Goal: Information Seeking & Learning: Learn about a topic

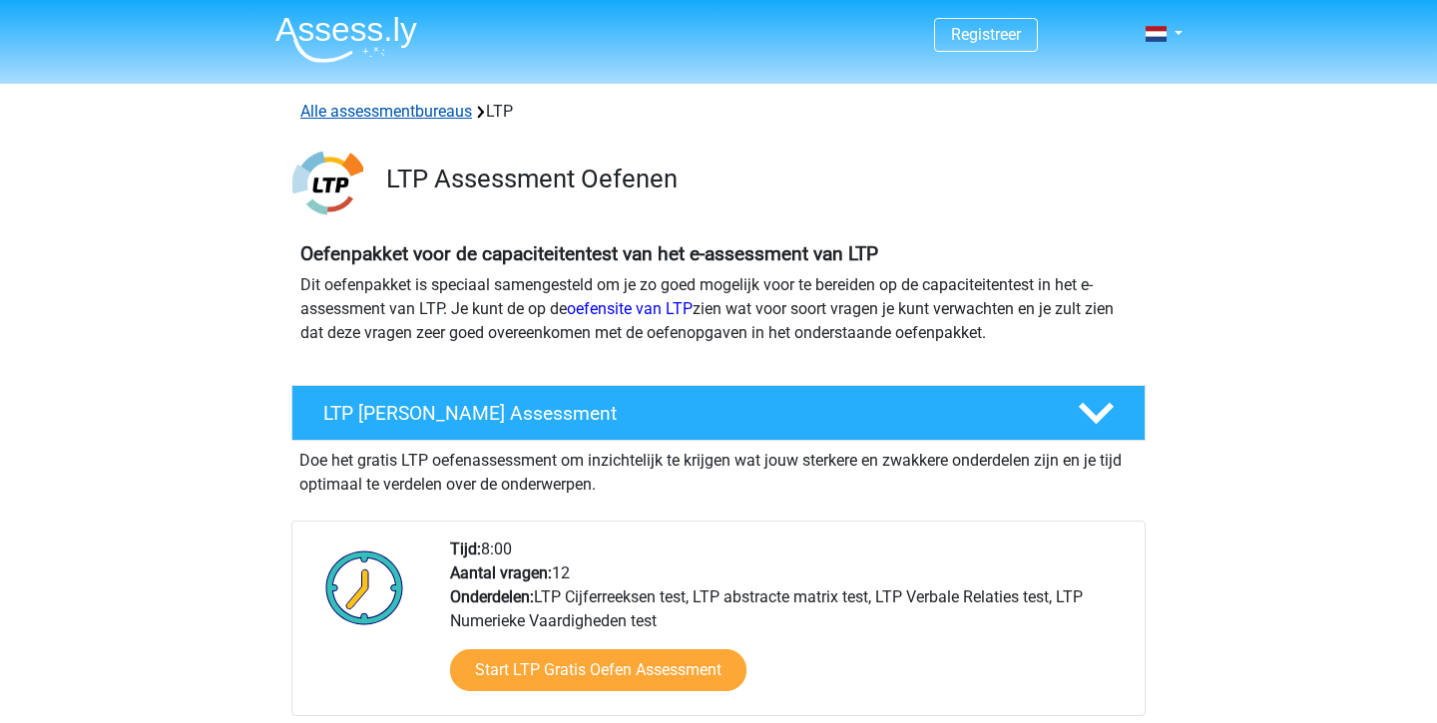
click at [465, 118] on link "Alle assessmentbureaus" at bounding box center [386, 111] width 172 height 19
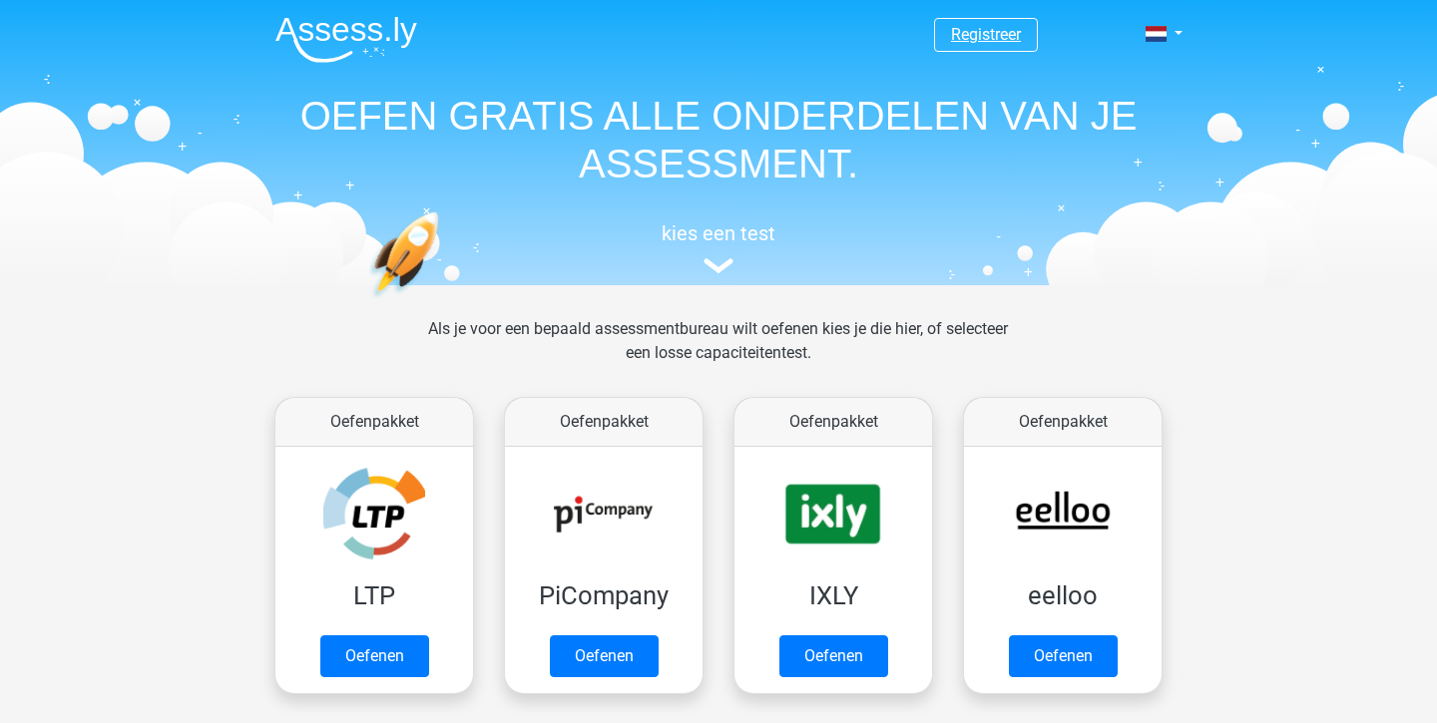
click at [989, 25] on link "Registreer" at bounding box center [986, 34] width 70 height 19
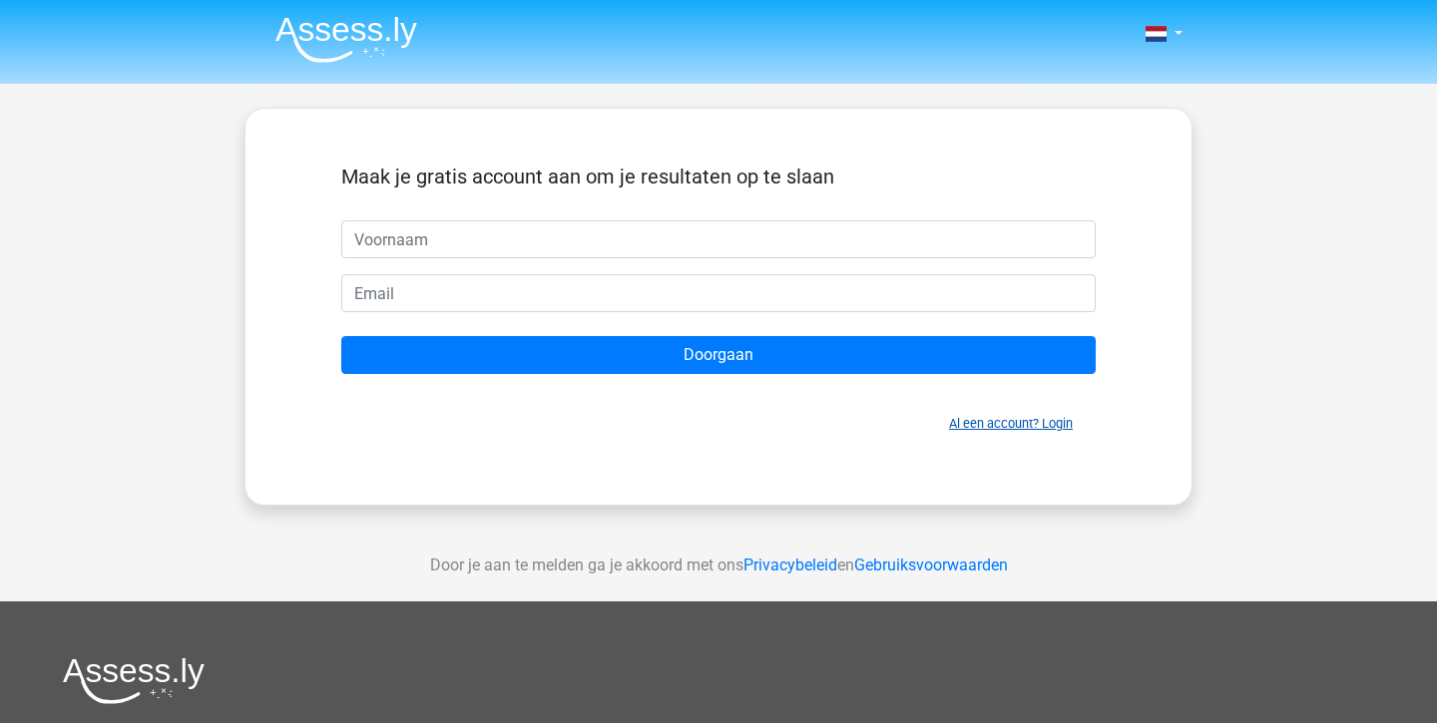
click at [998, 426] on link "Al een account? Login" at bounding box center [1011, 423] width 124 height 15
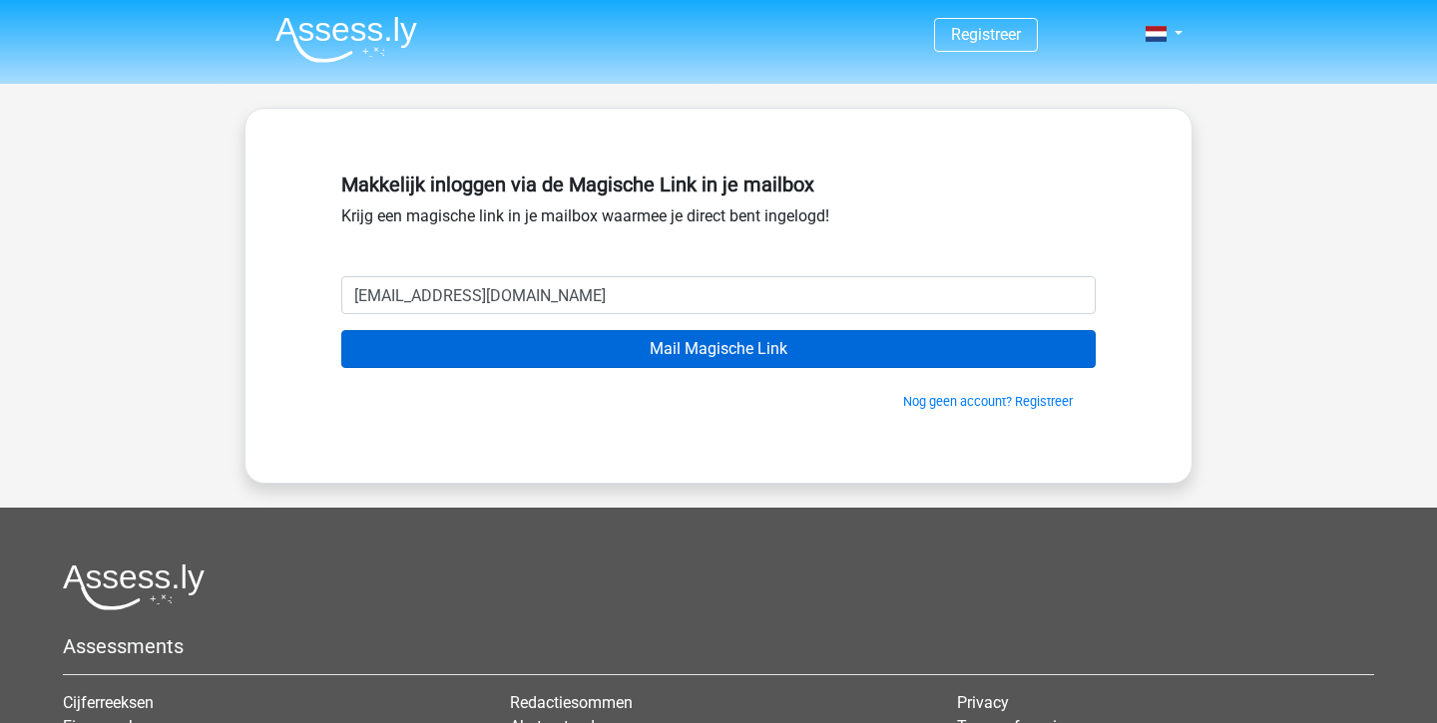
type input "jvr1998@icloud.com"
click at [638, 344] on input "Mail Magische Link" at bounding box center [718, 349] width 754 height 38
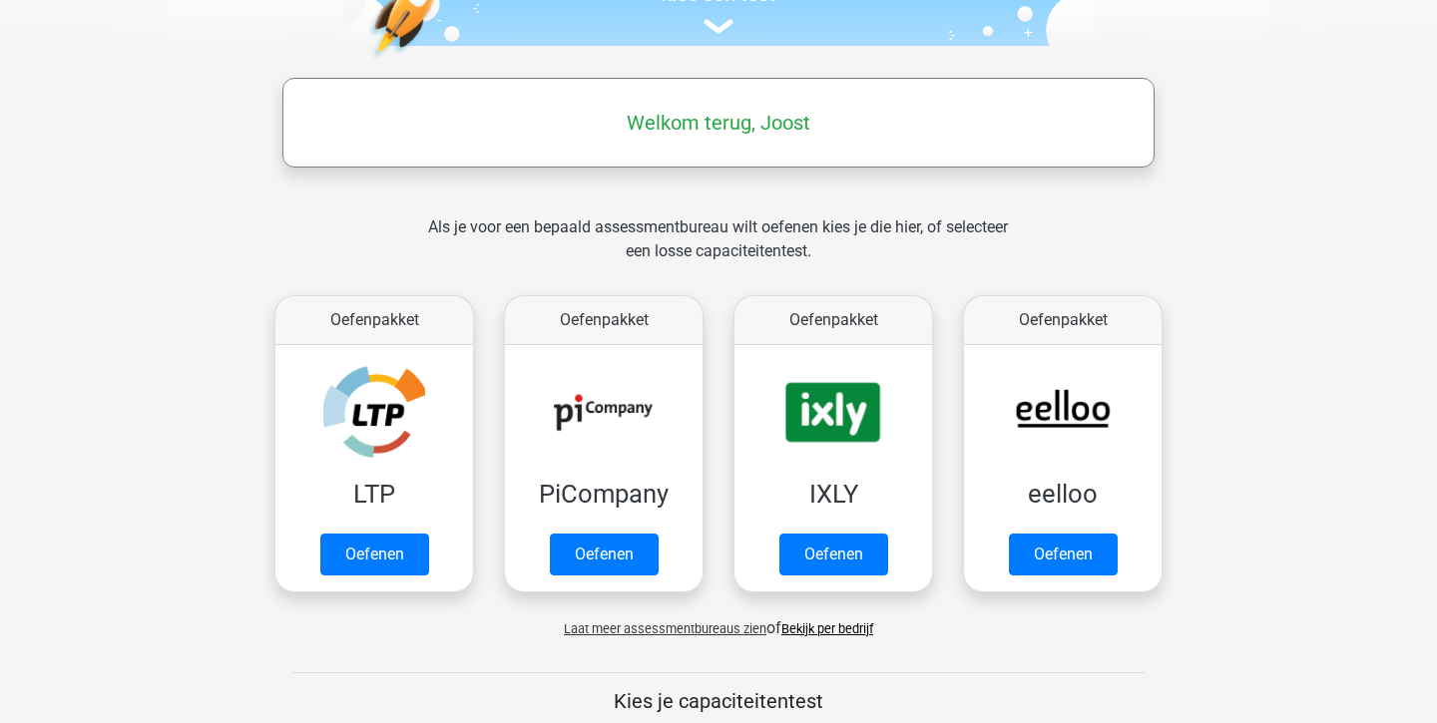
scroll to position [252, 0]
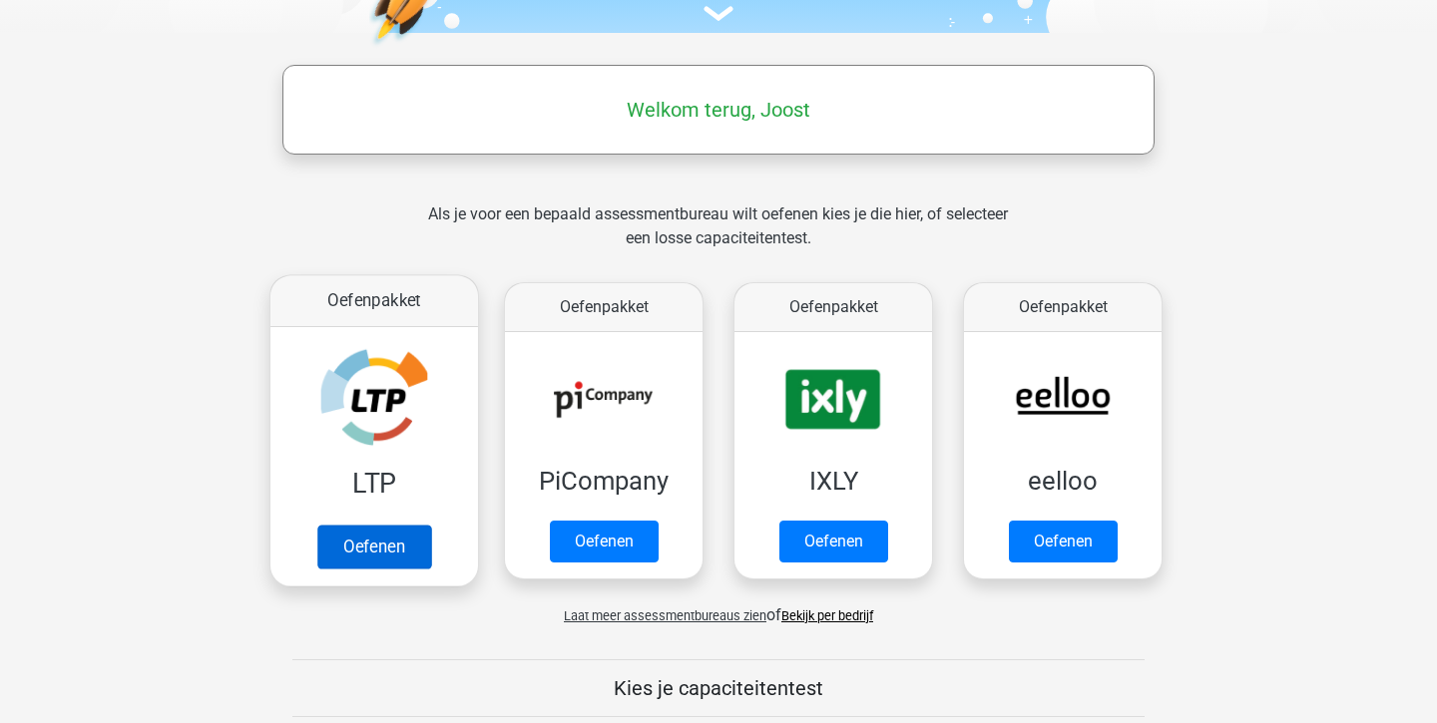
click at [375, 542] on link "Oefenen" at bounding box center [374, 547] width 114 height 44
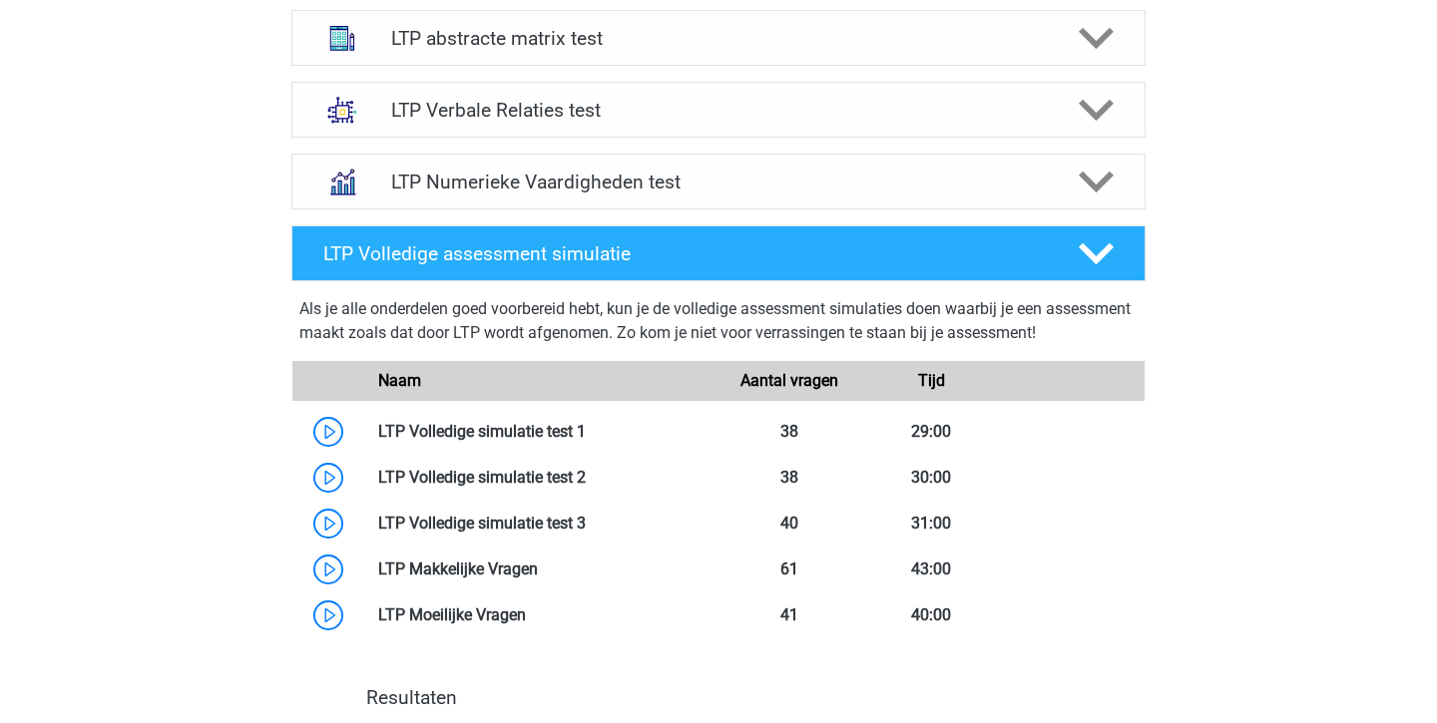
scroll to position [908, 0]
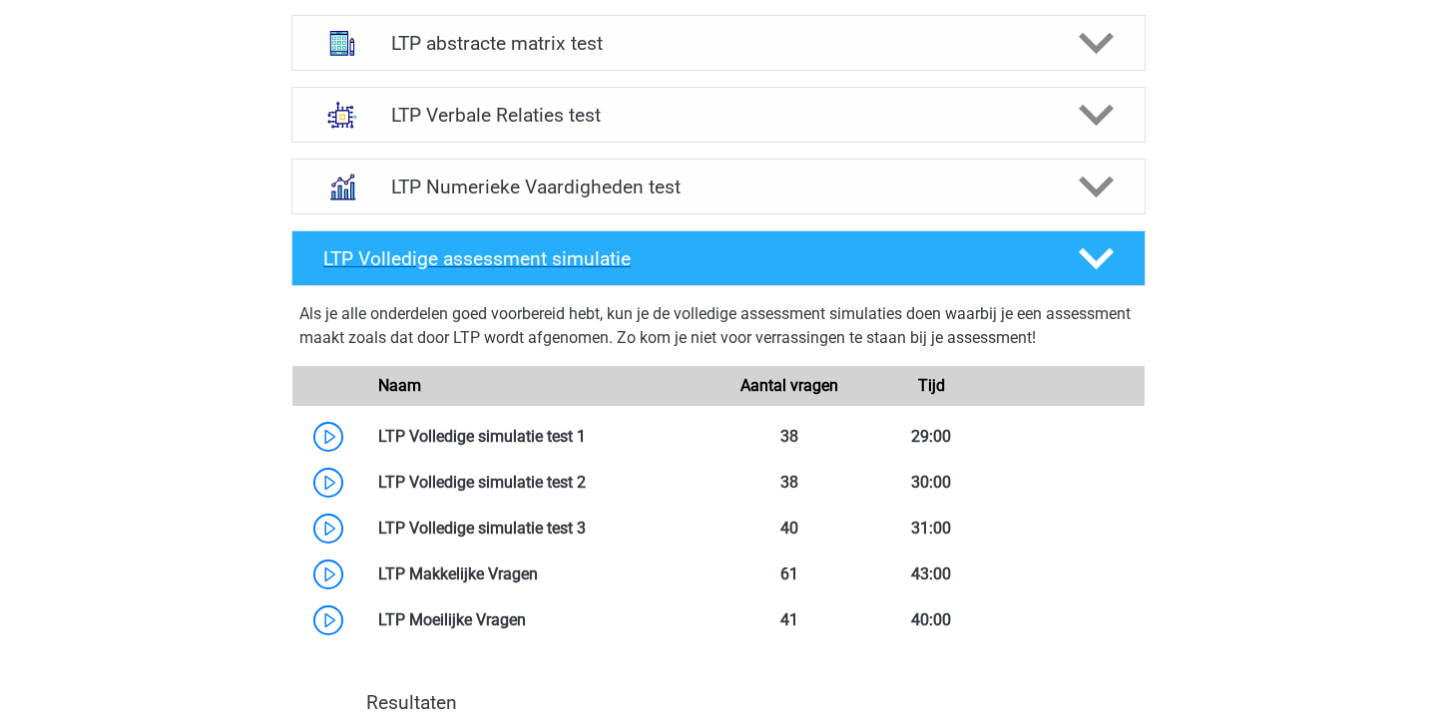
click at [1102, 258] on polygon at bounding box center [1095, 259] width 35 height 22
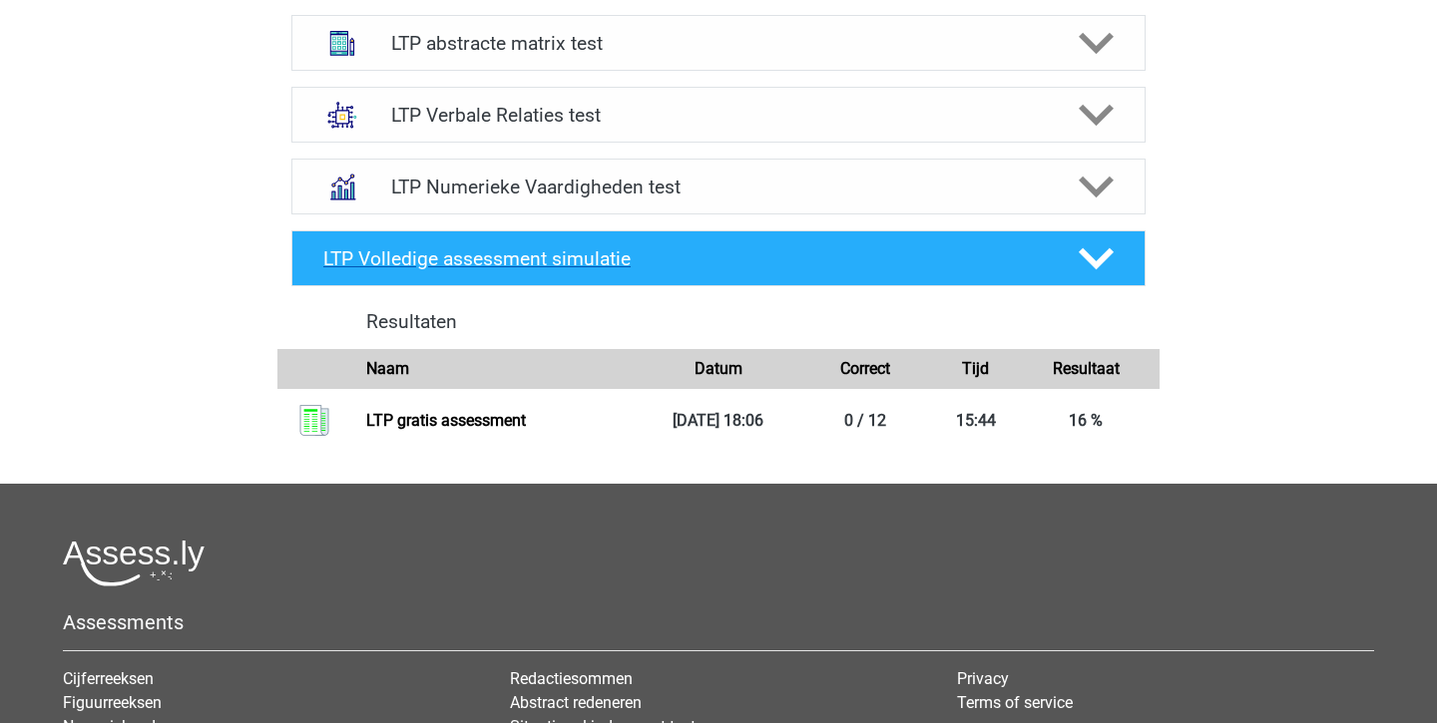
click at [1102, 258] on polygon at bounding box center [1095, 259] width 35 height 22
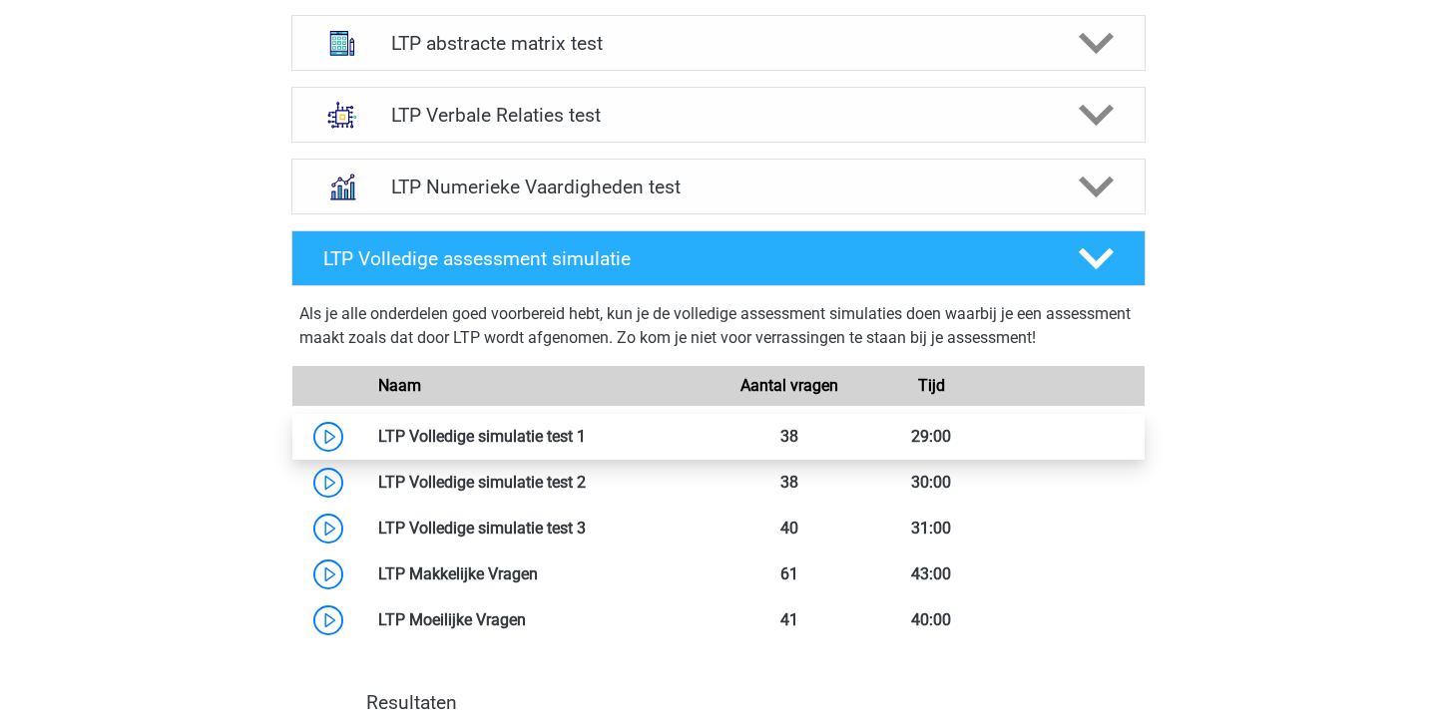
click at [586, 446] on link at bounding box center [586, 436] width 0 height 19
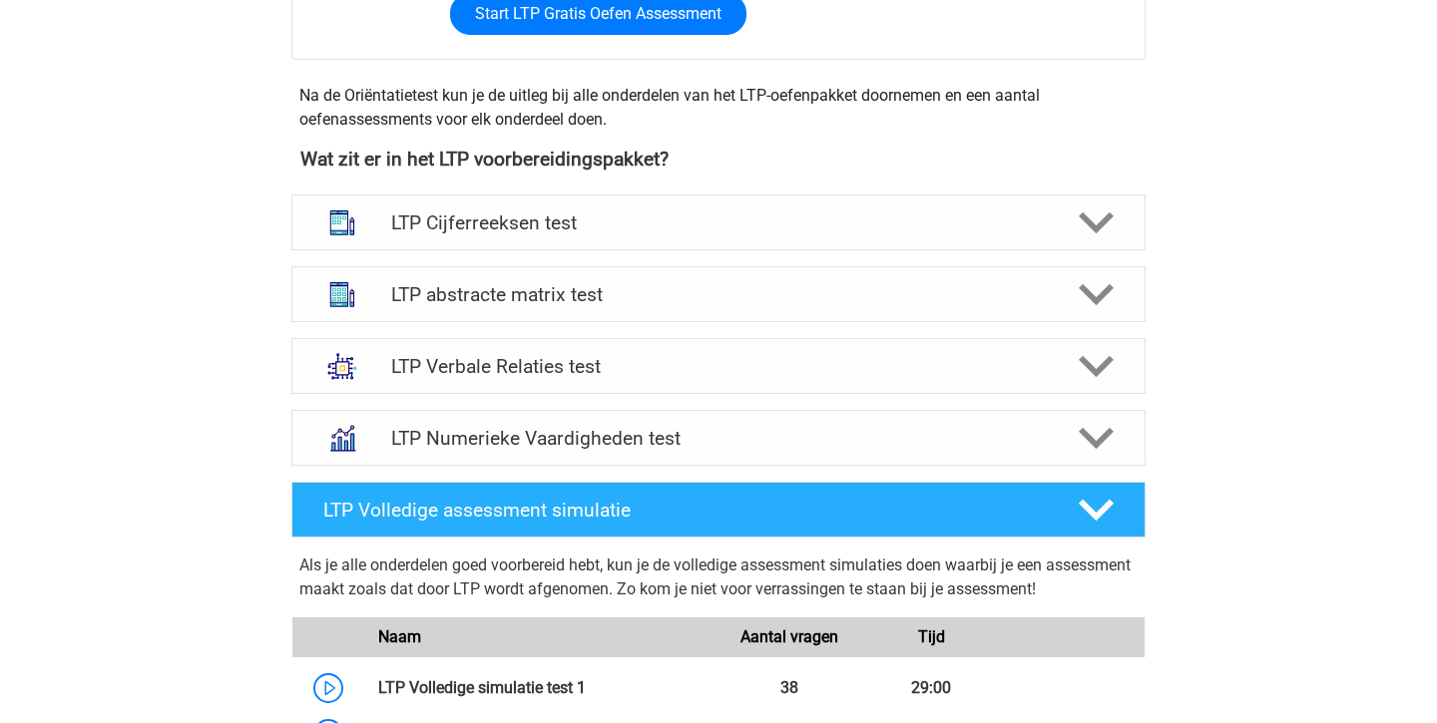
scroll to position [654, 0]
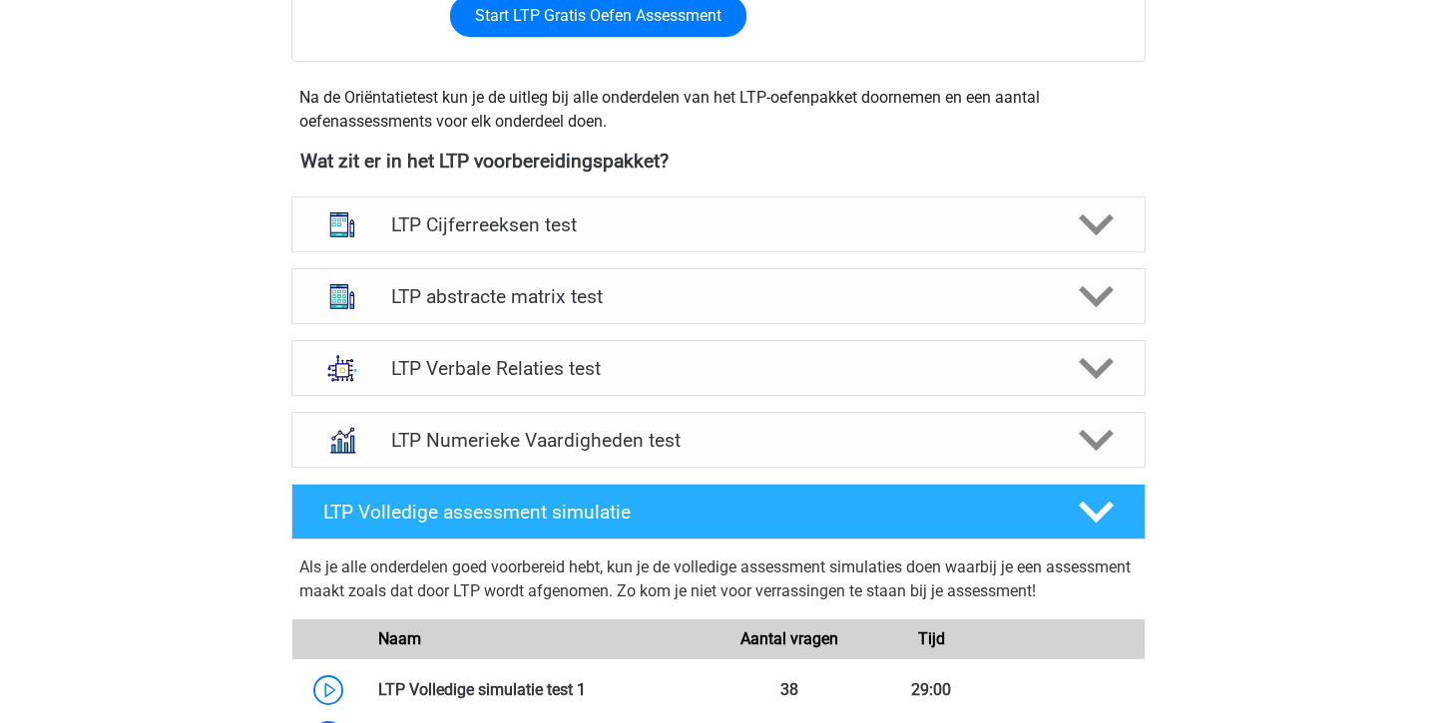
click at [1164, 231] on div "LTP Cijferreeksen test Er zijn grofweg zes verschillende soorten patronen te he…" at bounding box center [718, 225] width 900 height 56
click at [1100, 227] on polygon at bounding box center [1095, 225] width 35 height 22
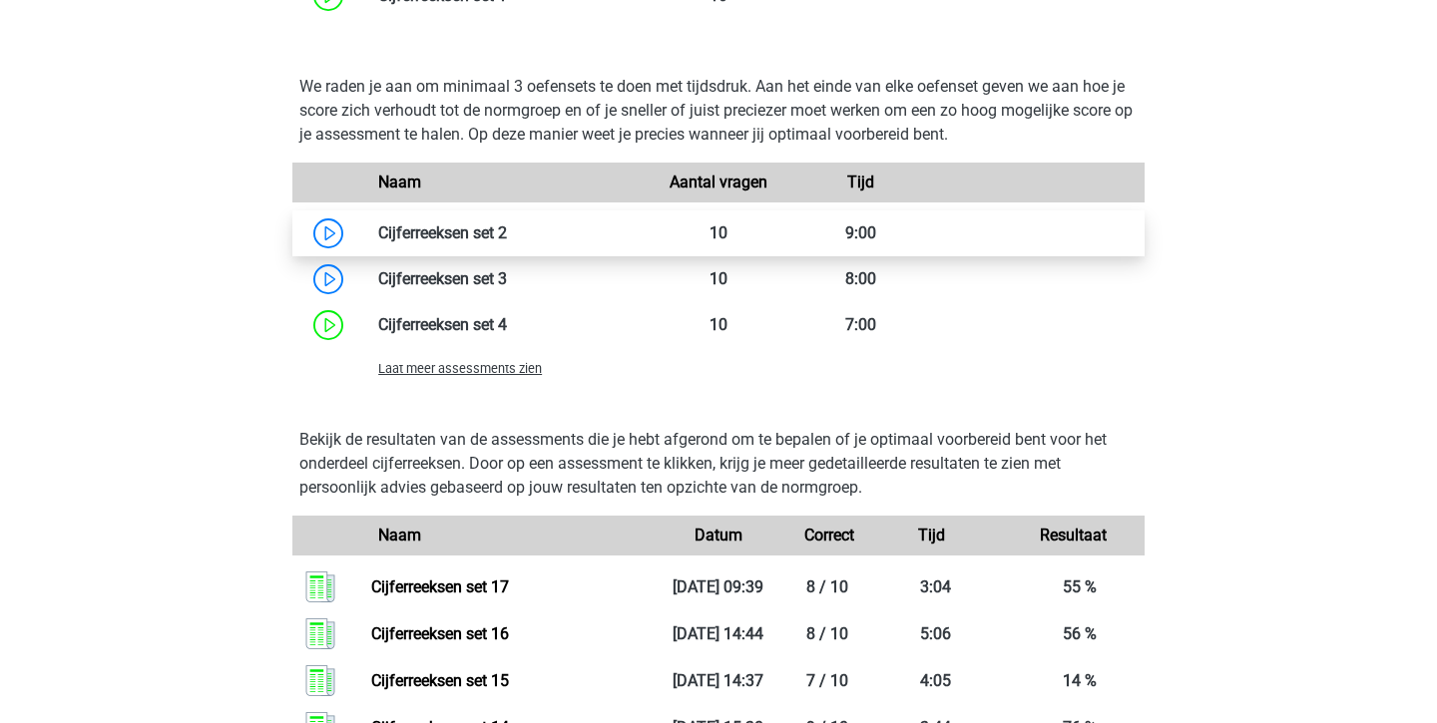
scroll to position [1506, 0]
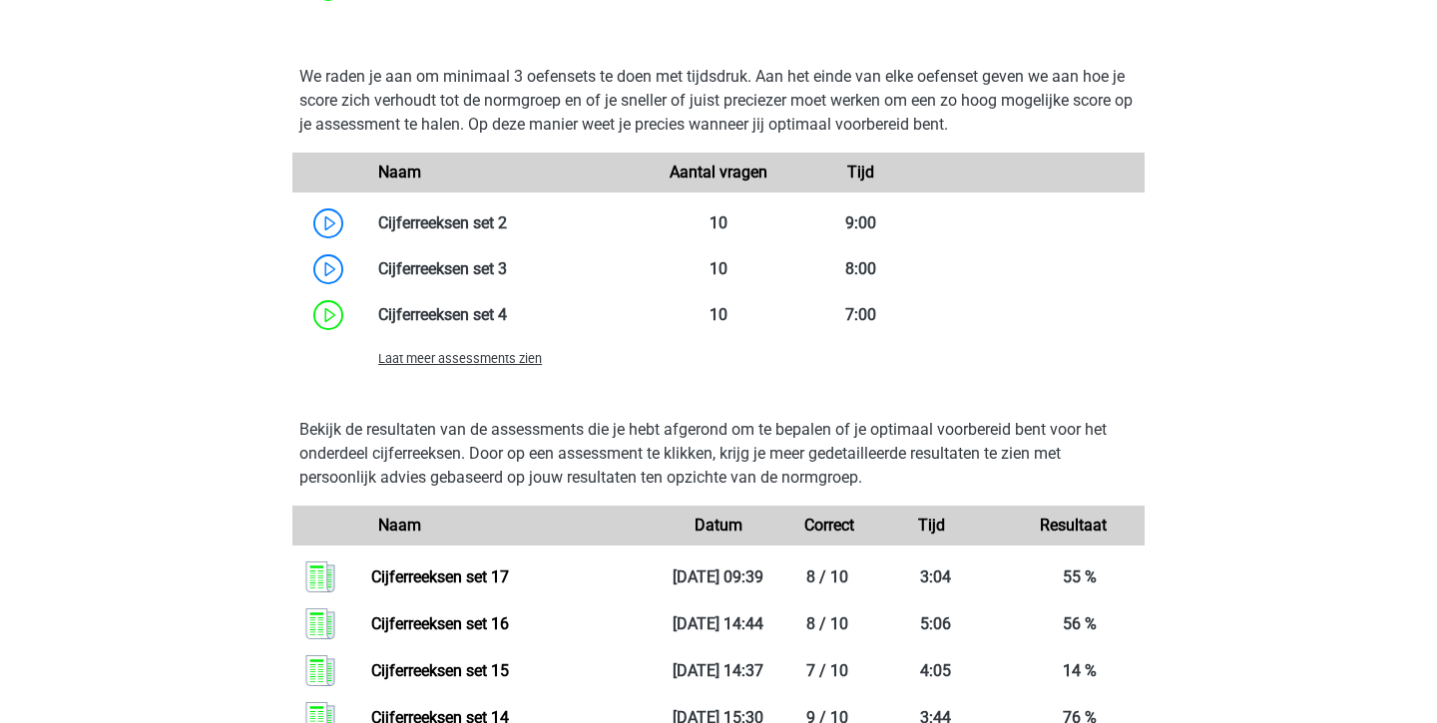
click at [467, 358] on span "Laat meer assessments zien" at bounding box center [460, 358] width 164 height 15
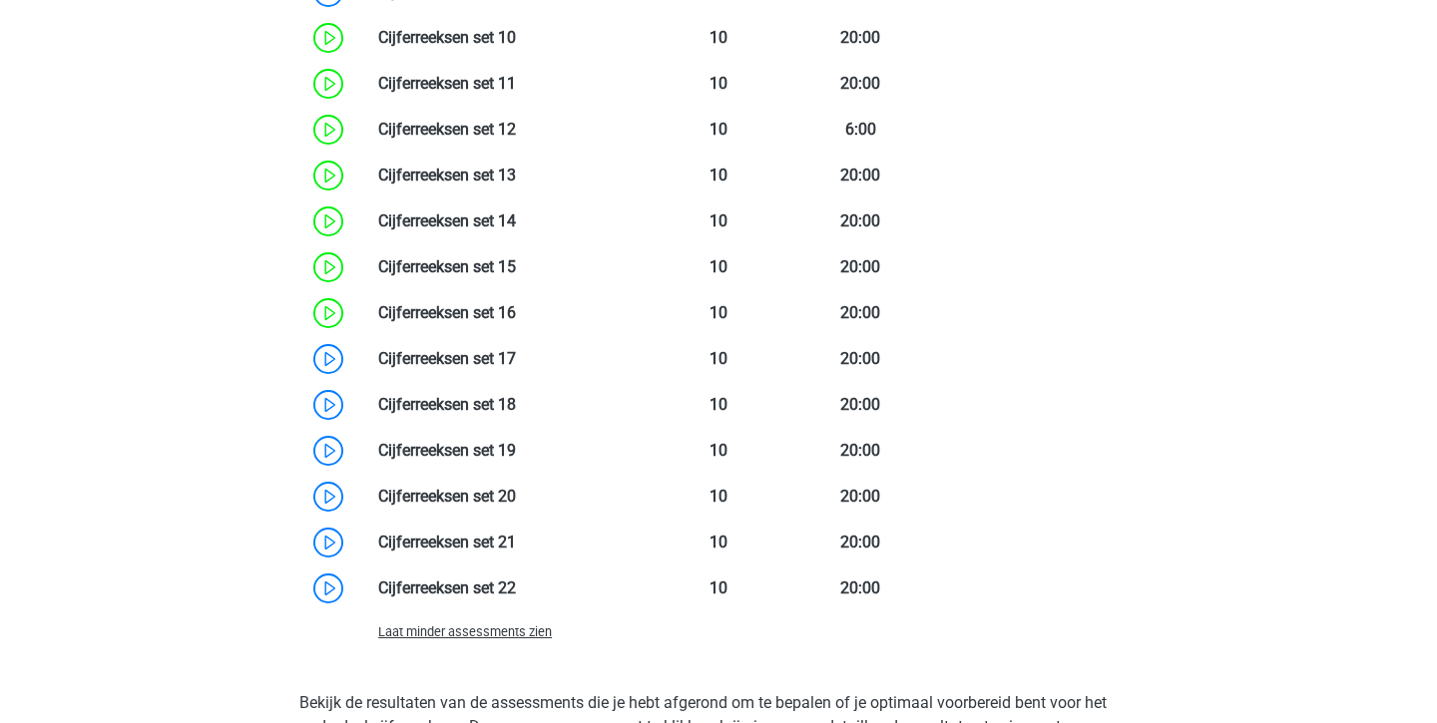
scroll to position [2058, 0]
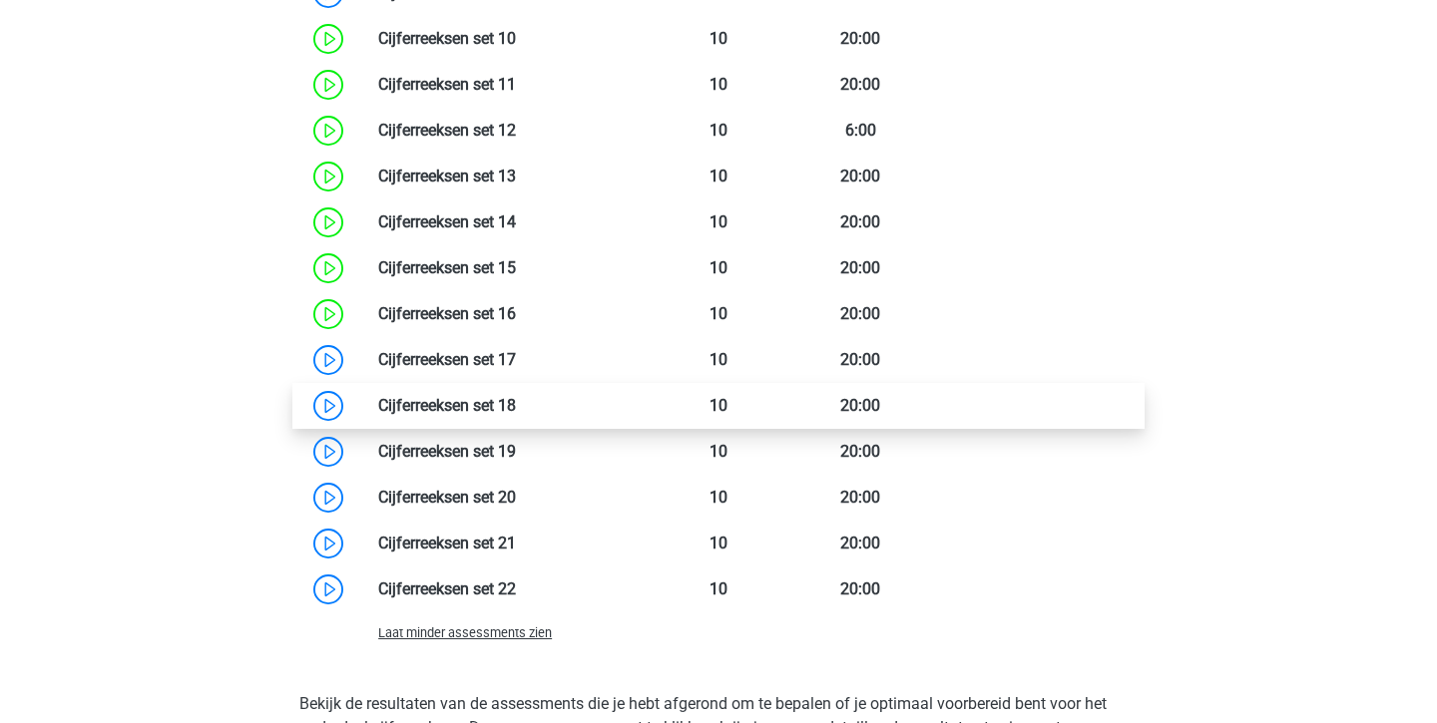
click at [516, 401] on link at bounding box center [516, 405] width 0 height 19
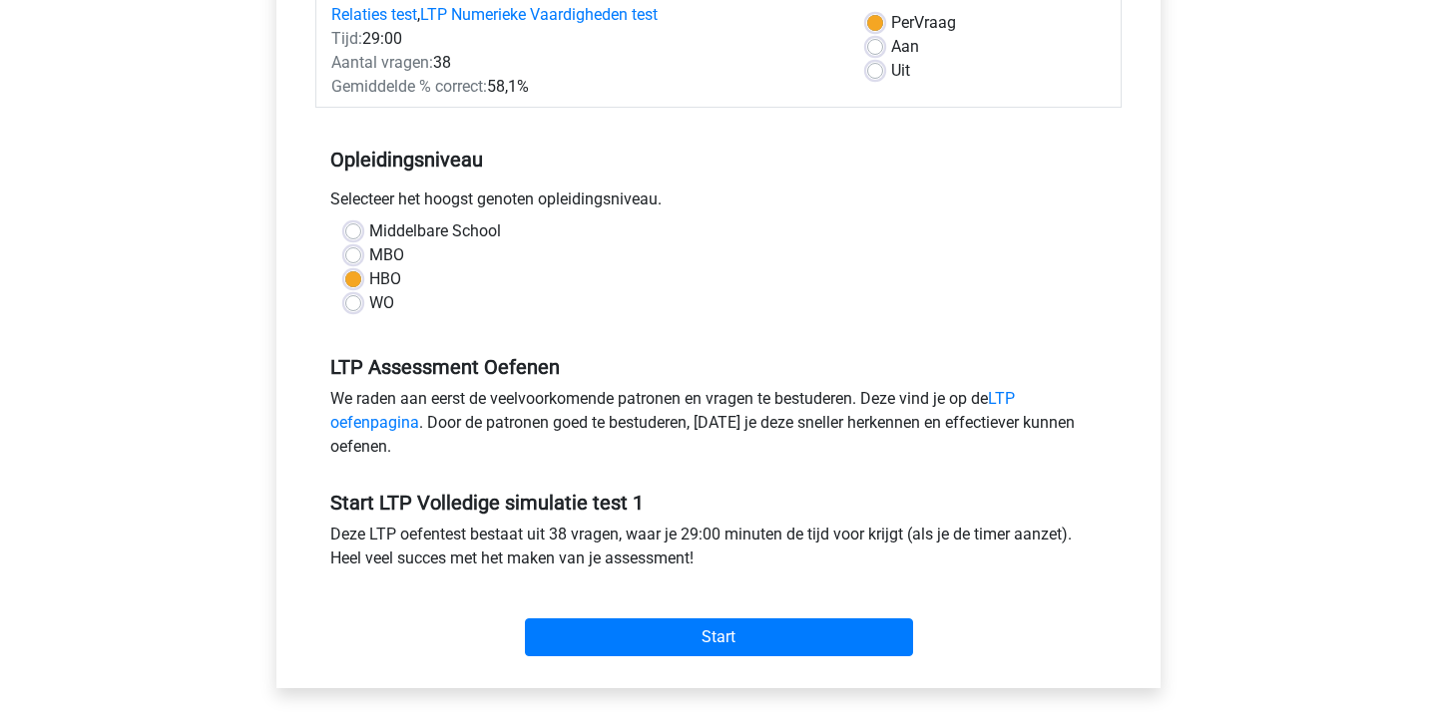
scroll to position [295, 0]
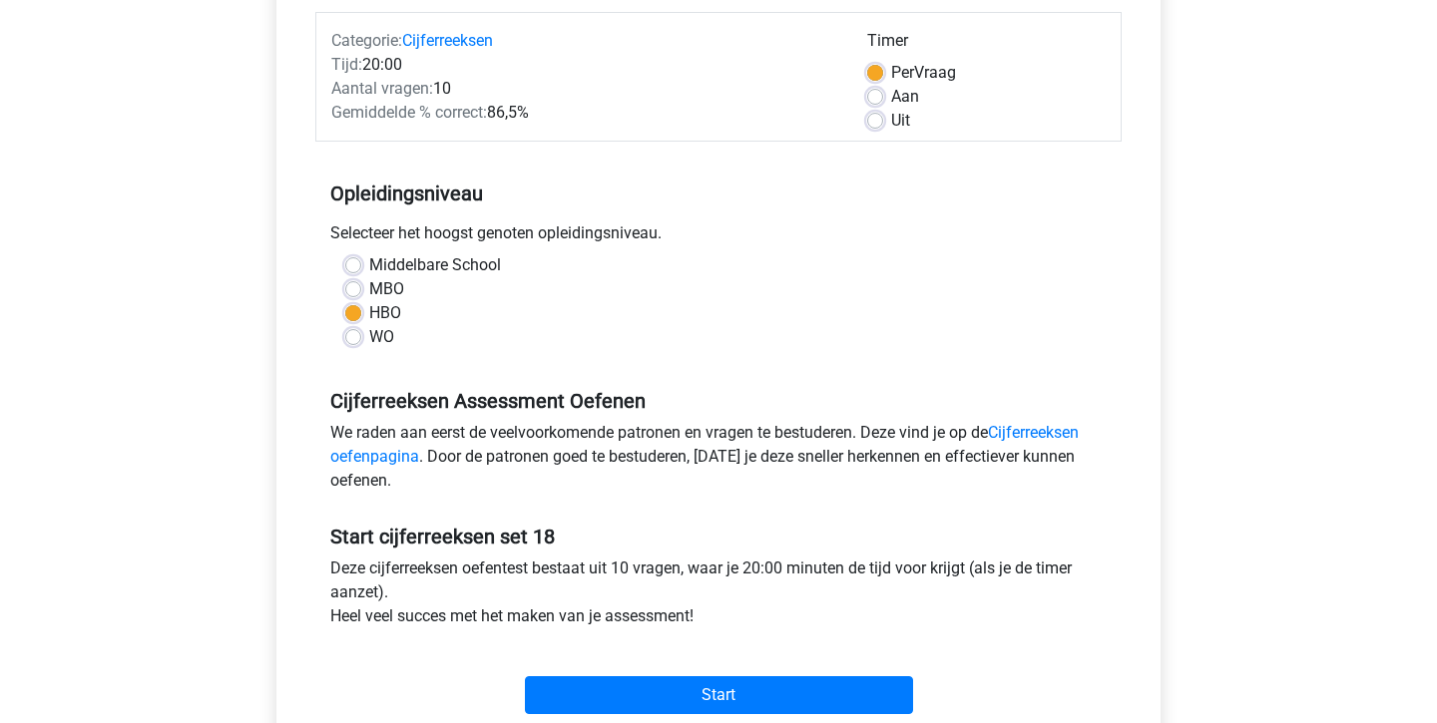
scroll to position [285, 0]
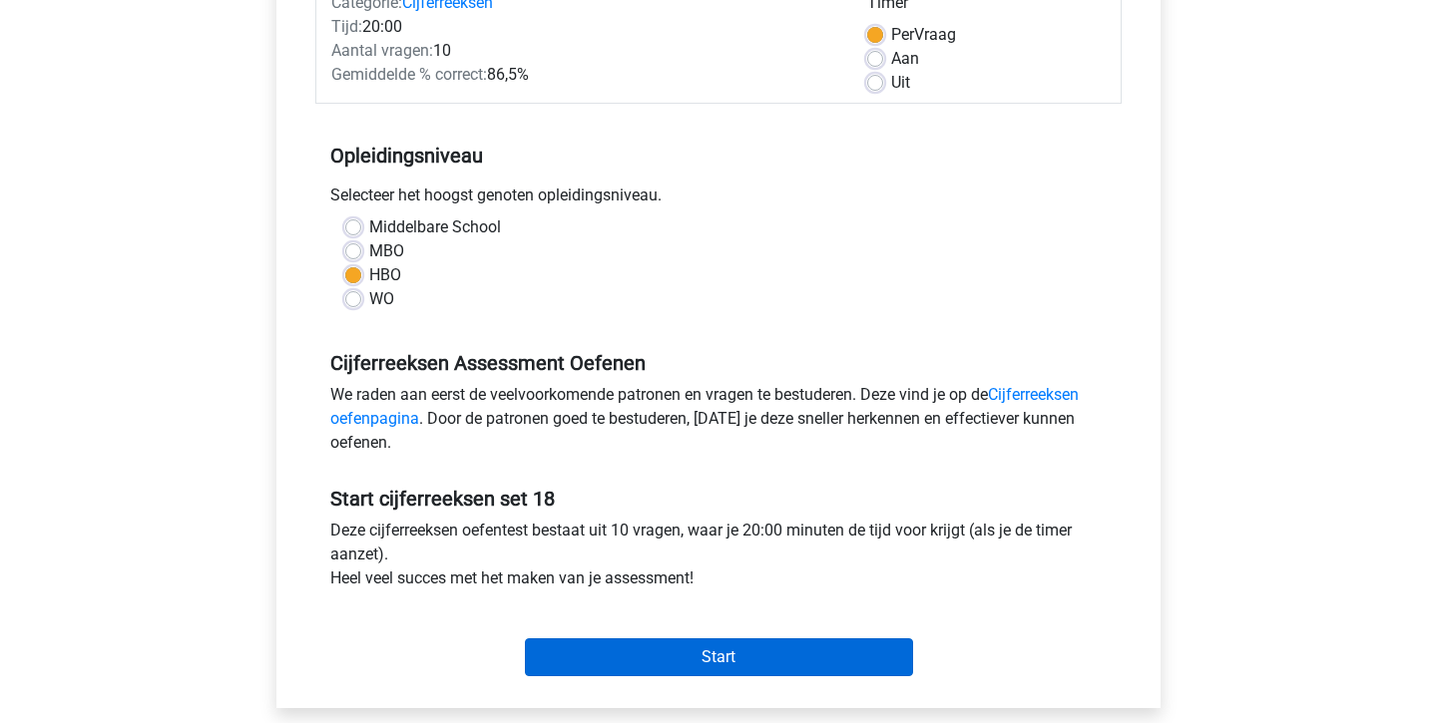
click at [705, 642] on input "Start" at bounding box center [719, 658] width 388 height 38
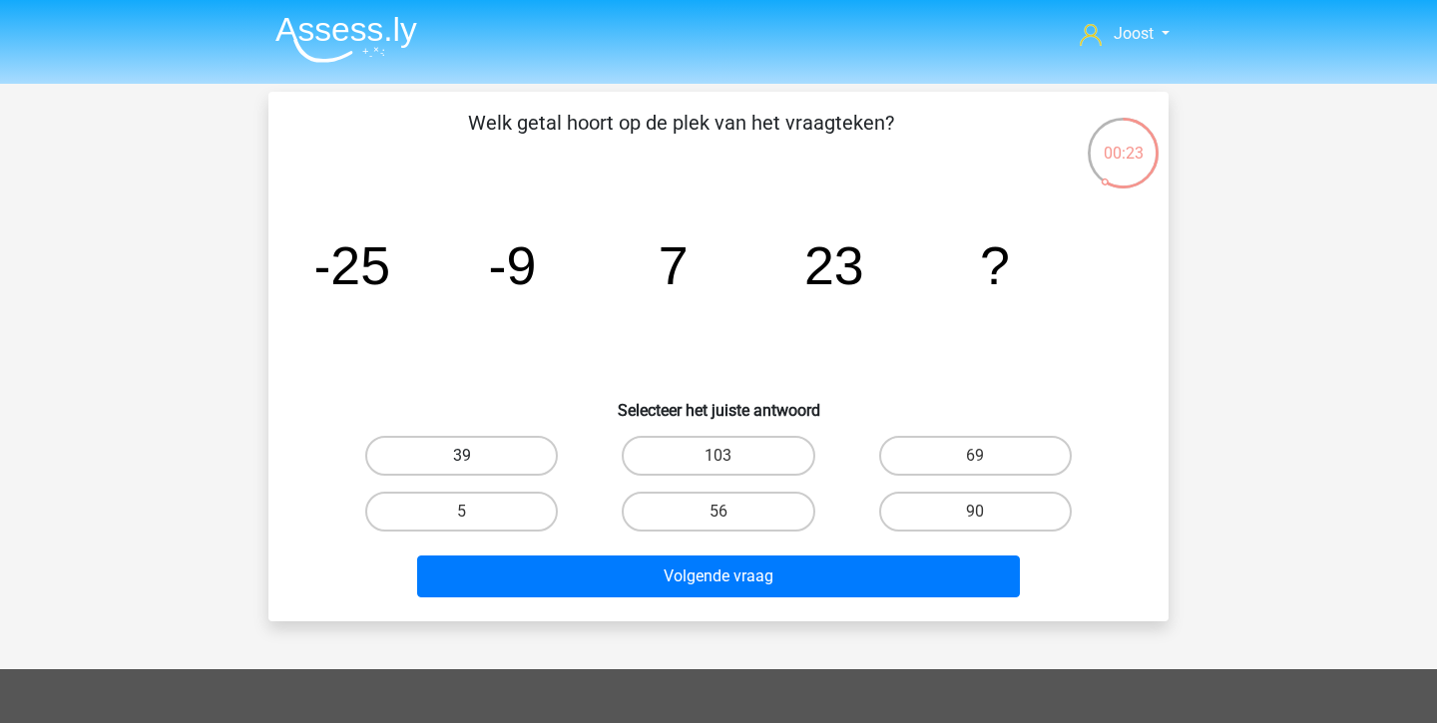
click at [444, 464] on label "39" at bounding box center [461, 456] width 193 height 40
click at [462, 464] on input "39" at bounding box center [468, 462] width 13 height 13
radio input "true"
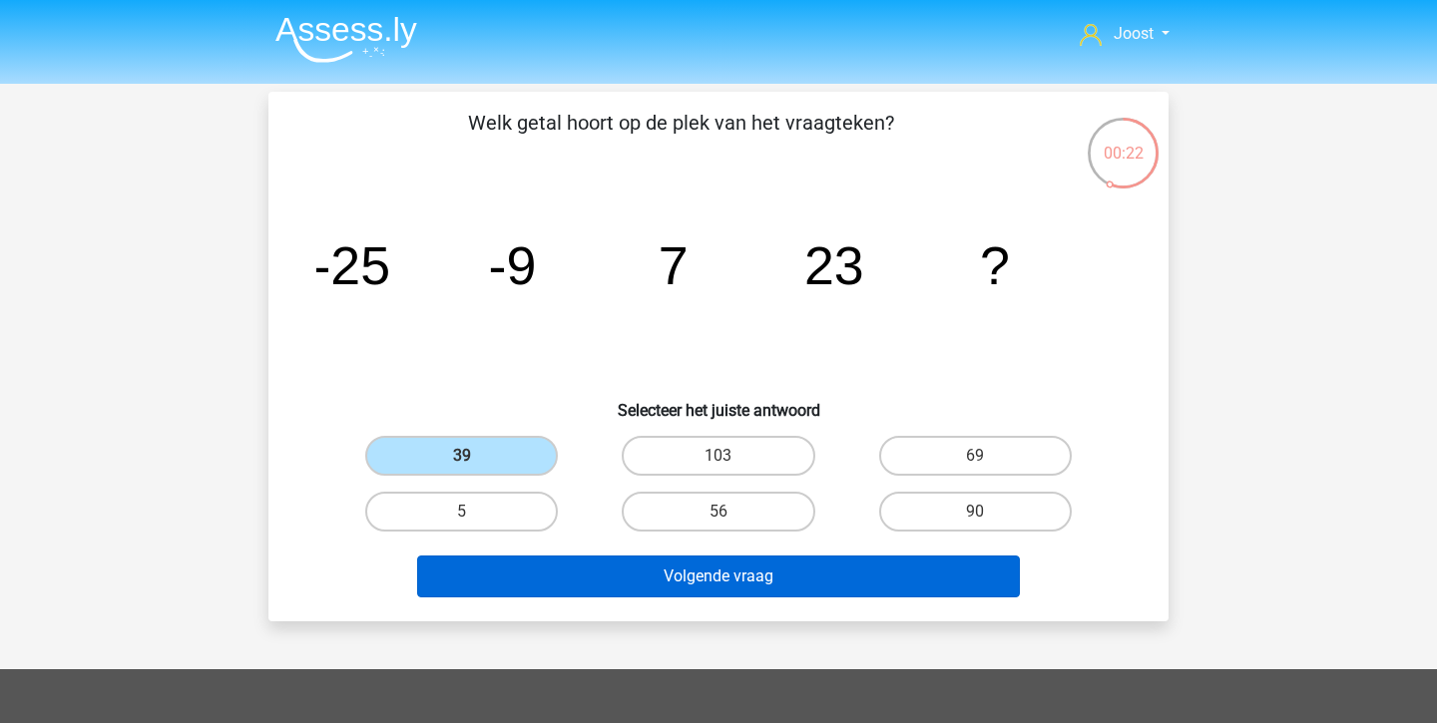
click at [522, 573] on button "Volgende vraag" at bounding box center [719, 577] width 604 height 42
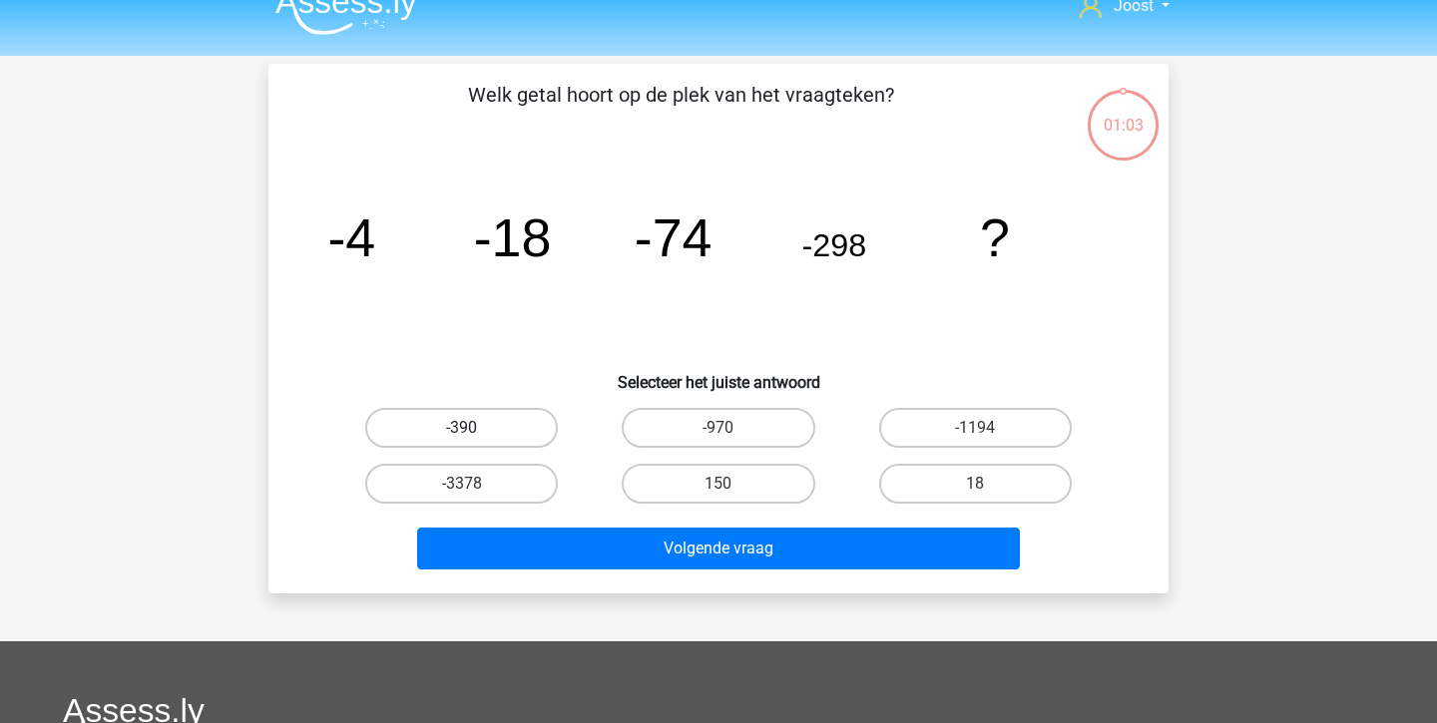
scroll to position [6, 0]
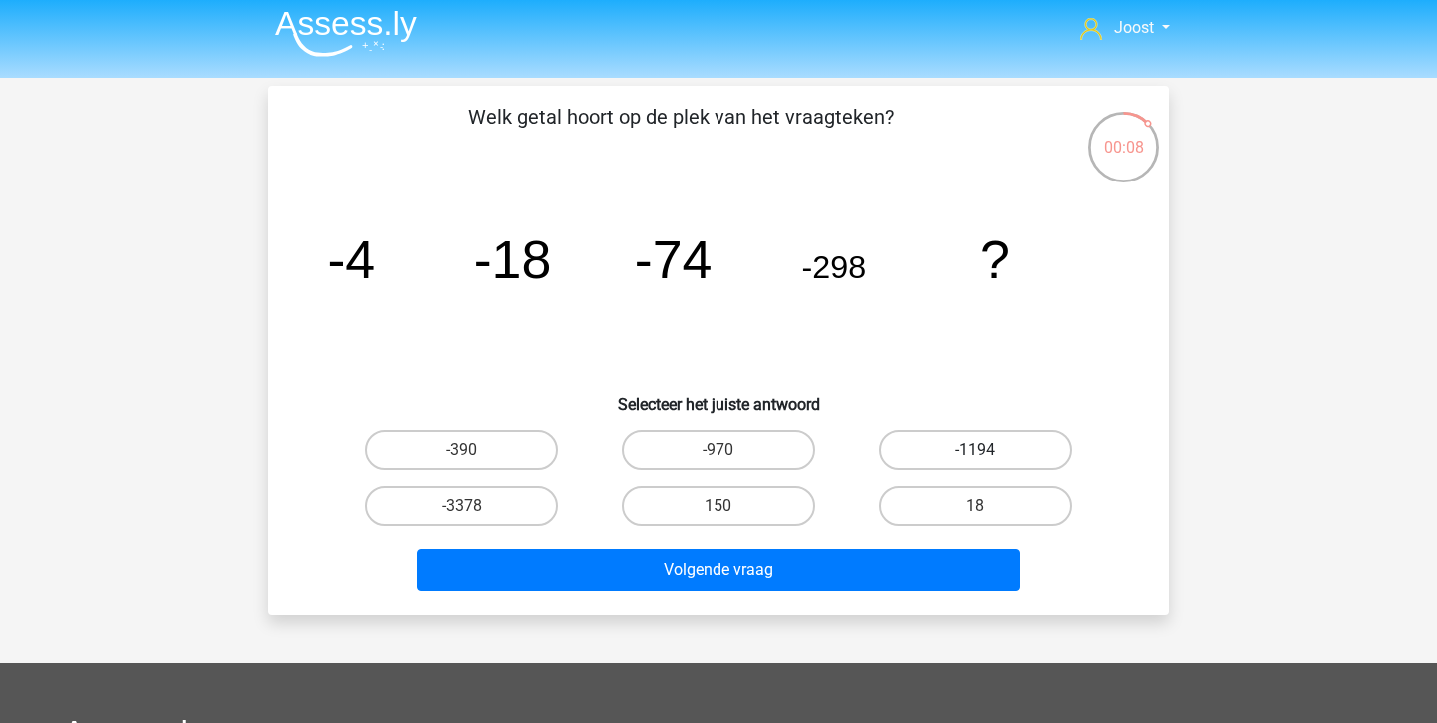
click at [1012, 434] on label "-1194" at bounding box center [975, 450] width 193 height 40
click at [988, 450] on input "-1194" at bounding box center [981, 456] width 13 height 13
radio input "true"
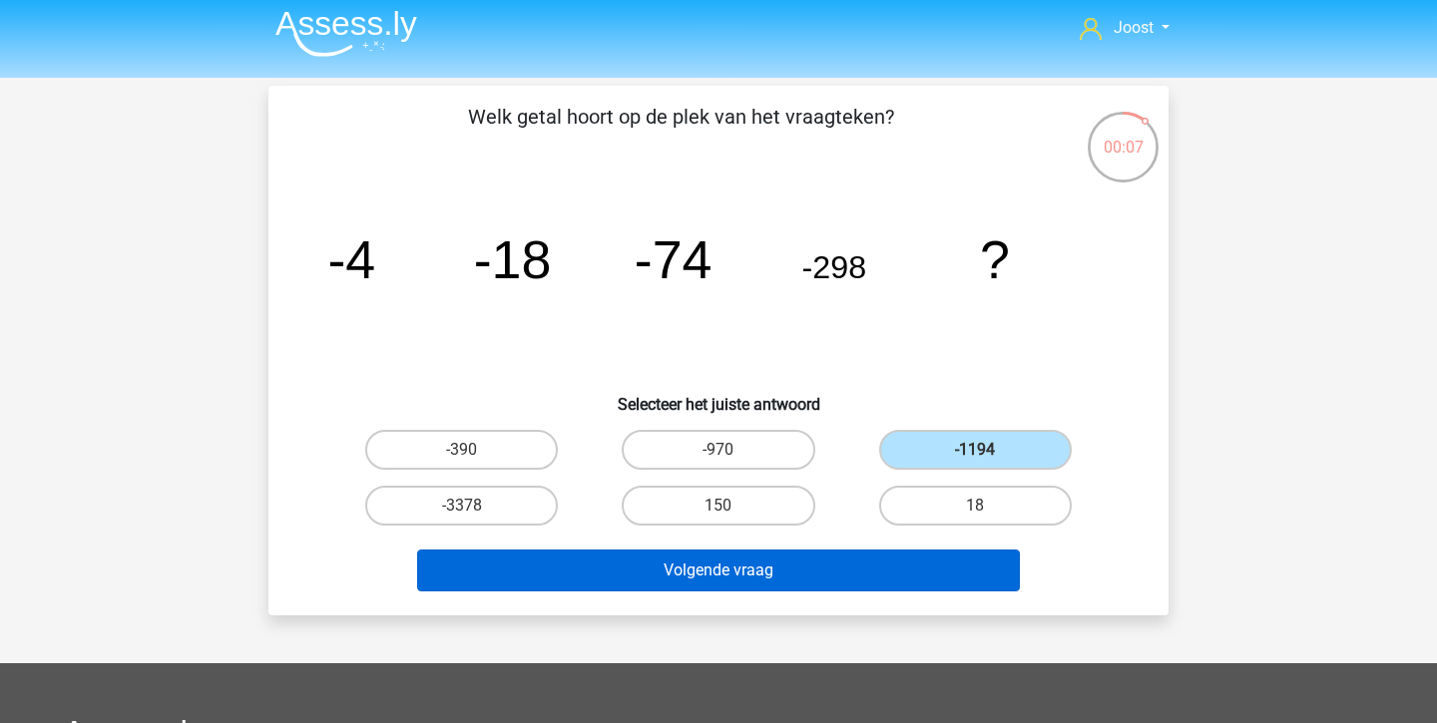
click at [800, 580] on button "Volgende vraag" at bounding box center [719, 571] width 604 height 42
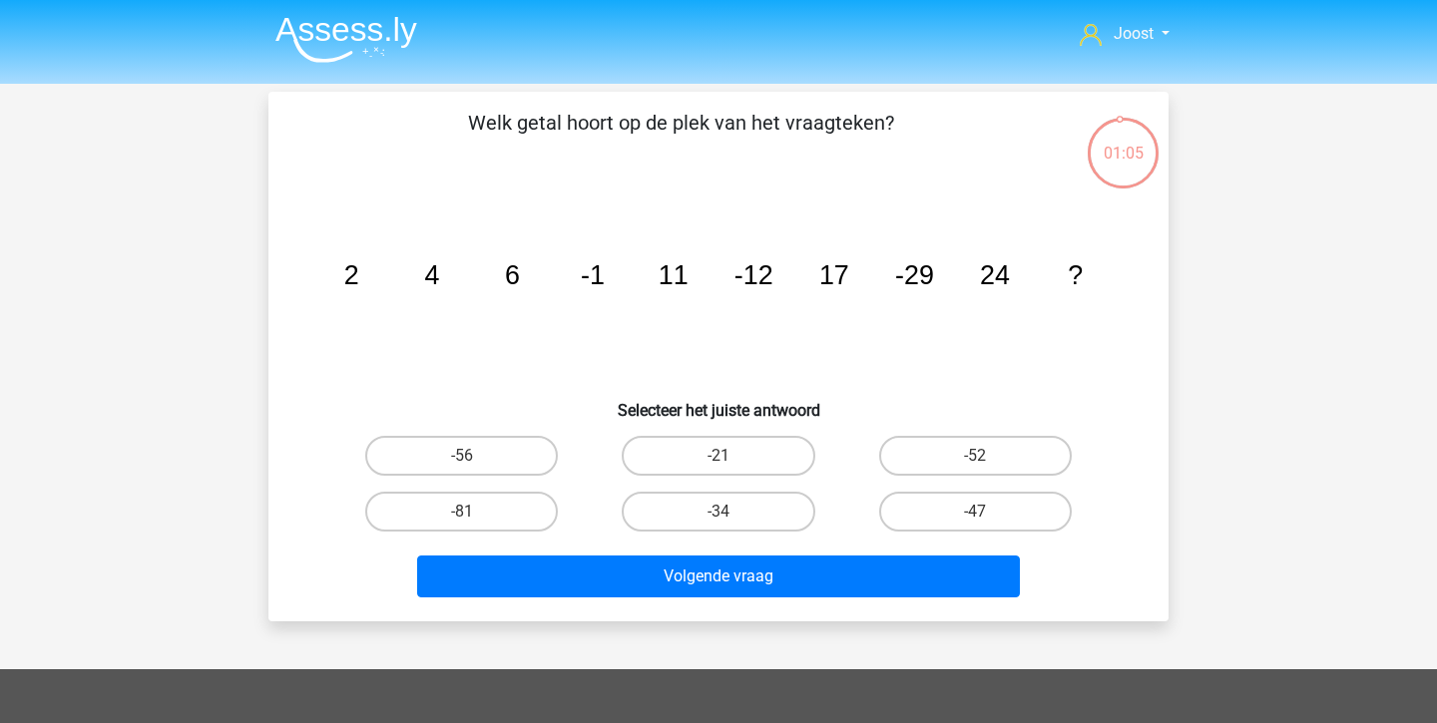
scroll to position [0, 0]
click at [942, 467] on label "-52" at bounding box center [975, 456] width 193 height 40
click at [975, 467] on input "-52" at bounding box center [981, 462] width 13 height 13
radio input "true"
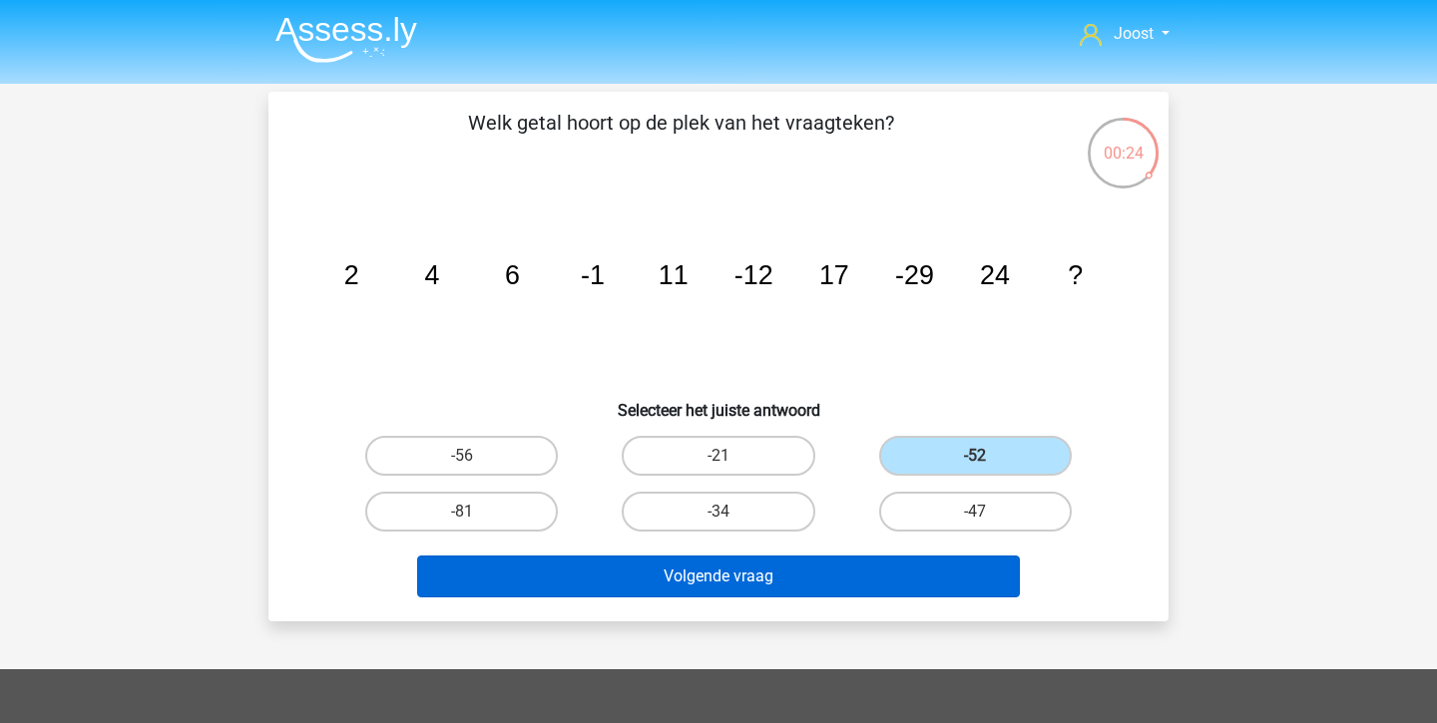
click at [781, 578] on button "Volgende vraag" at bounding box center [719, 577] width 604 height 42
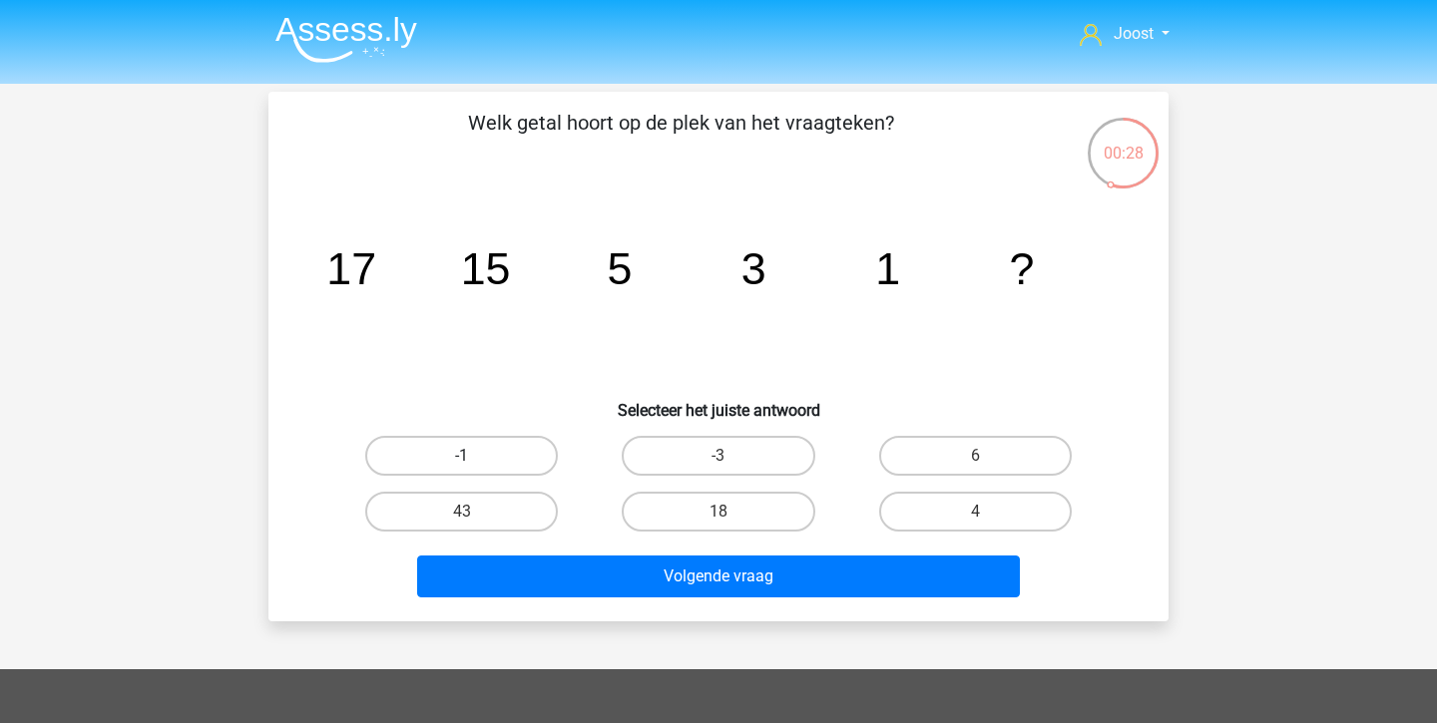
click at [437, 468] on label "-1" at bounding box center [461, 456] width 193 height 40
click at [462, 468] on input "-1" at bounding box center [468, 462] width 13 height 13
radio input "true"
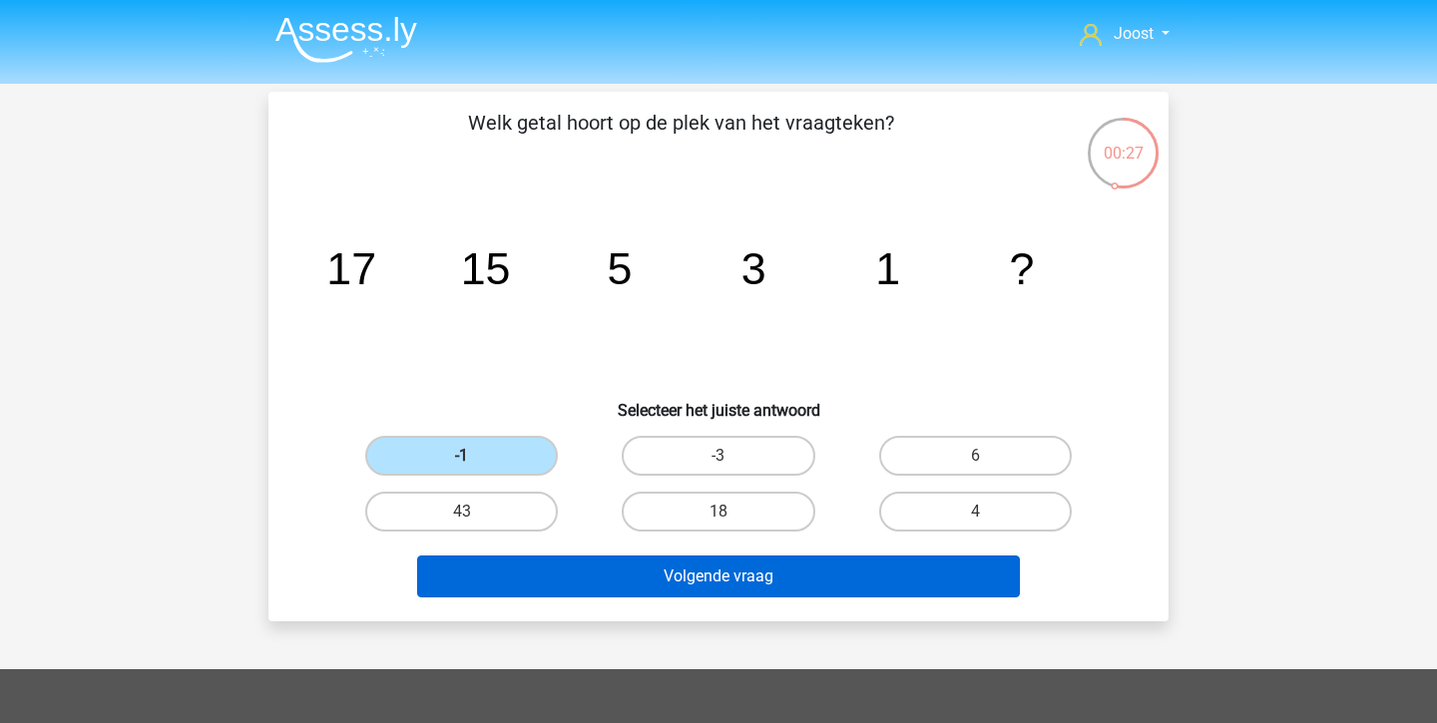
click at [475, 579] on button "Volgende vraag" at bounding box center [719, 577] width 604 height 42
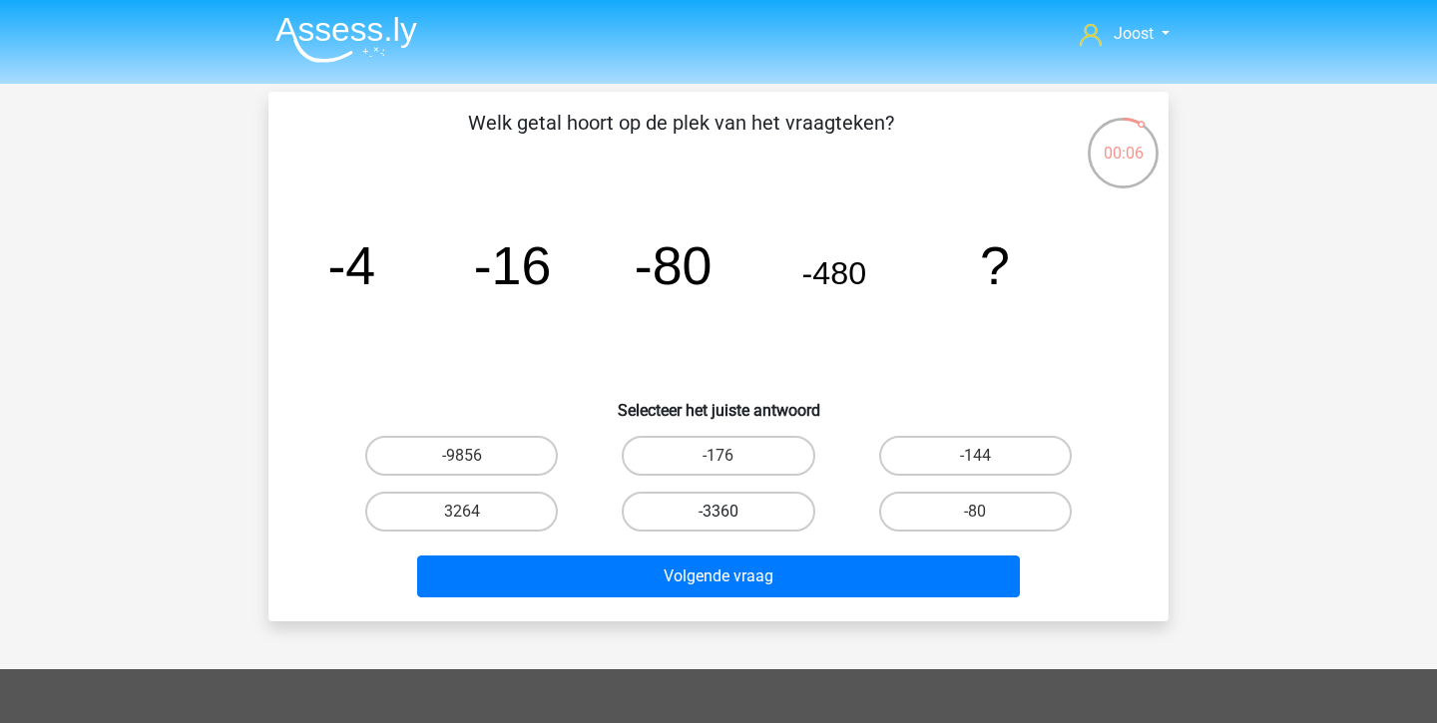
click at [685, 511] on label "-3360" at bounding box center [718, 512] width 193 height 40
click at [718, 512] on input "-3360" at bounding box center [724, 518] width 13 height 13
radio input "true"
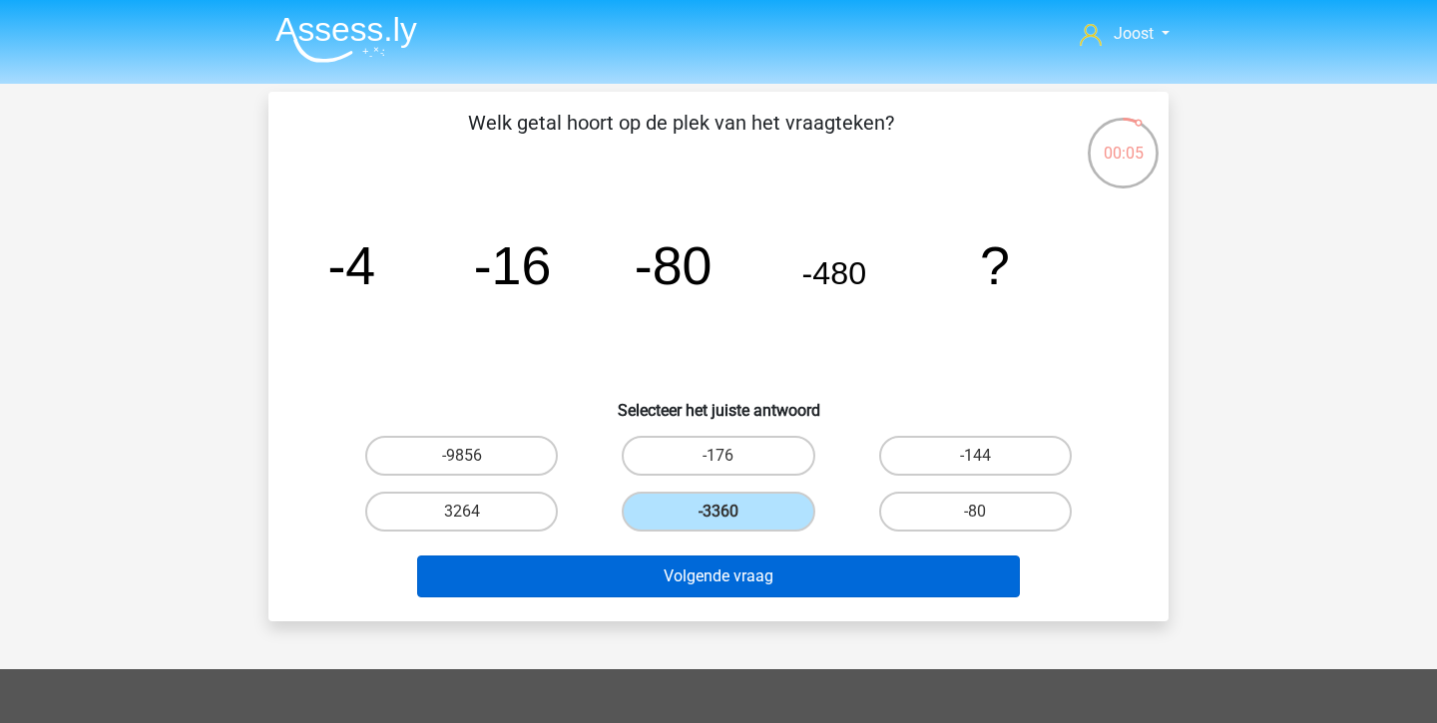
click at [683, 578] on button "Volgende vraag" at bounding box center [719, 577] width 604 height 42
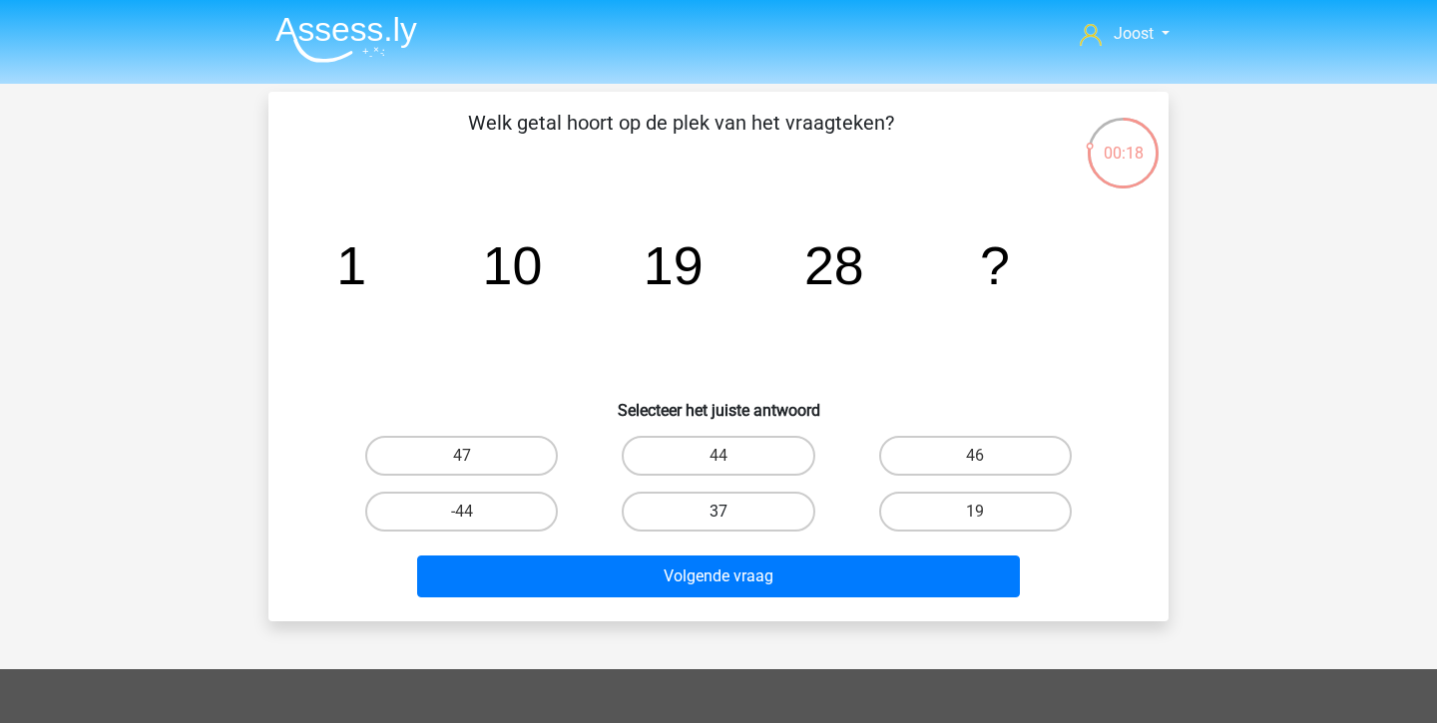
click at [778, 502] on label "37" at bounding box center [718, 512] width 193 height 40
click at [731, 512] on input "37" at bounding box center [724, 518] width 13 height 13
radio input "true"
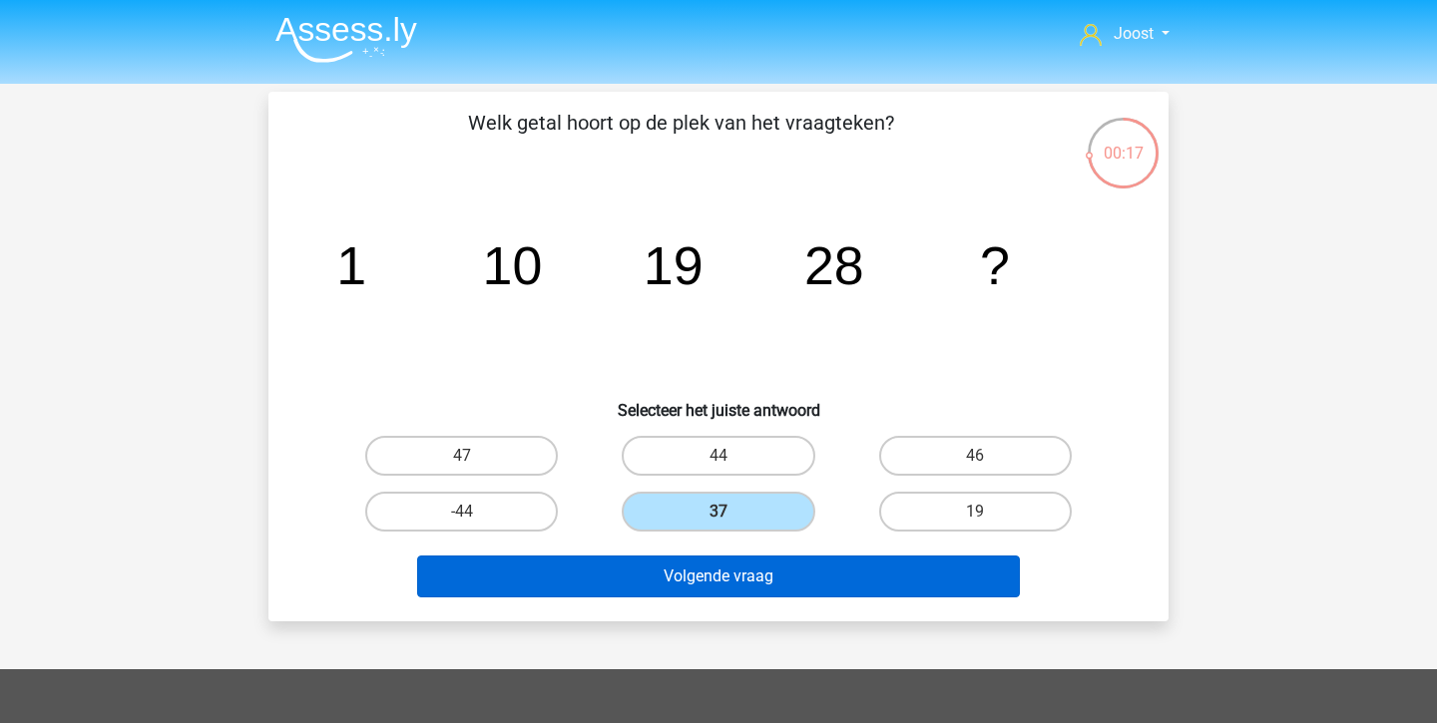
click at [755, 579] on button "Volgende vraag" at bounding box center [719, 577] width 604 height 42
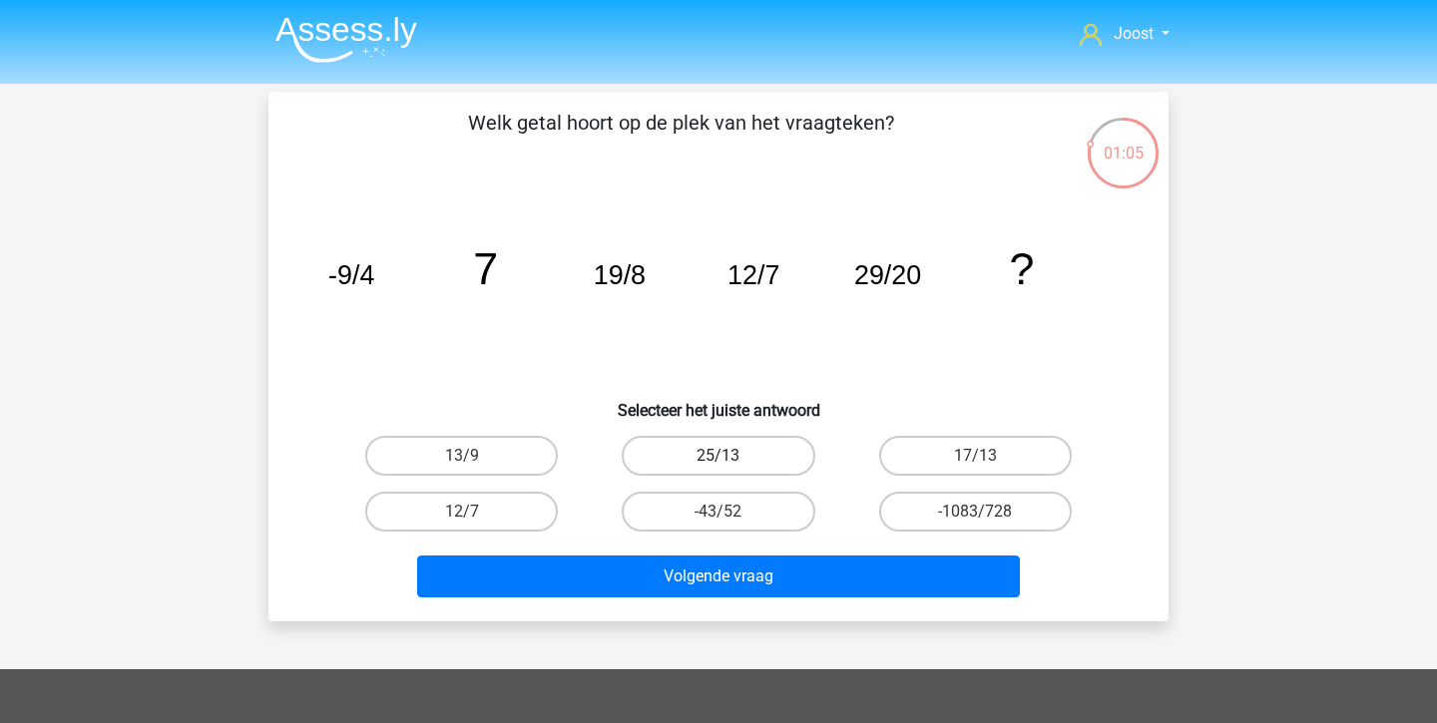
click at [768, 457] on label "25/13" at bounding box center [718, 456] width 193 height 40
click at [731, 457] on input "25/13" at bounding box center [724, 462] width 13 height 13
radio input "true"
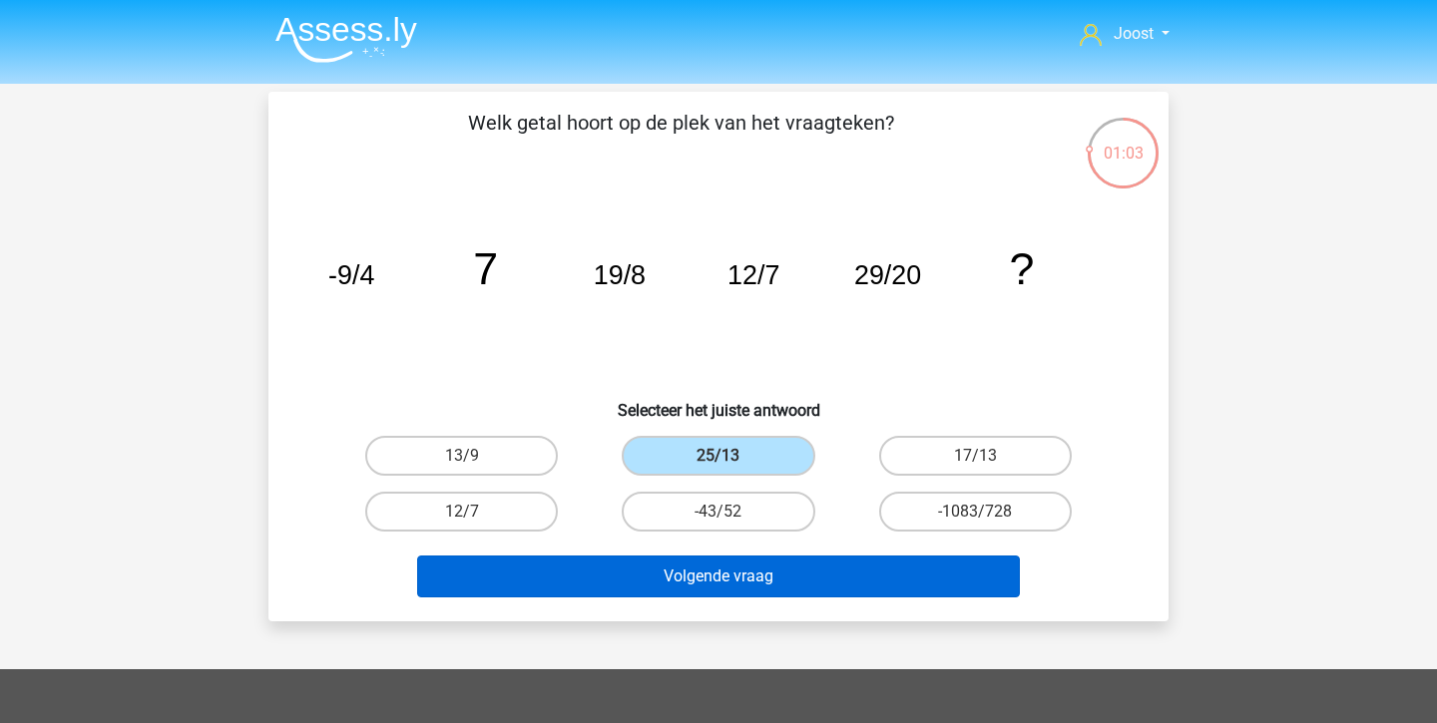
click at [741, 582] on button "Volgende vraag" at bounding box center [719, 577] width 604 height 42
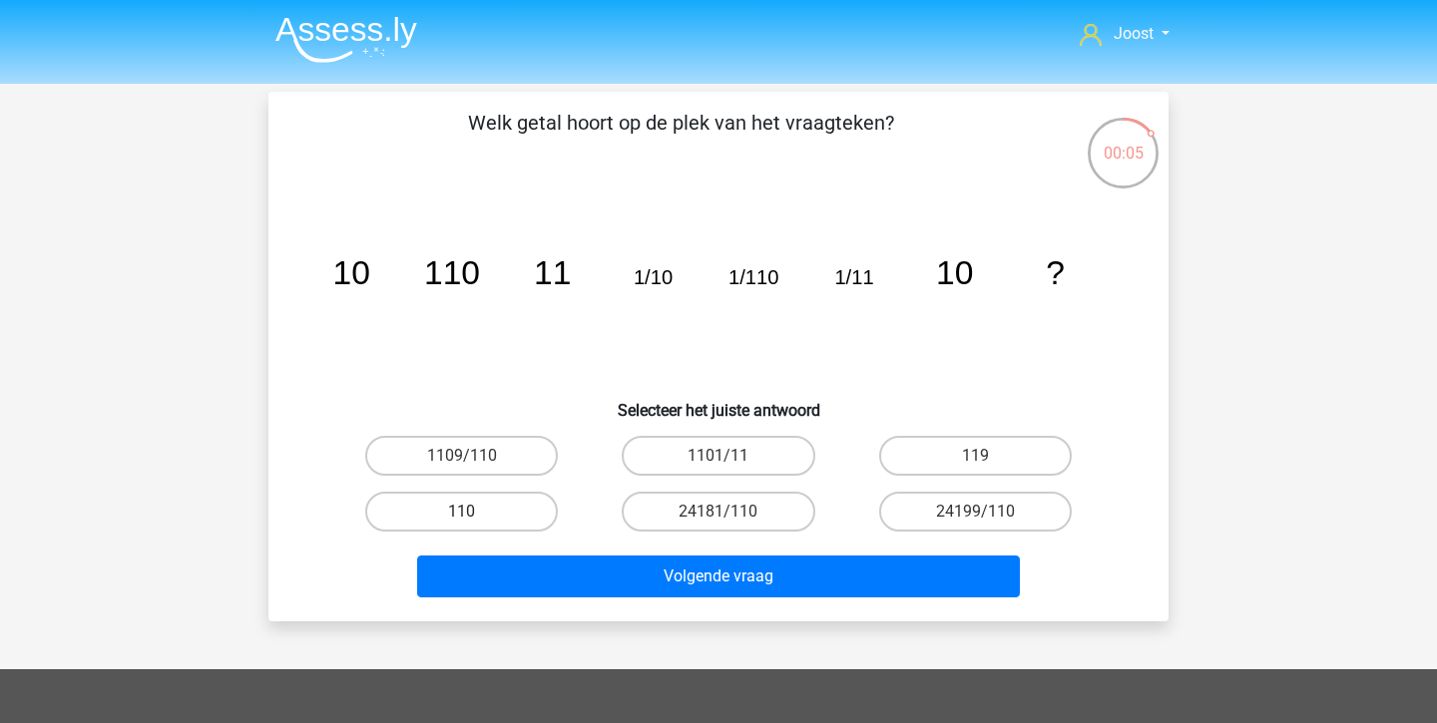
click at [496, 509] on label "110" at bounding box center [461, 512] width 193 height 40
click at [475, 512] on input "110" at bounding box center [468, 518] width 13 height 13
radio input "true"
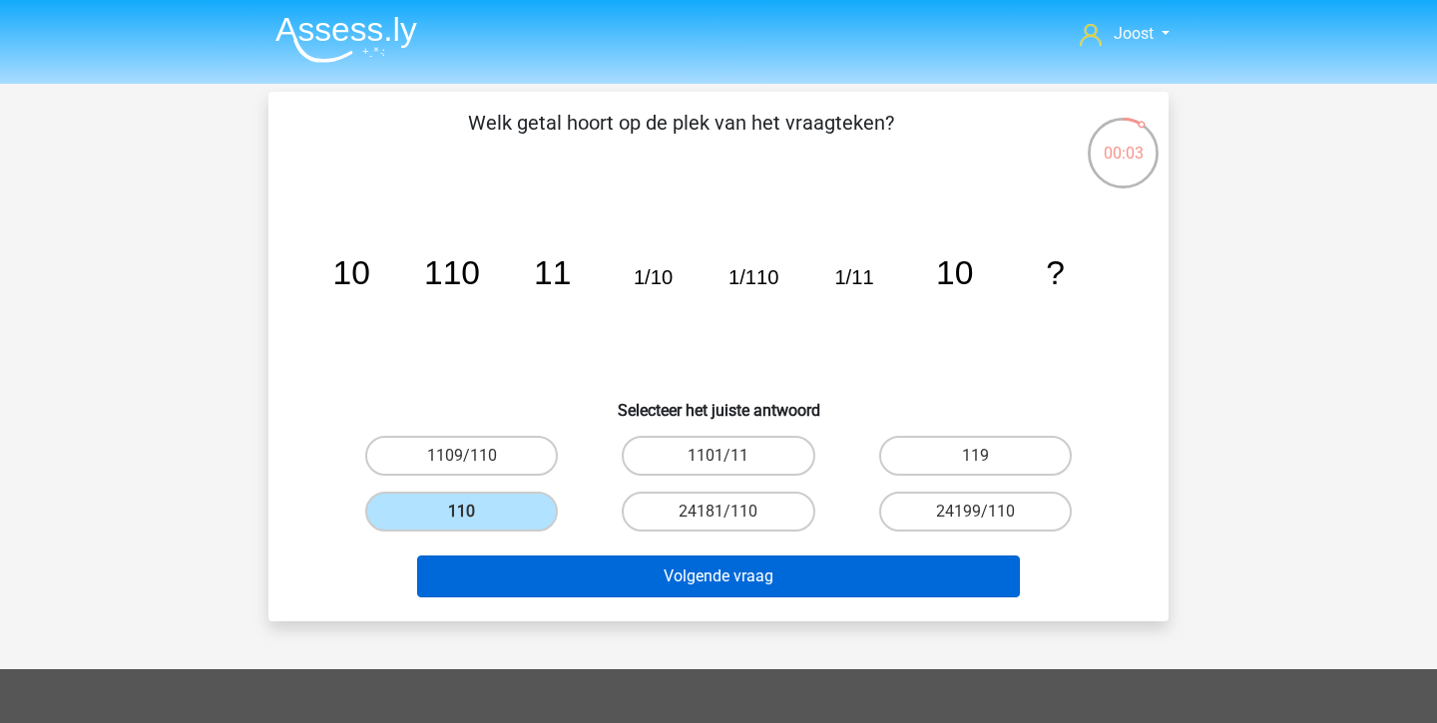
click at [574, 578] on button "Volgende vraag" at bounding box center [719, 577] width 604 height 42
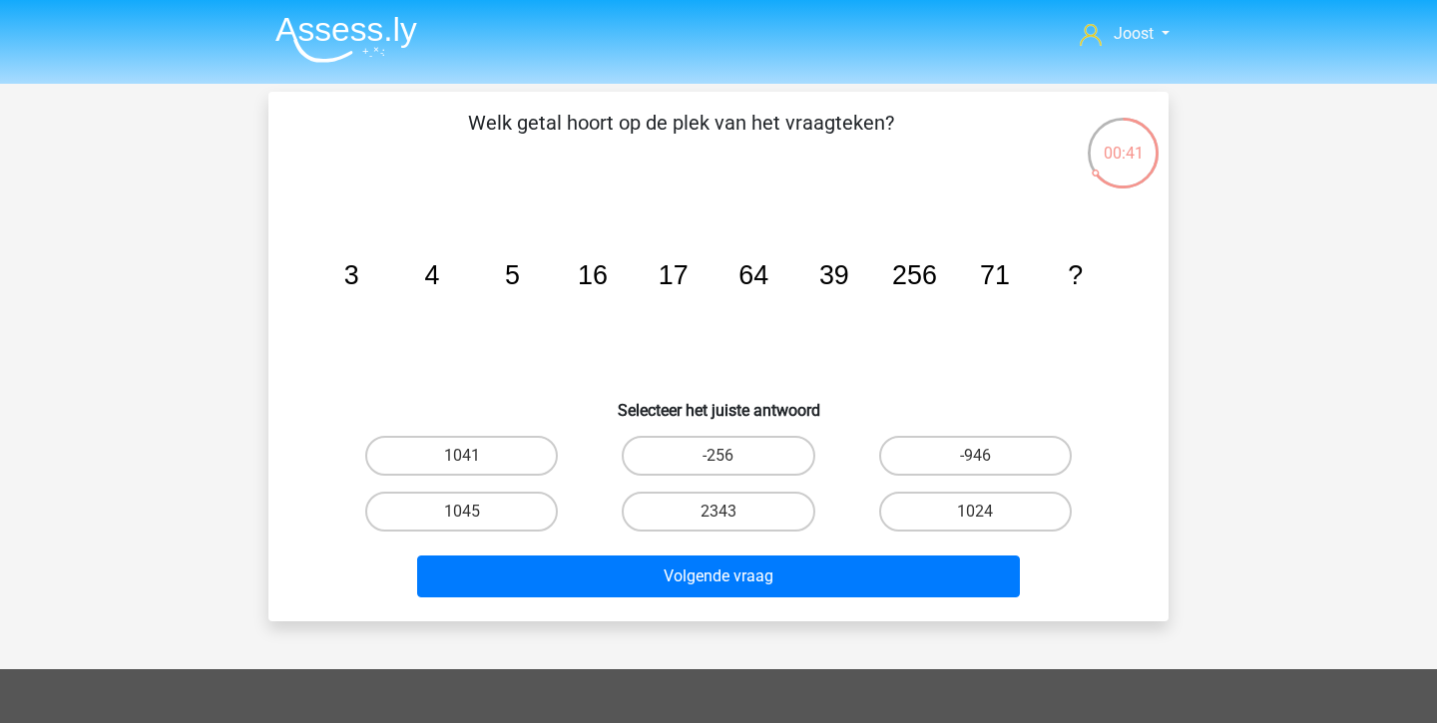
click at [982, 518] on input "1024" at bounding box center [981, 518] width 13 height 13
radio input "true"
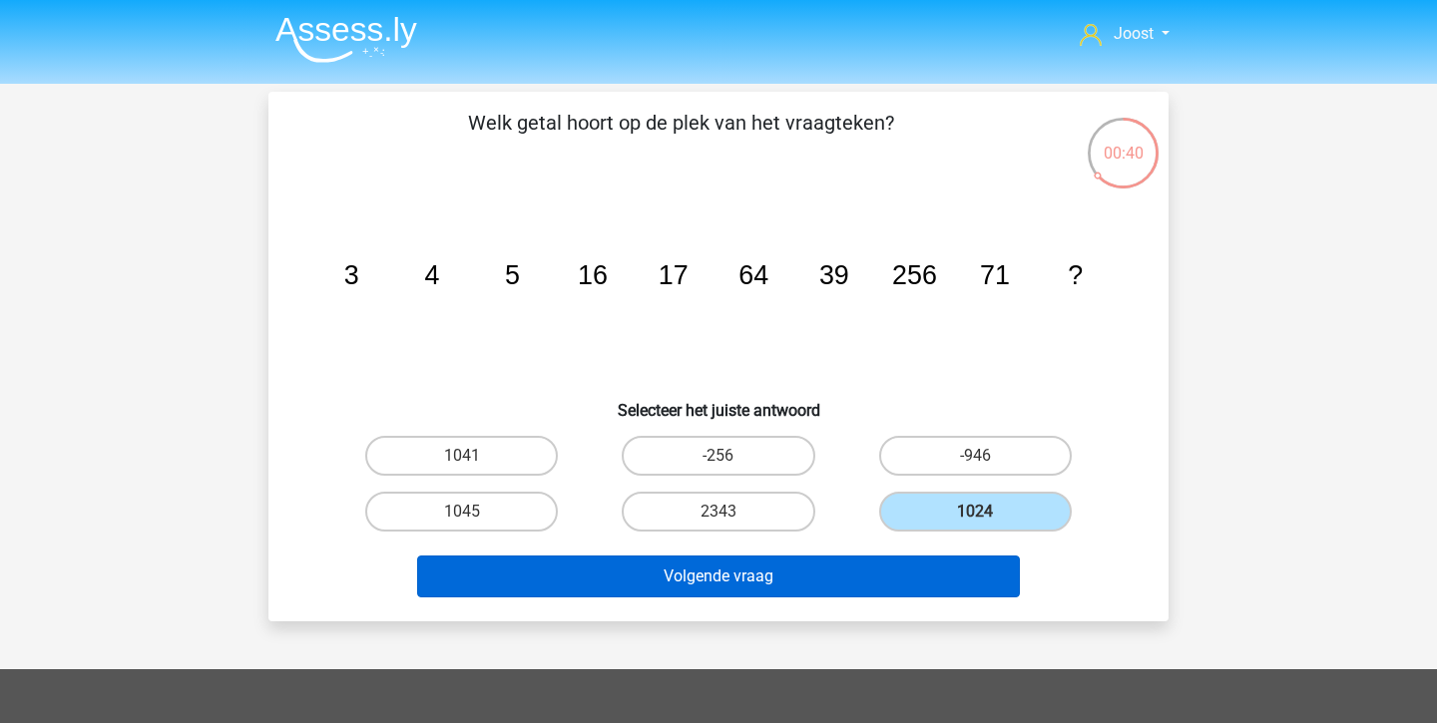
click at [882, 566] on button "Volgende vraag" at bounding box center [719, 577] width 604 height 42
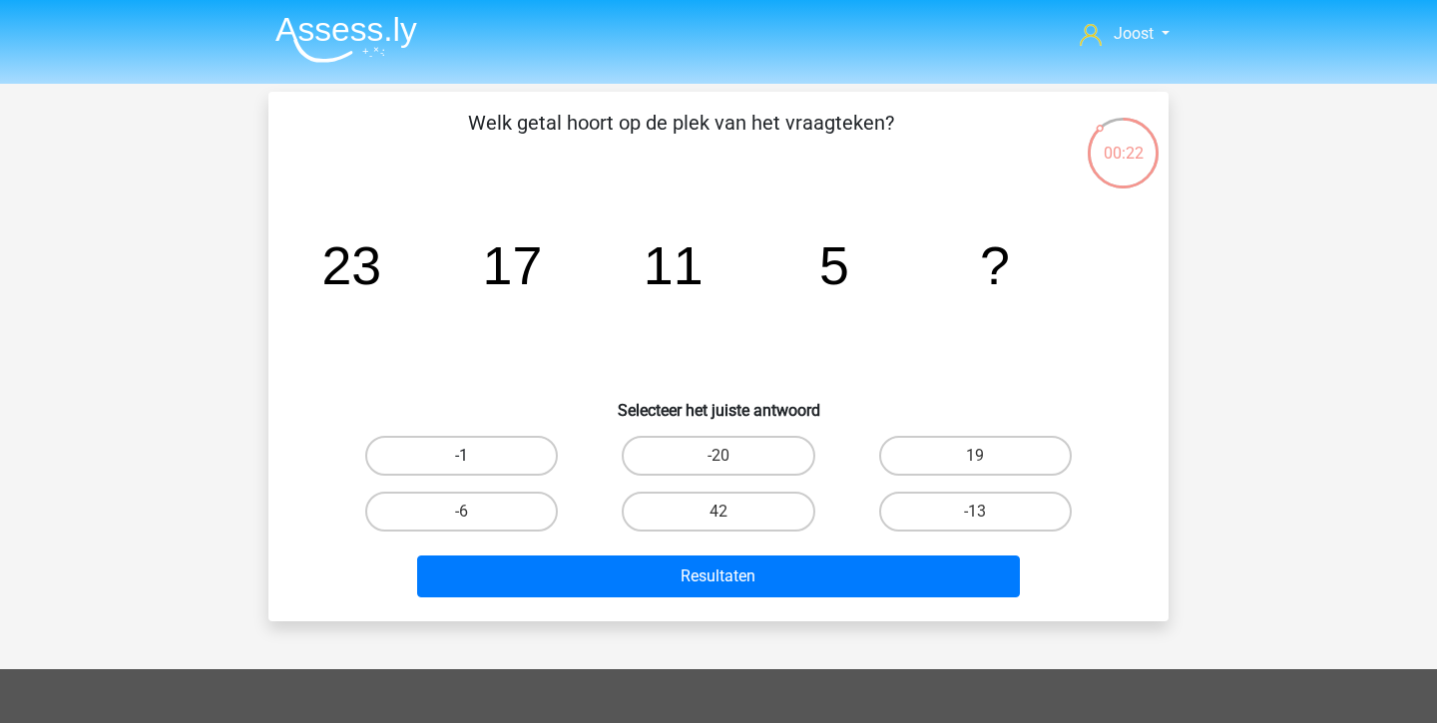
click at [503, 471] on label "-1" at bounding box center [461, 456] width 193 height 40
click at [475, 469] on input "-1" at bounding box center [468, 462] width 13 height 13
radio input "true"
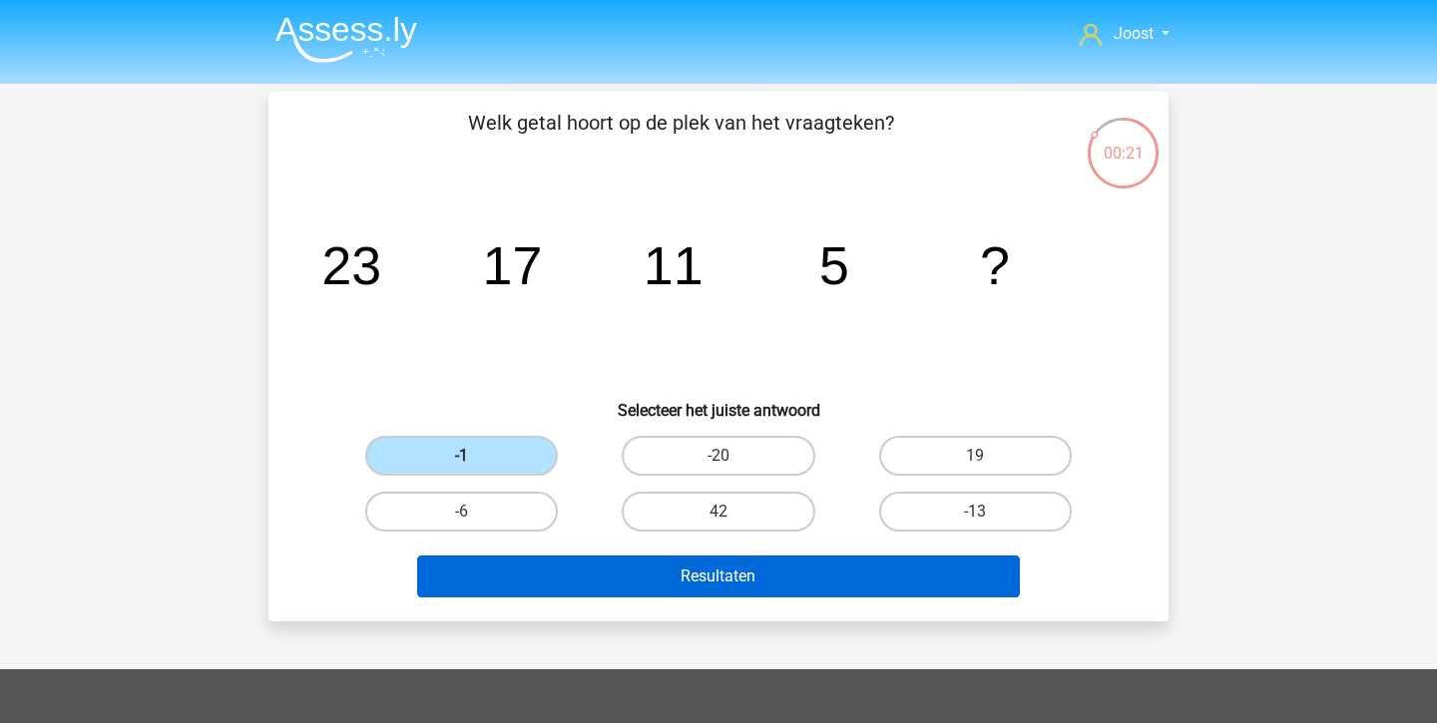
click at [545, 571] on button "Resultaten" at bounding box center [719, 577] width 604 height 42
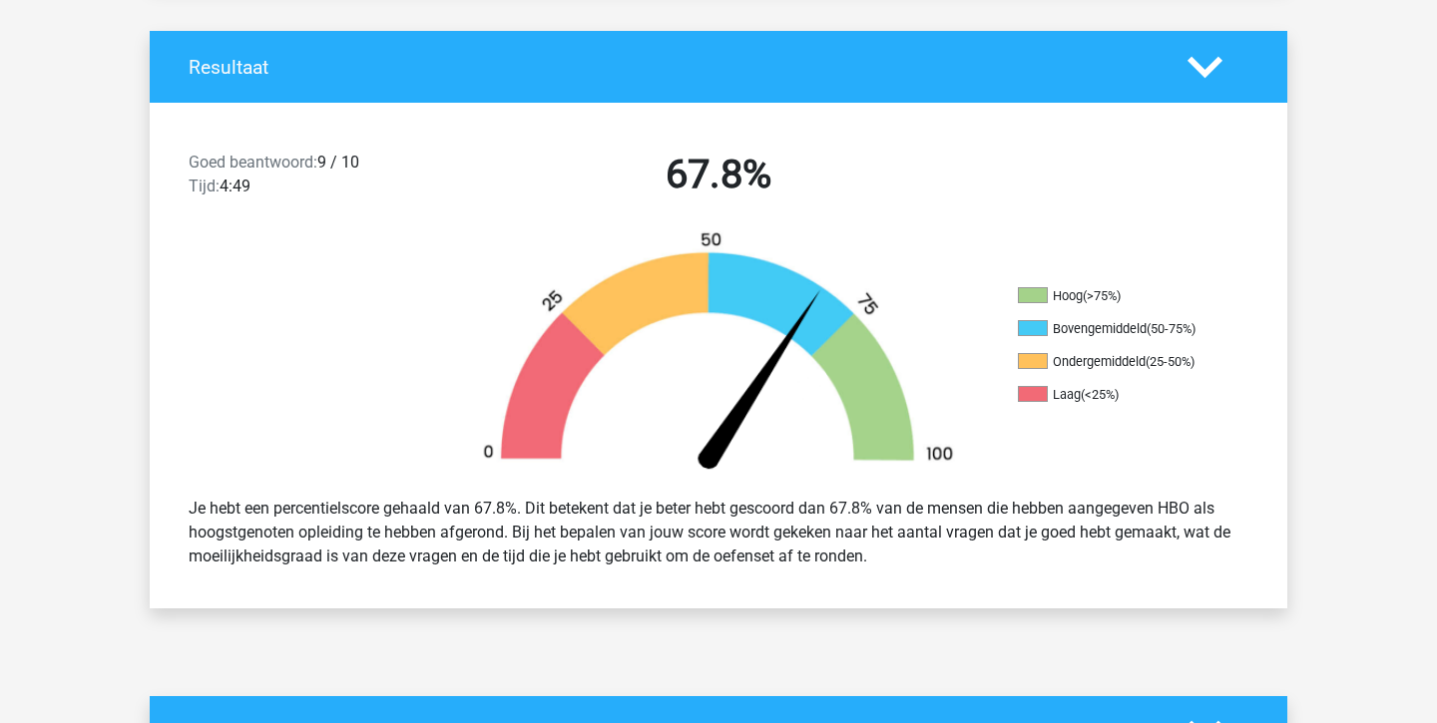
scroll to position [406, 1]
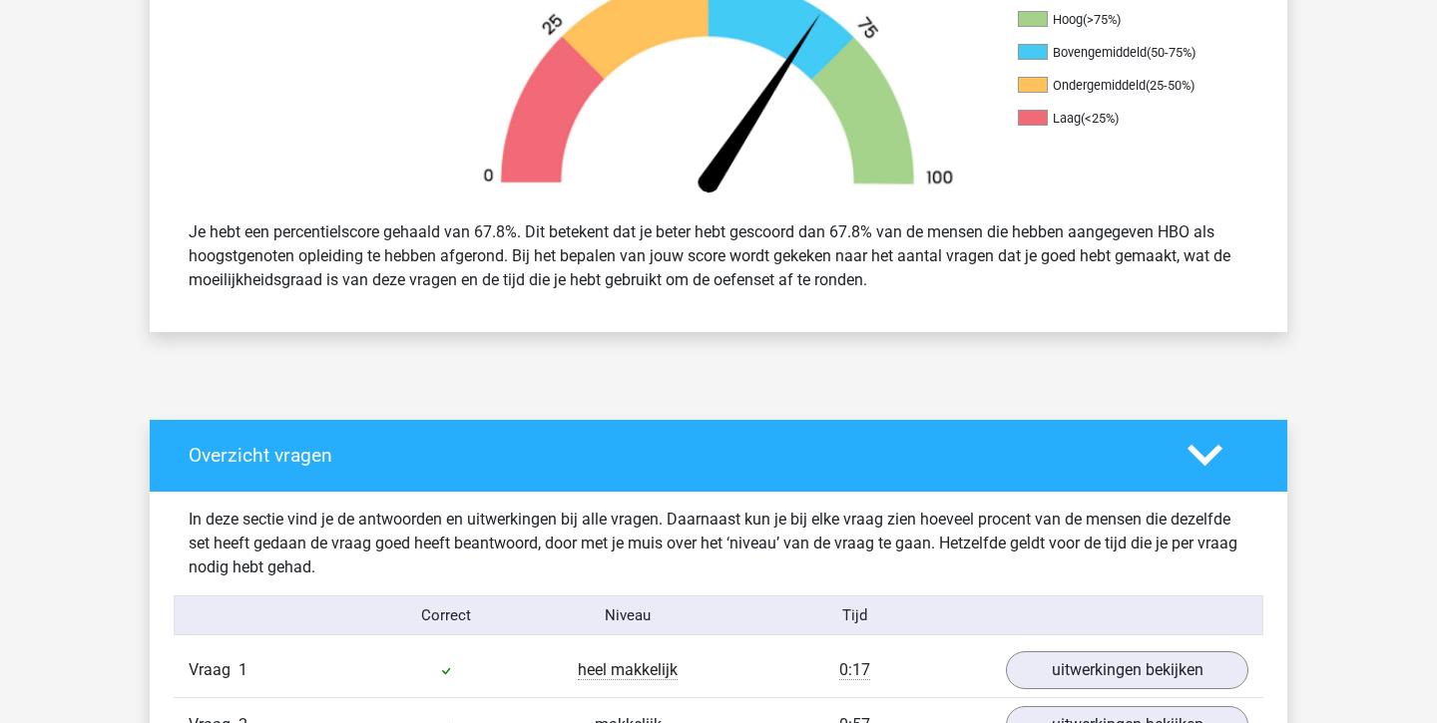
click at [708, 270] on div "Je hebt een percentielscore gehaald van 67.8%. Dit betekent dat je beter hebt g…" at bounding box center [718, 257] width 1089 height 88
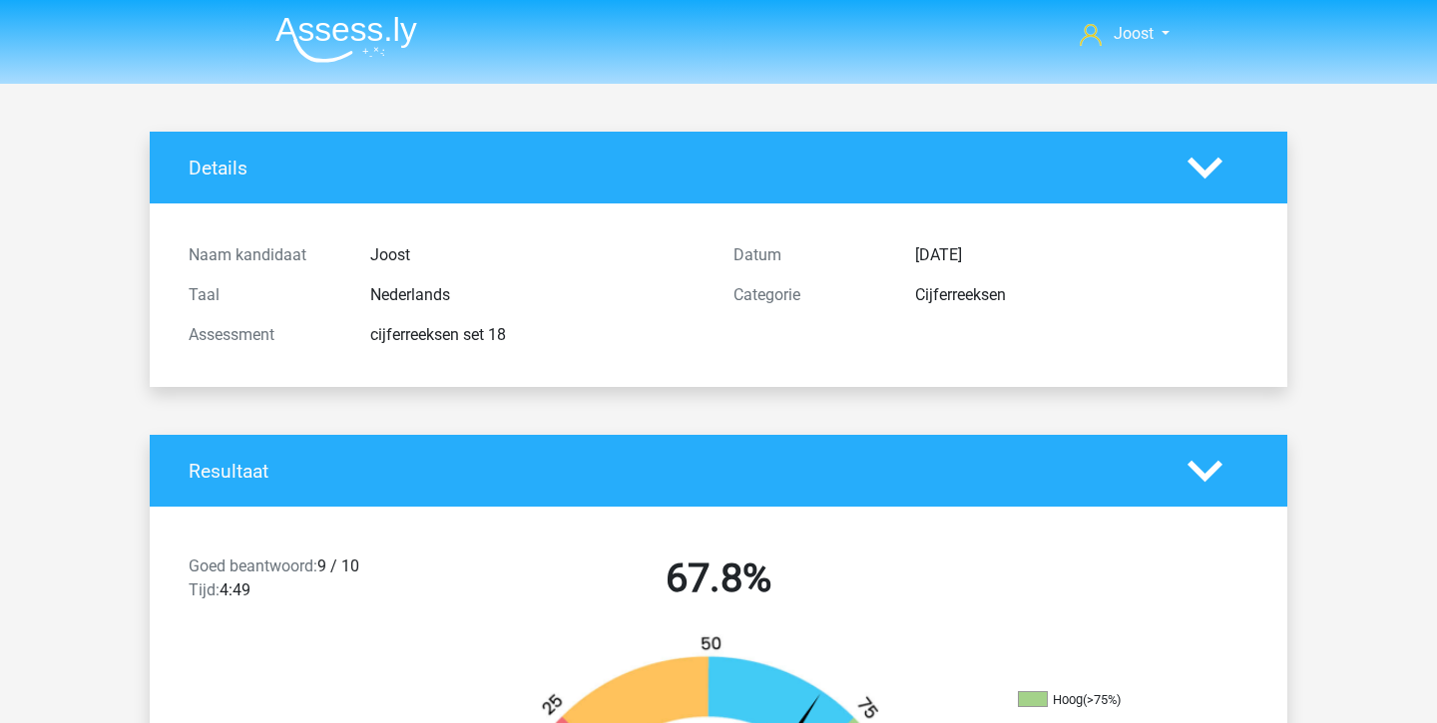
scroll to position [0, 0]
click at [382, 38] on img at bounding box center [346, 39] width 142 height 47
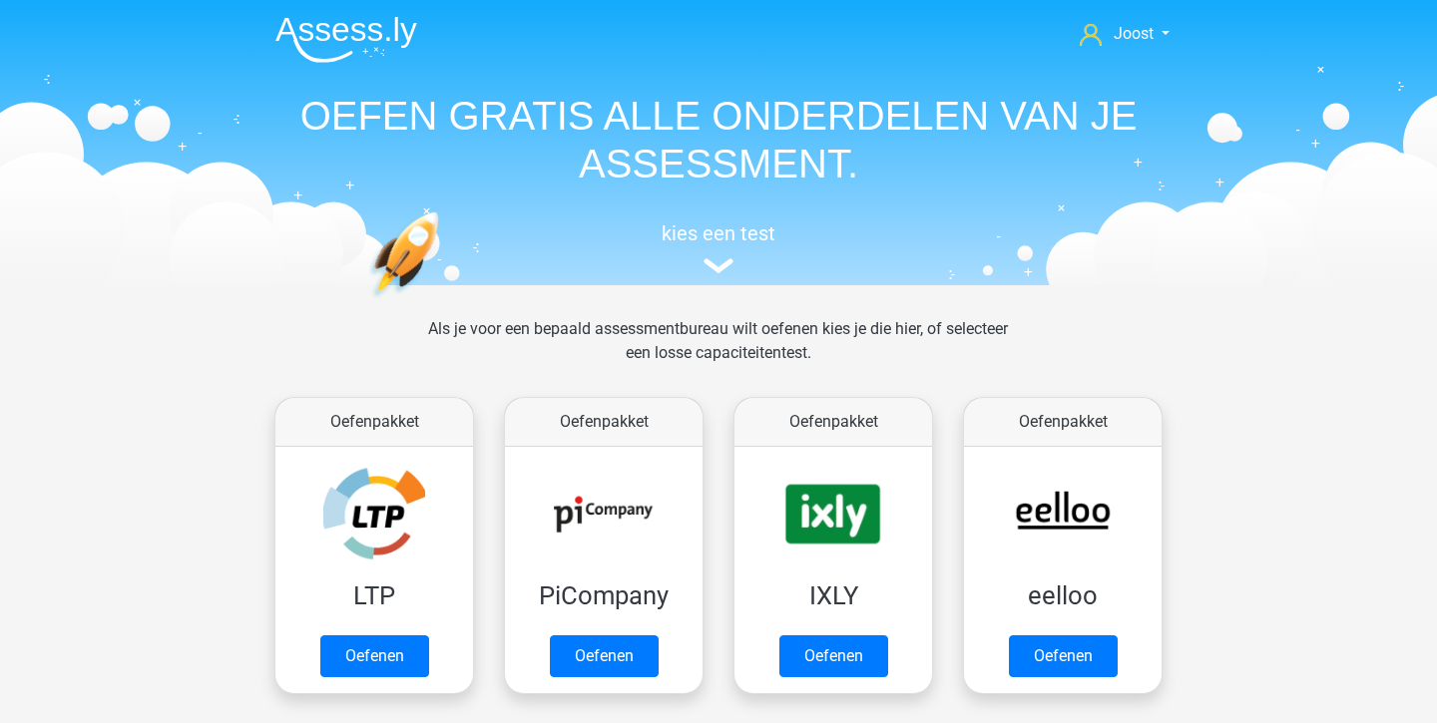
scroll to position [138, 0]
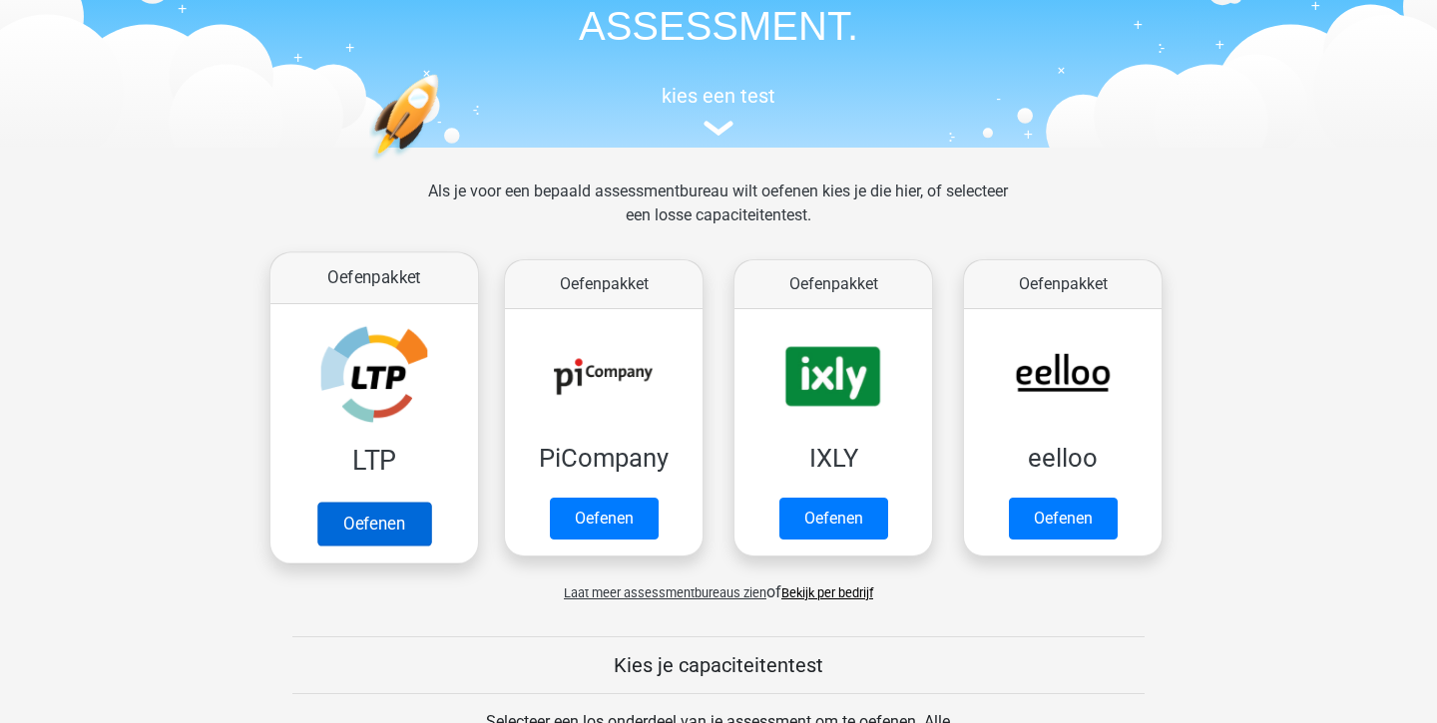
click at [380, 502] on link "Oefenen" at bounding box center [374, 524] width 114 height 44
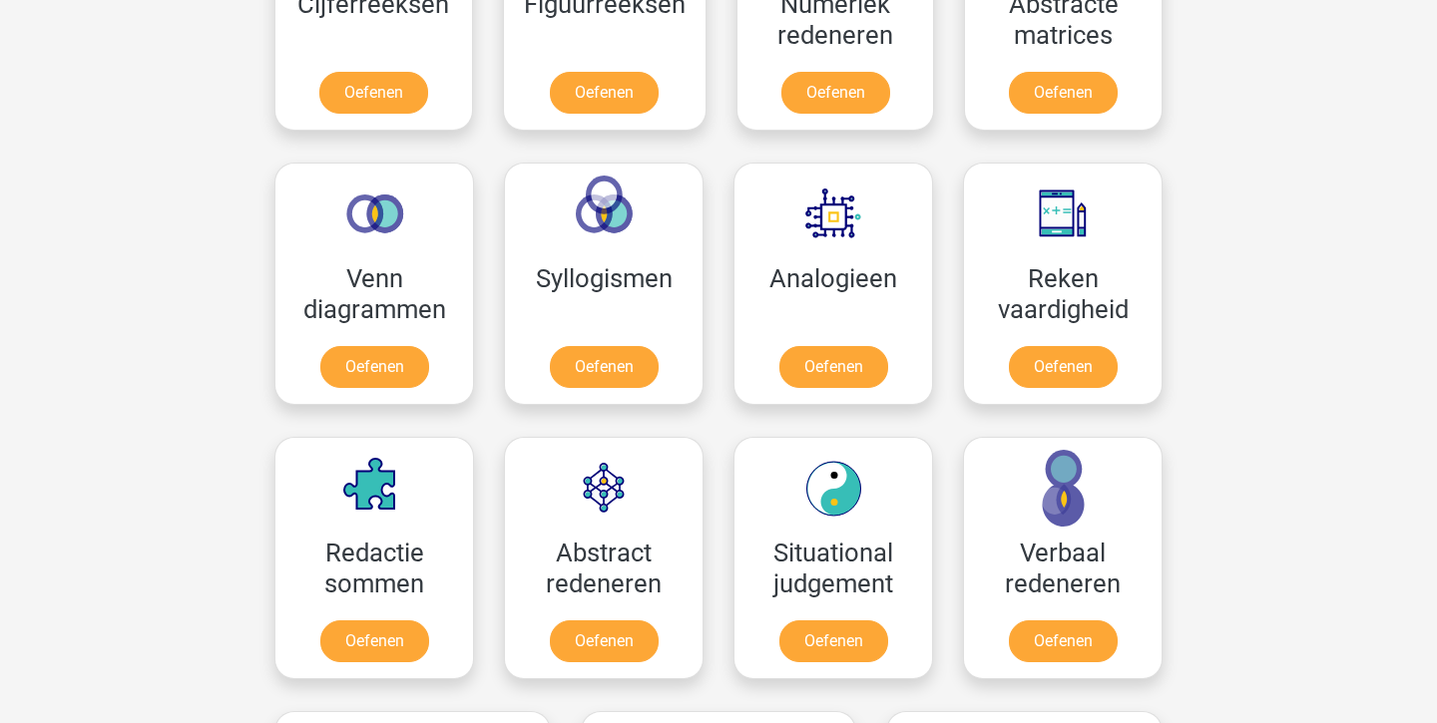
scroll to position [1046, 0]
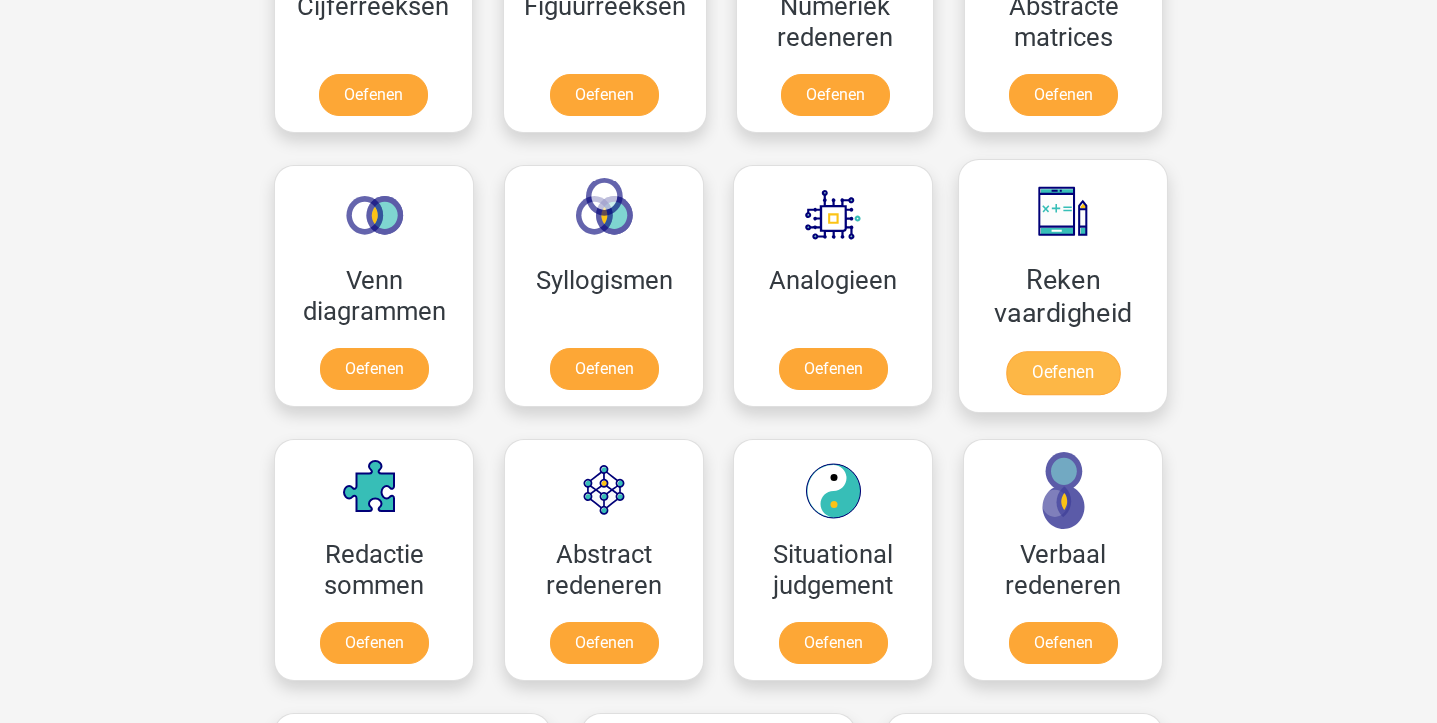
click at [1029, 351] on link "Oefenen" at bounding box center [1063, 373] width 114 height 44
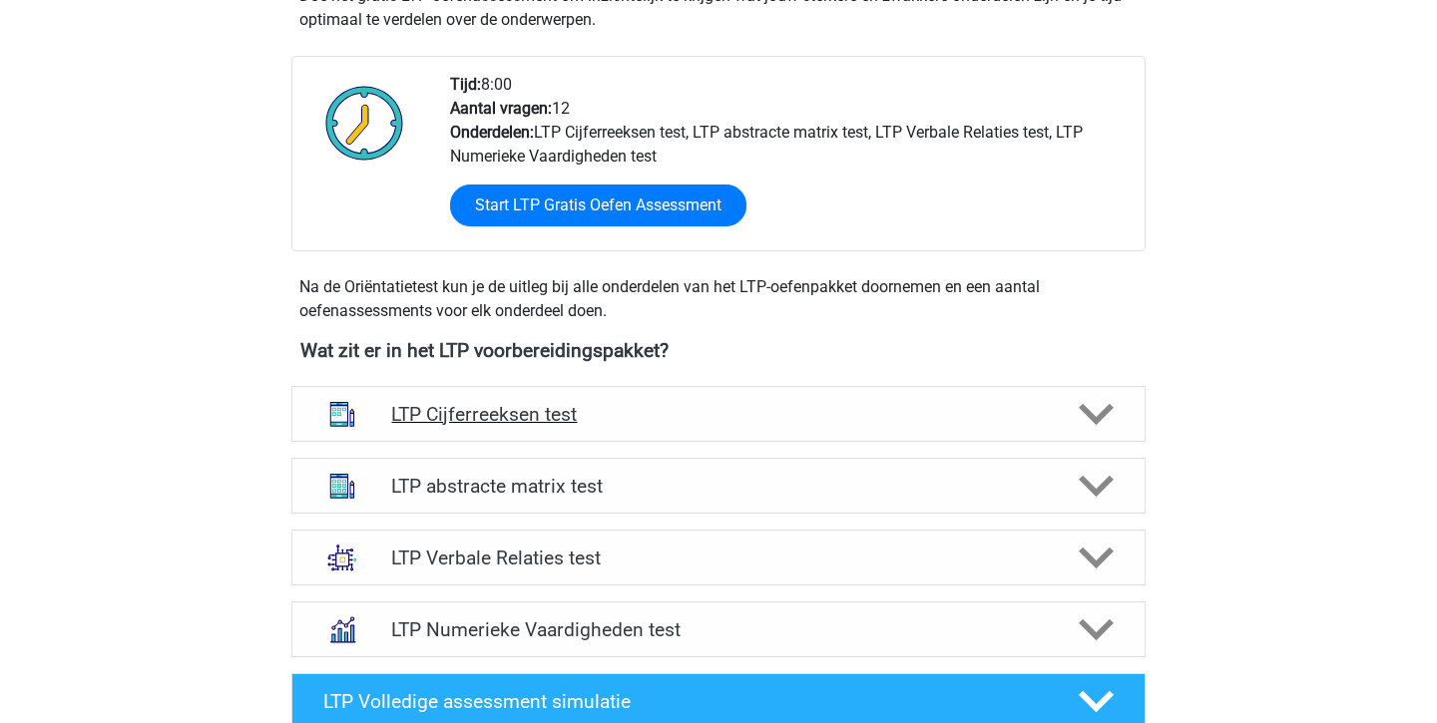
scroll to position [470, 0]
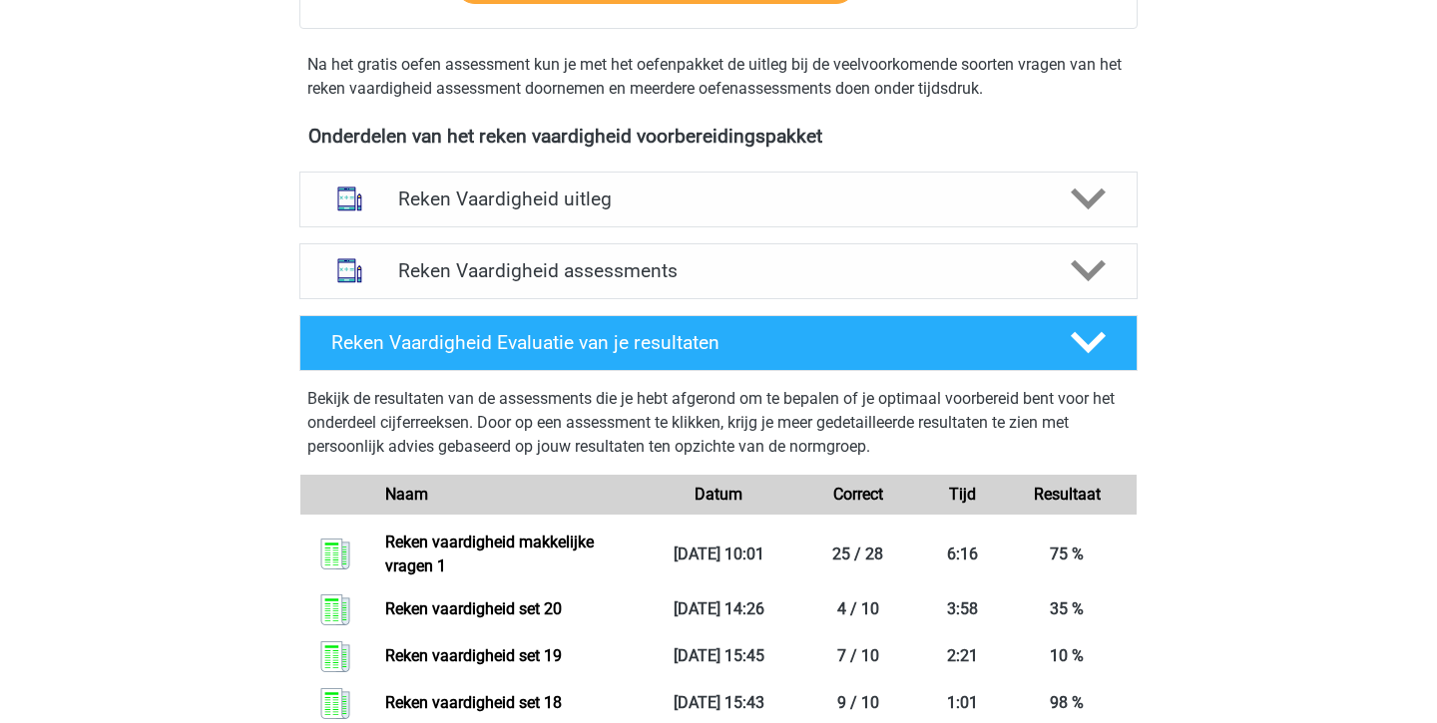
scroll to position [643, 0]
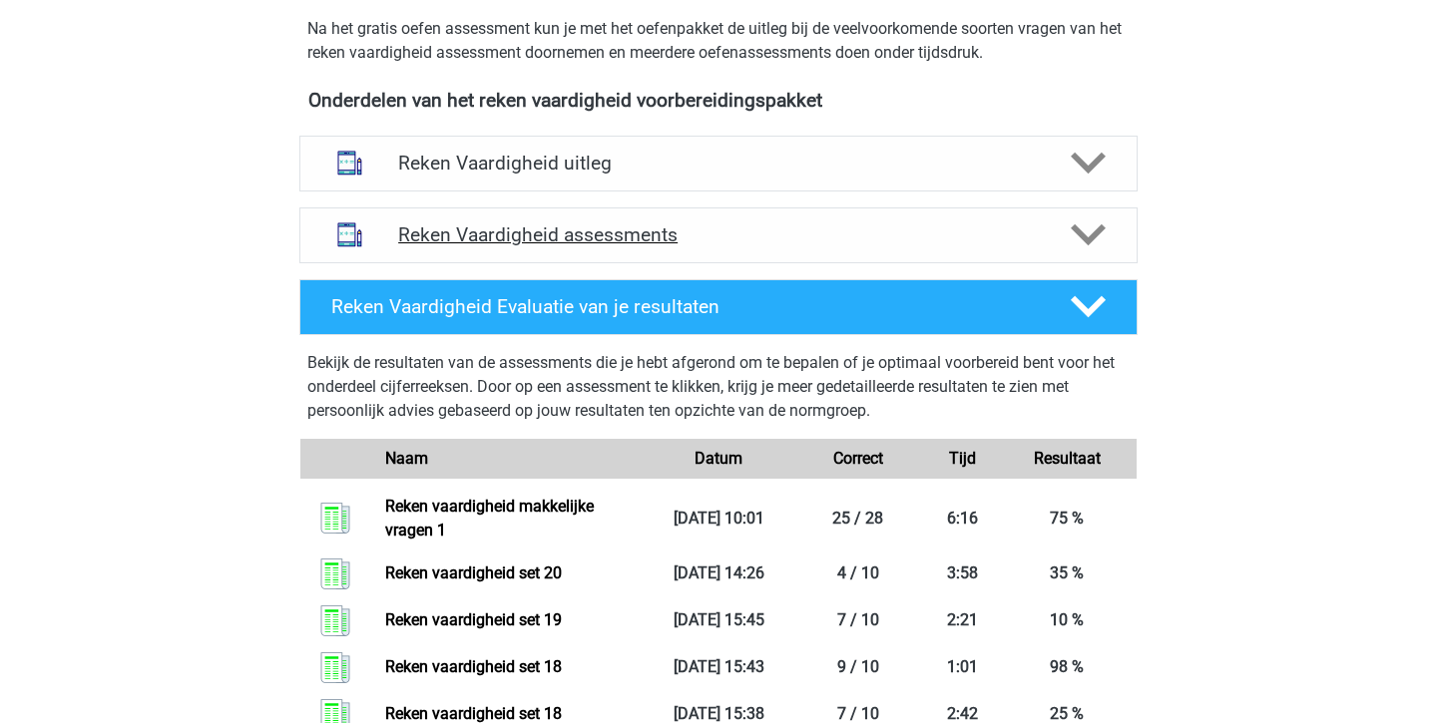
click at [934, 232] on h4 "Reken Vaardigheid assessments" at bounding box center [718, 234] width 641 height 23
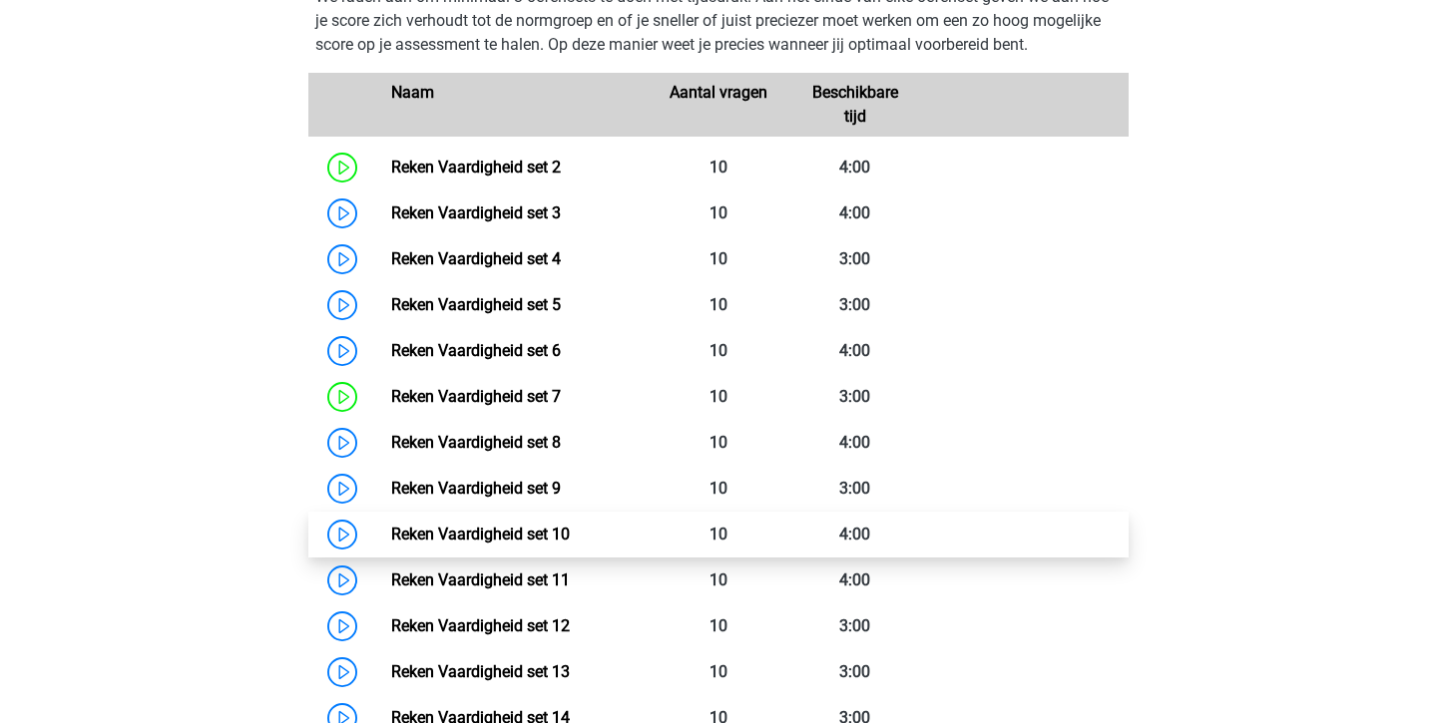
scroll to position [931, 0]
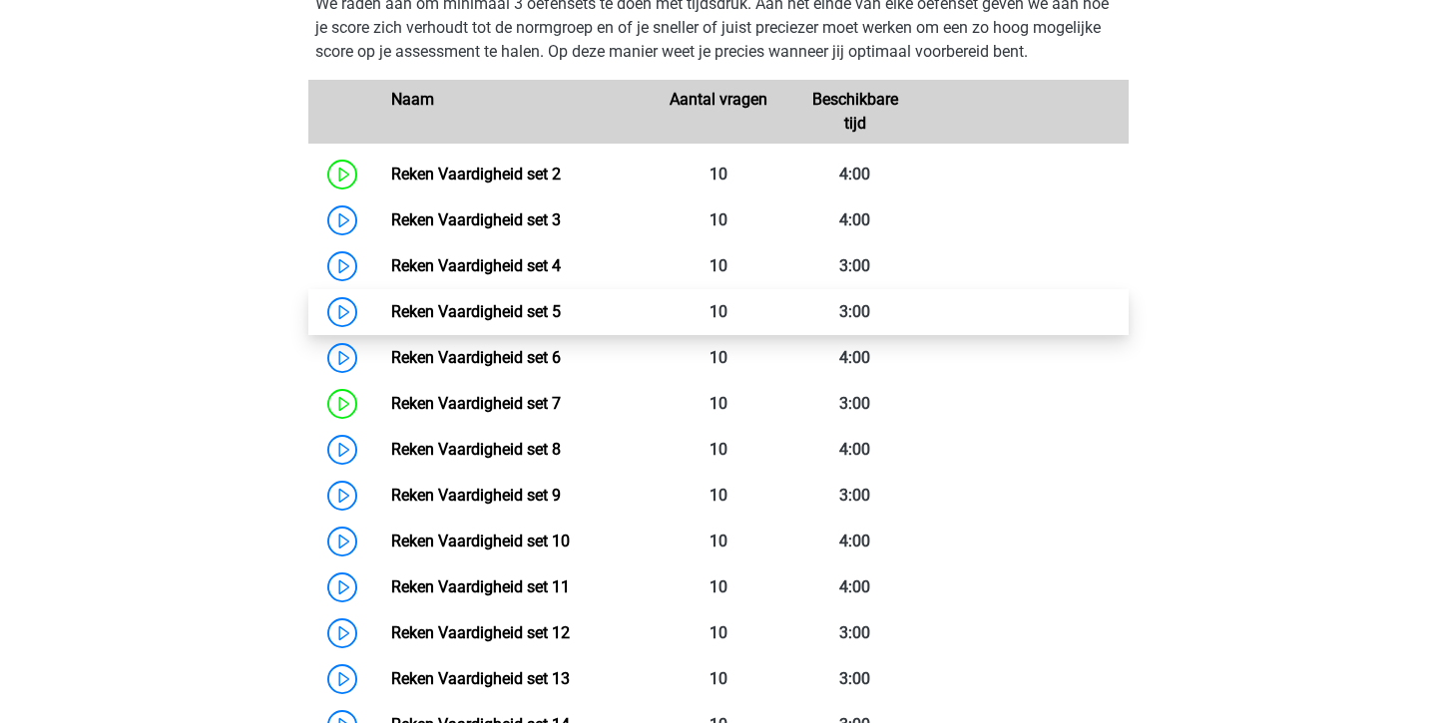
click at [561, 307] on link "Reken Vaardigheid set 5" at bounding box center [476, 311] width 170 height 19
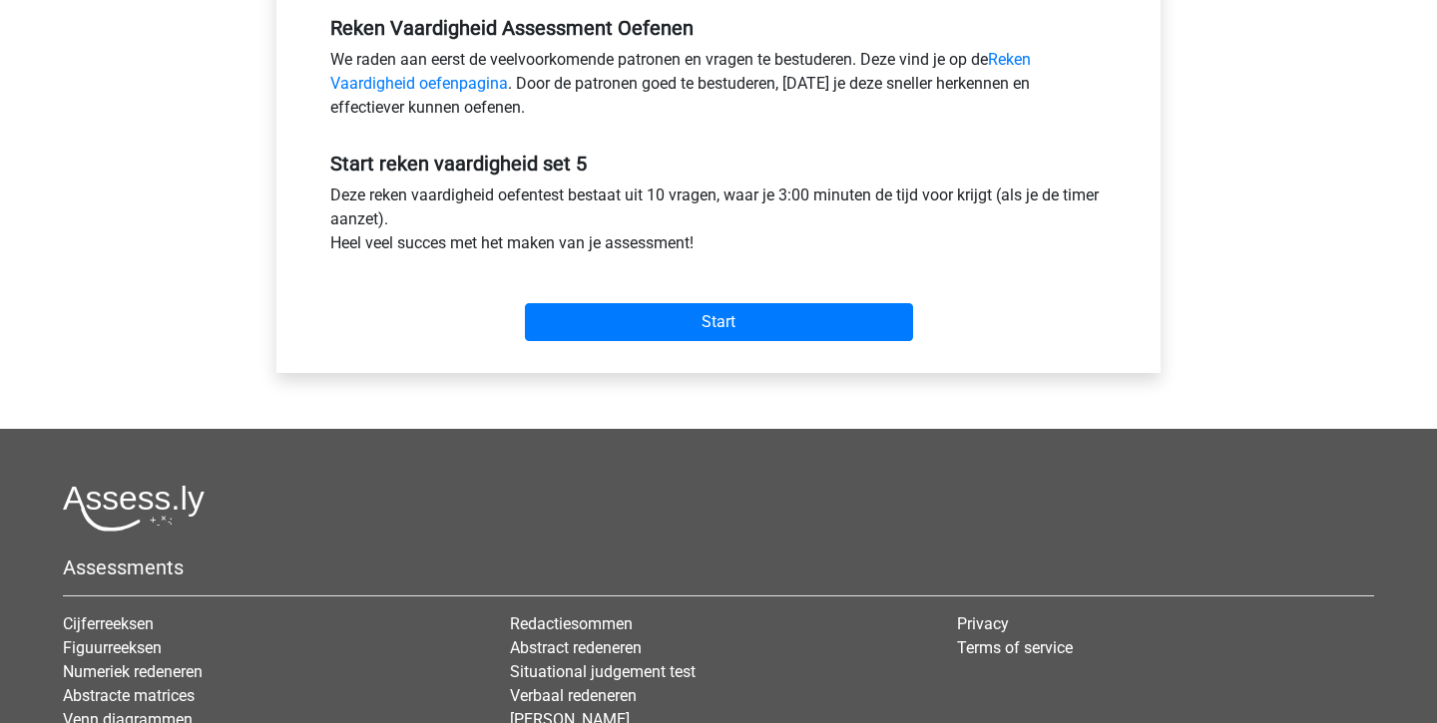
scroll to position [639, 0]
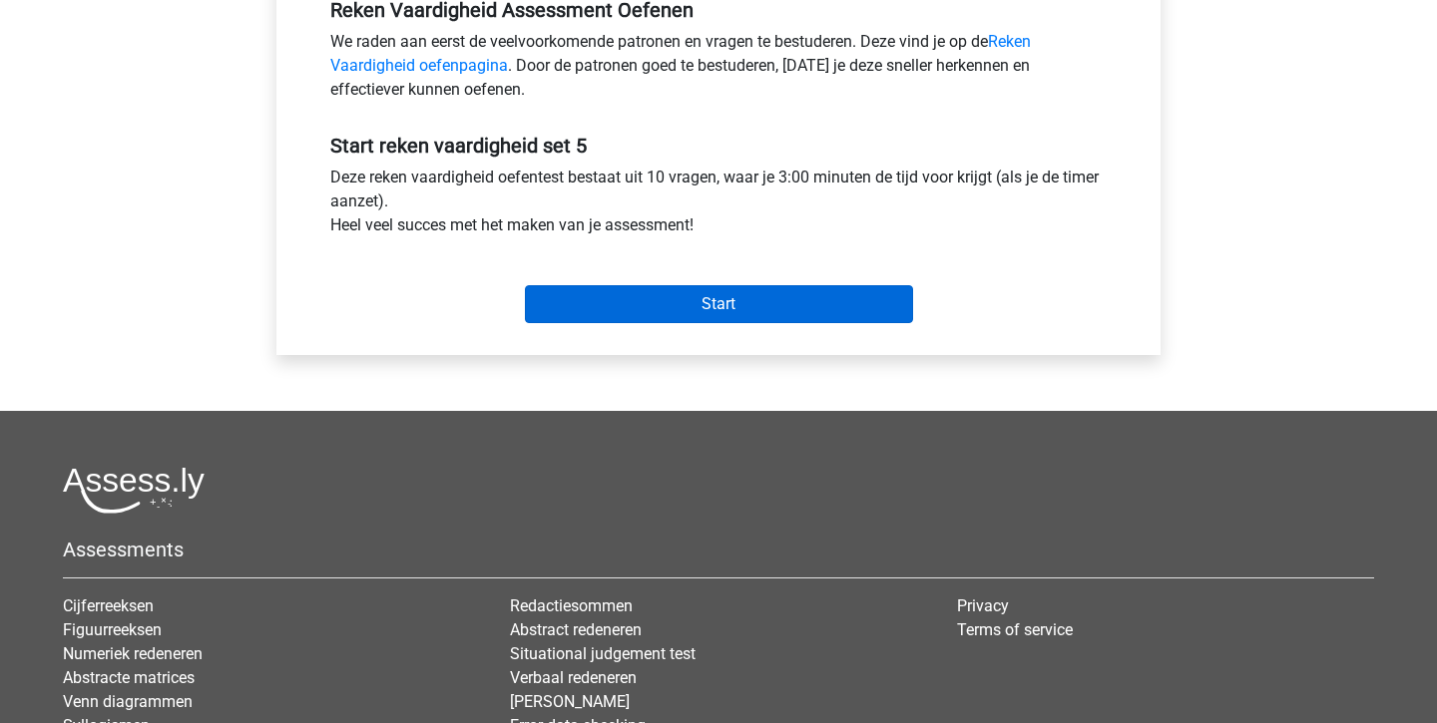
click at [737, 300] on input "Start" at bounding box center [719, 304] width 388 height 38
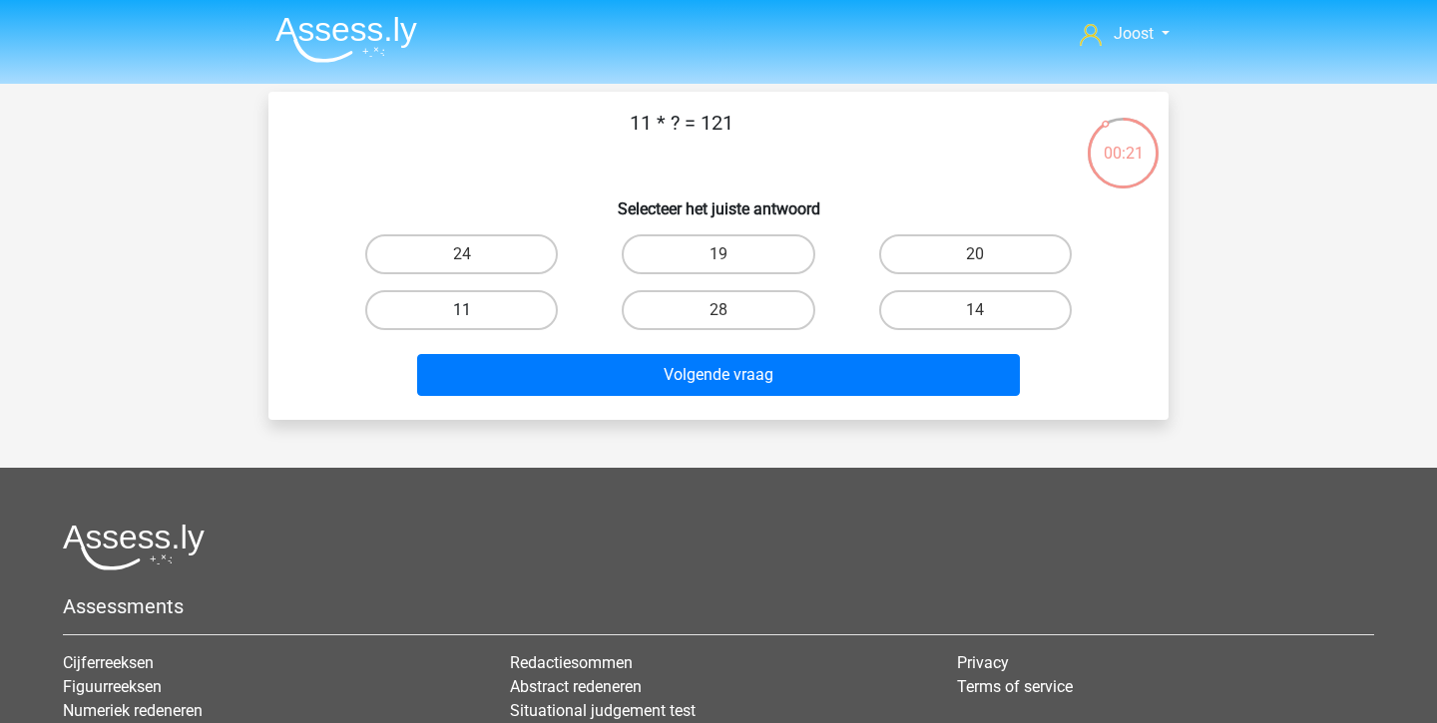
click at [531, 322] on label "11" at bounding box center [461, 310] width 193 height 40
click at [475, 322] on input "11" at bounding box center [468, 316] width 13 height 13
radio input "true"
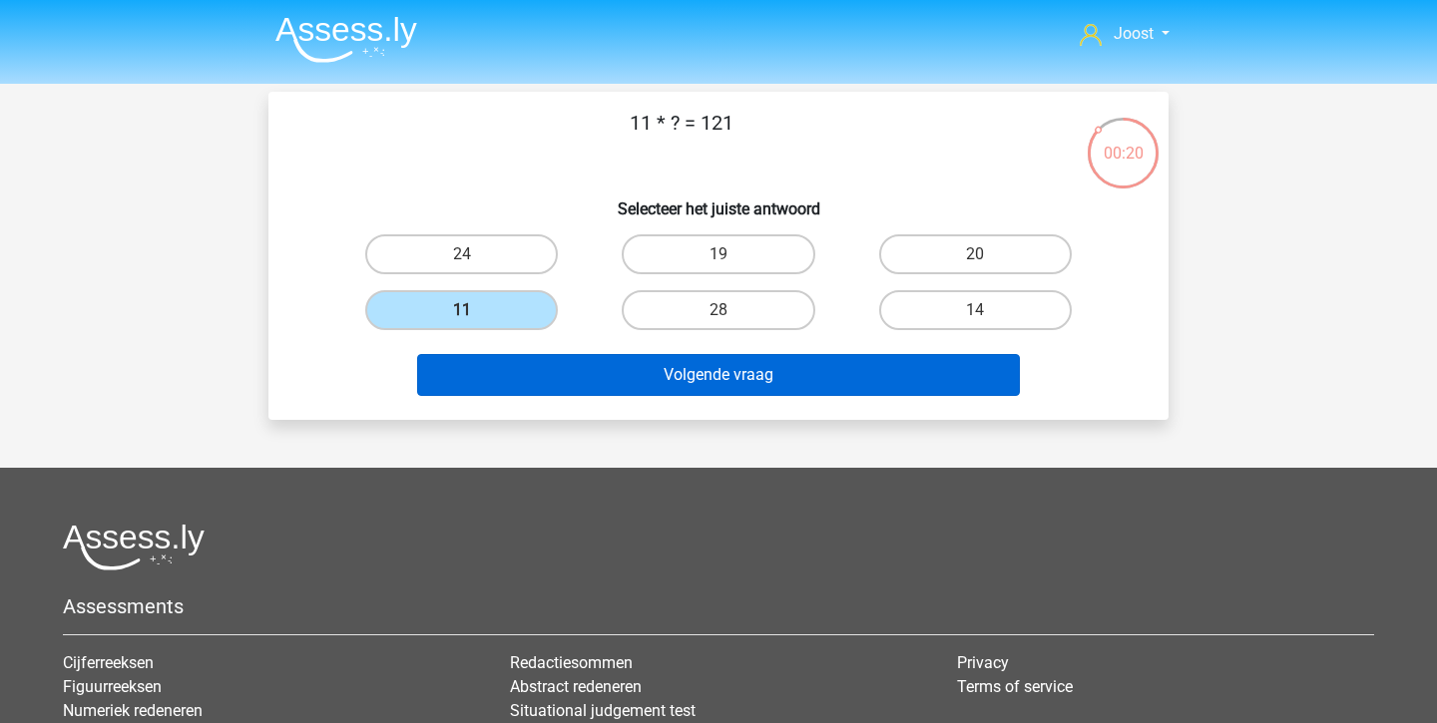
click at [617, 372] on button "Volgende vraag" at bounding box center [719, 375] width 604 height 42
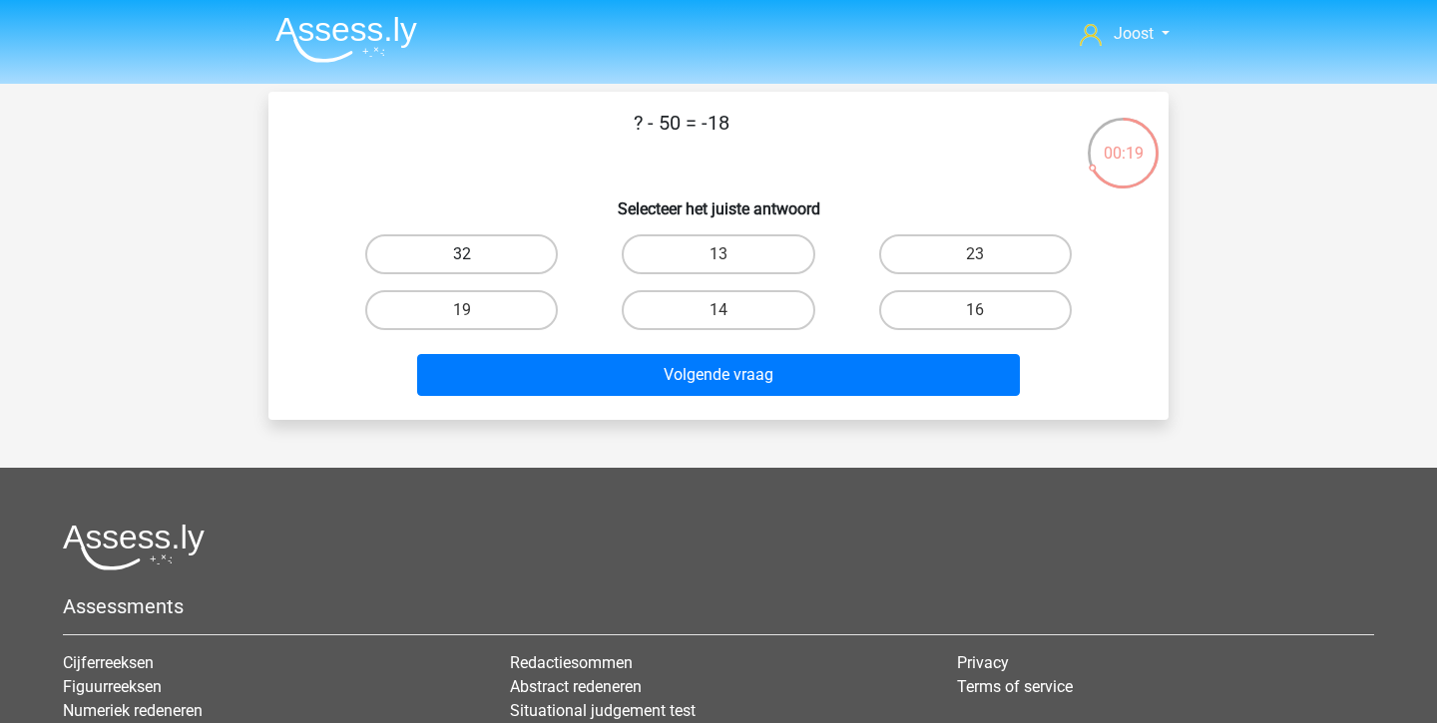
click at [496, 248] on label "32" at bounding box center [461, 254] width 193 height 40
click at [475, 254] on input "32" at bounding box center [468, 260] width 13 height 13
radio input "true"
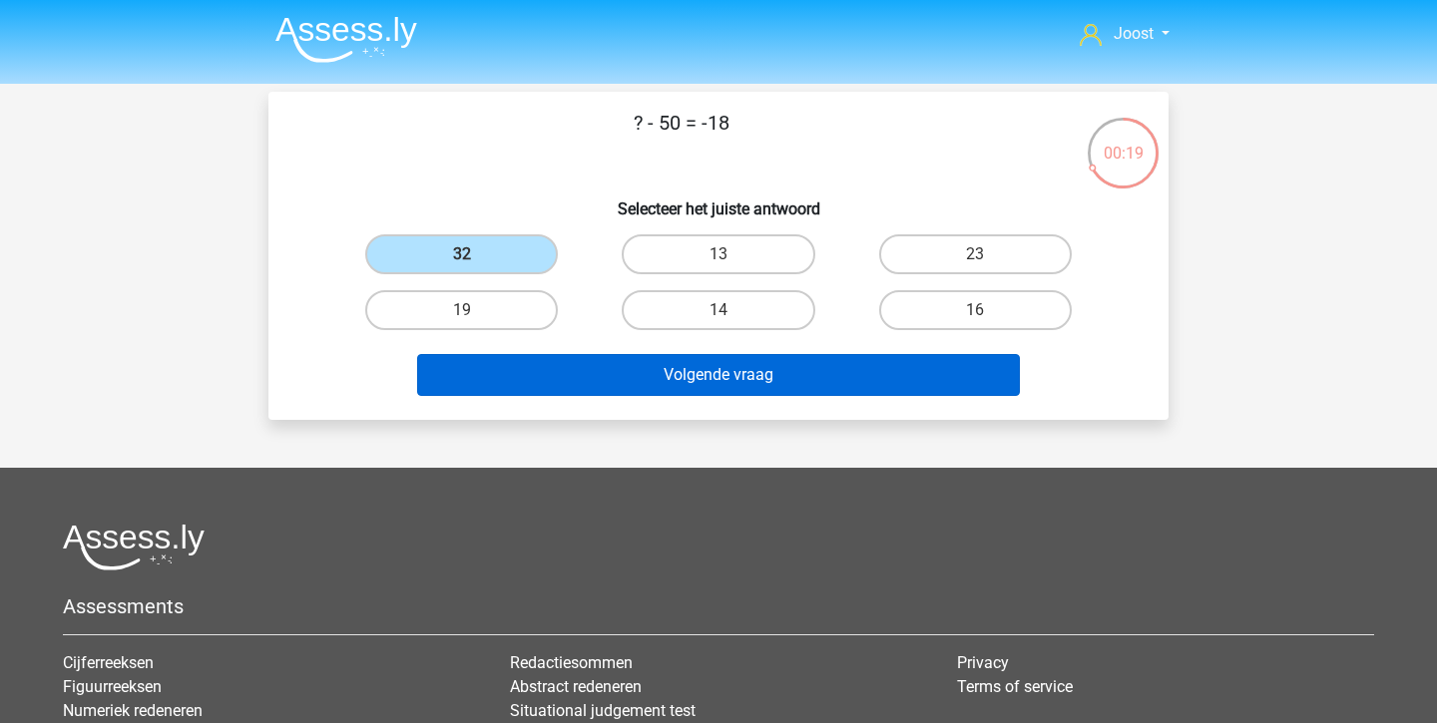
click at [540, 375] on button "Volgende vraag" at bounding box center [719, 375] width 604 height 42
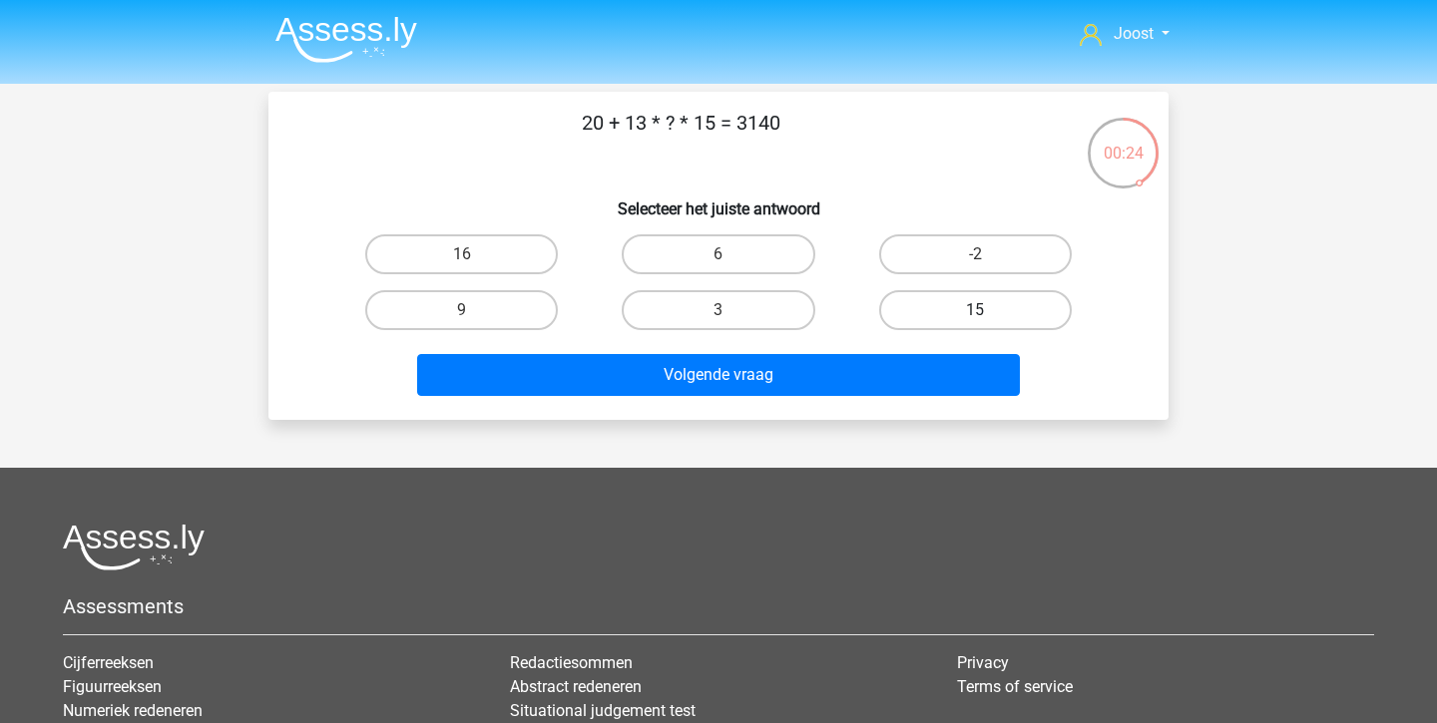
click at [963, 299] on label "15" at bounding box center [975, 310] width 193 height 40
click at [975, 310] on input "15" at bounding box center [981, 316] width 13 height 13
radio input "true"
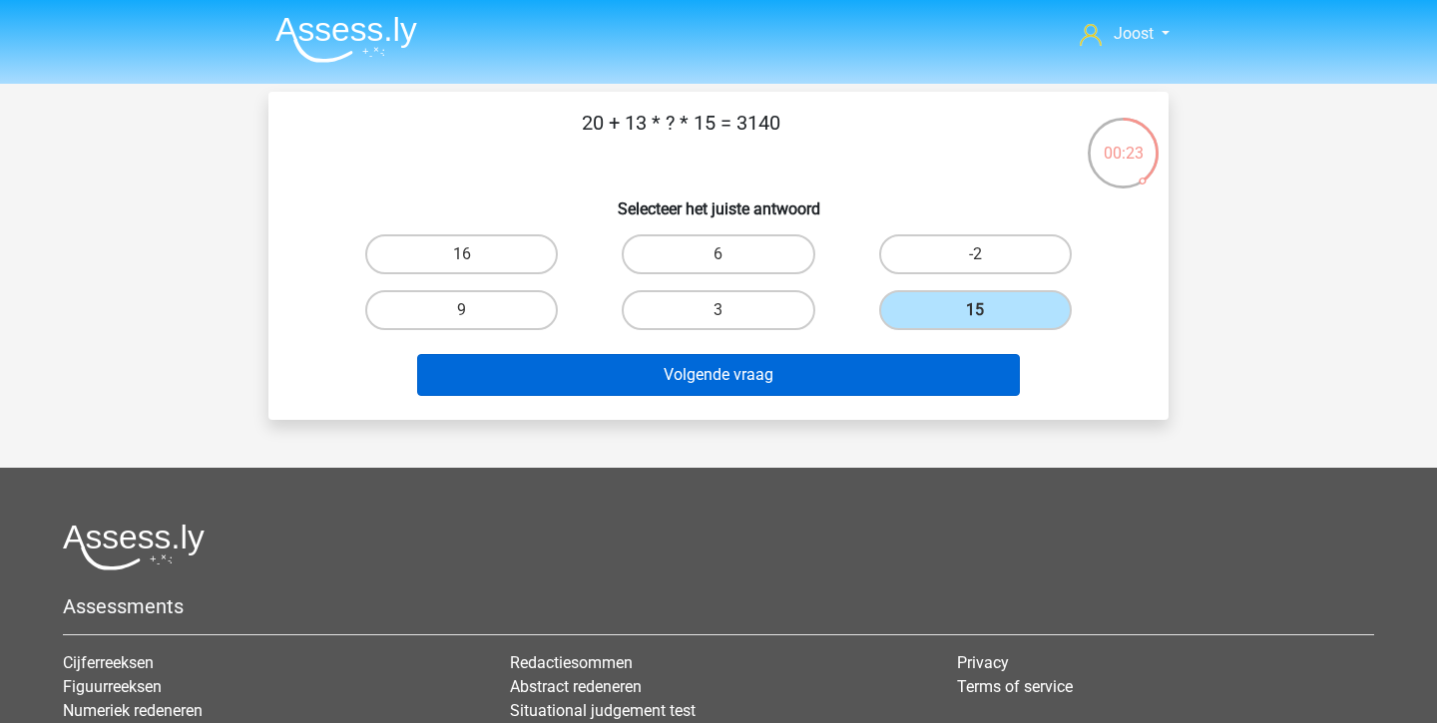
click at [762, 374] on button "Volgende vraag" at bounding box center [719, 375] width 604 height 42
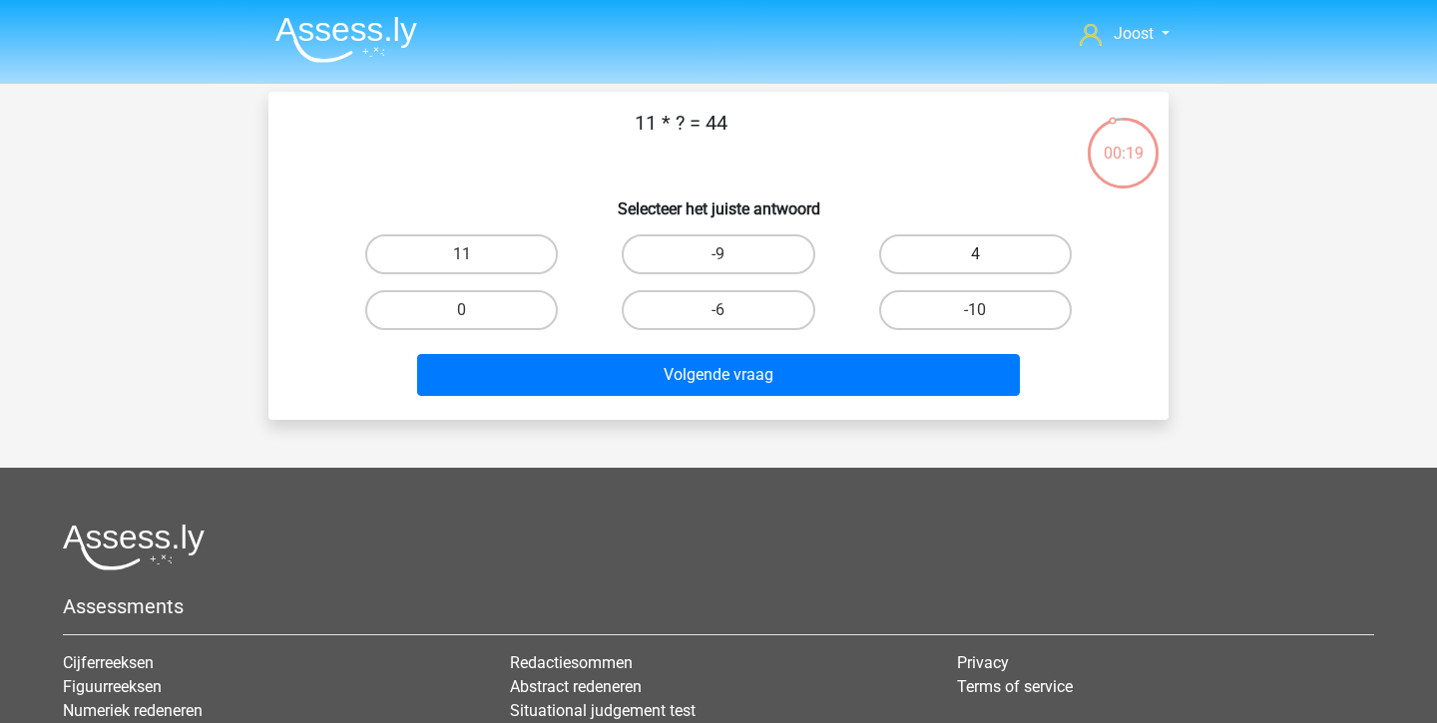
click at [930, 259] on label "4" at bounding box center [975, 254] width 193 height 40
click at [975, 259] on input "4" at bounding box center [981, 260] width 13 height 13
radio input "true"
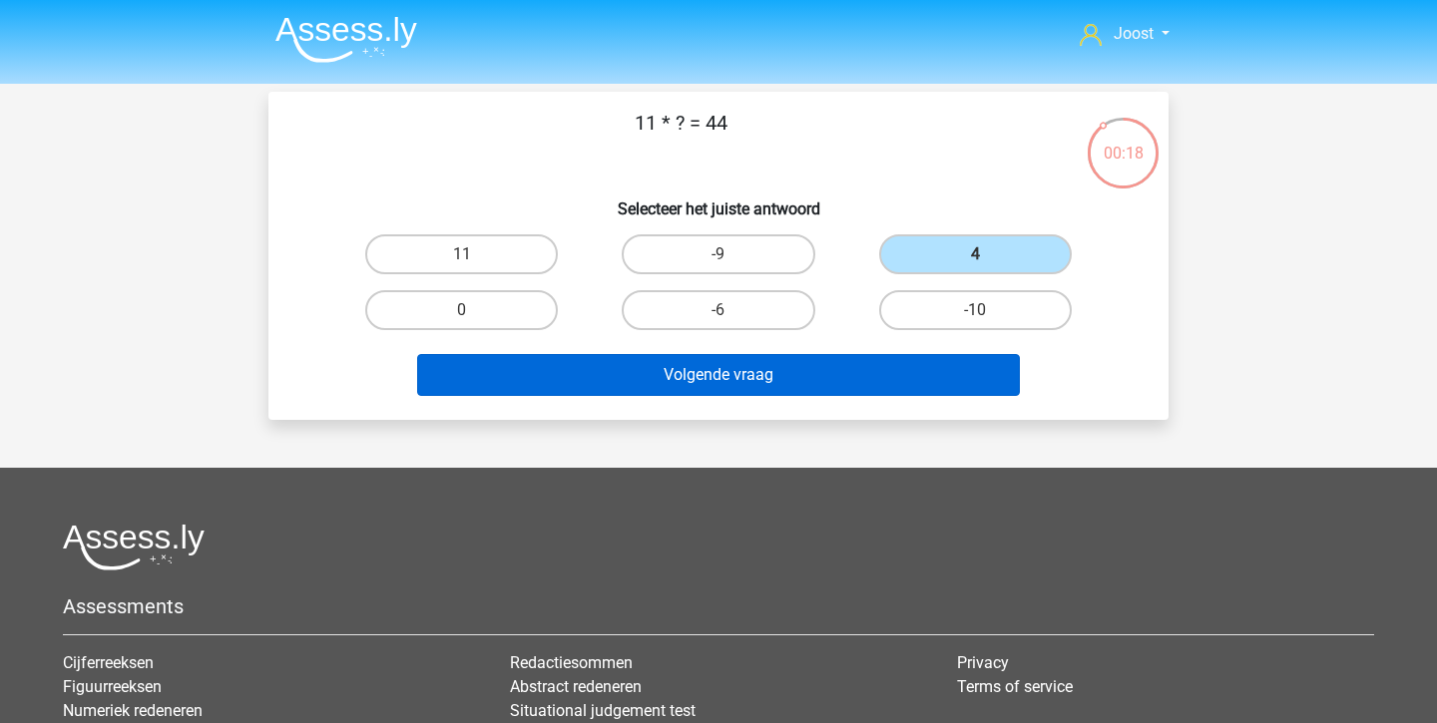
click at [802, 383] on button "Volgende vraag" at bounding box center [719, 375] width 604 height 42
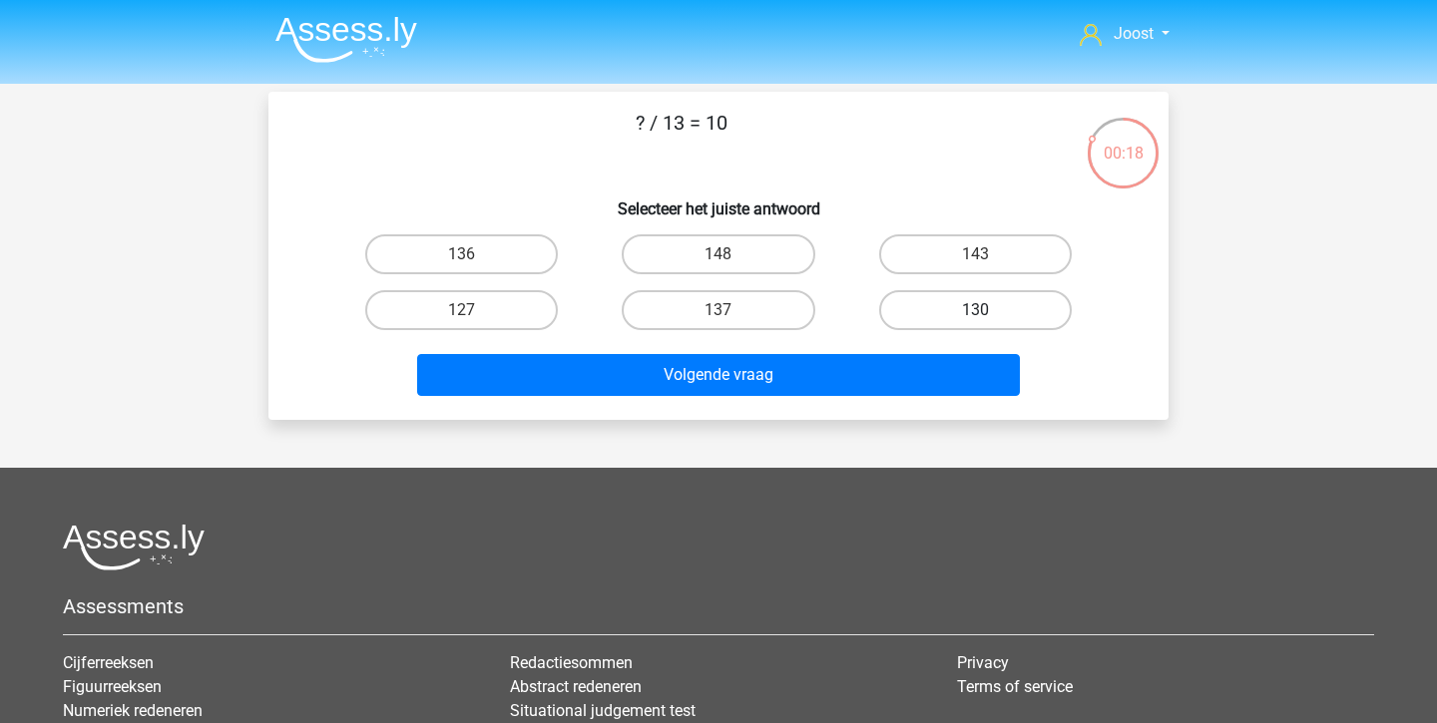
click at [939, 320] on label "130" at bounding box center [975, 310] width 193 height 40
click at [975, 320] on input "130" at bounding box center [981, 316] width 13 height 13
radio input "true"
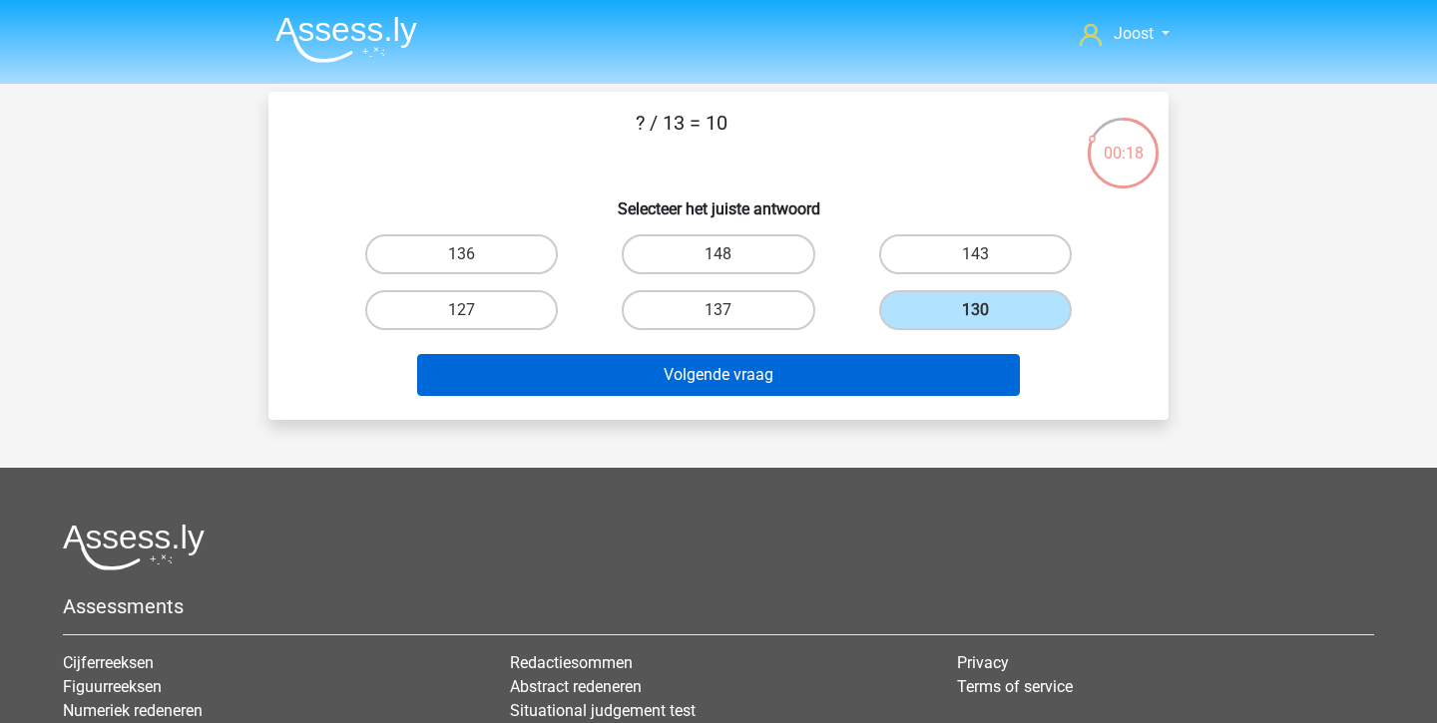
click at [865, 374] on button "Volgende vraag" at bounding box center [719, 375] width 604 height 42
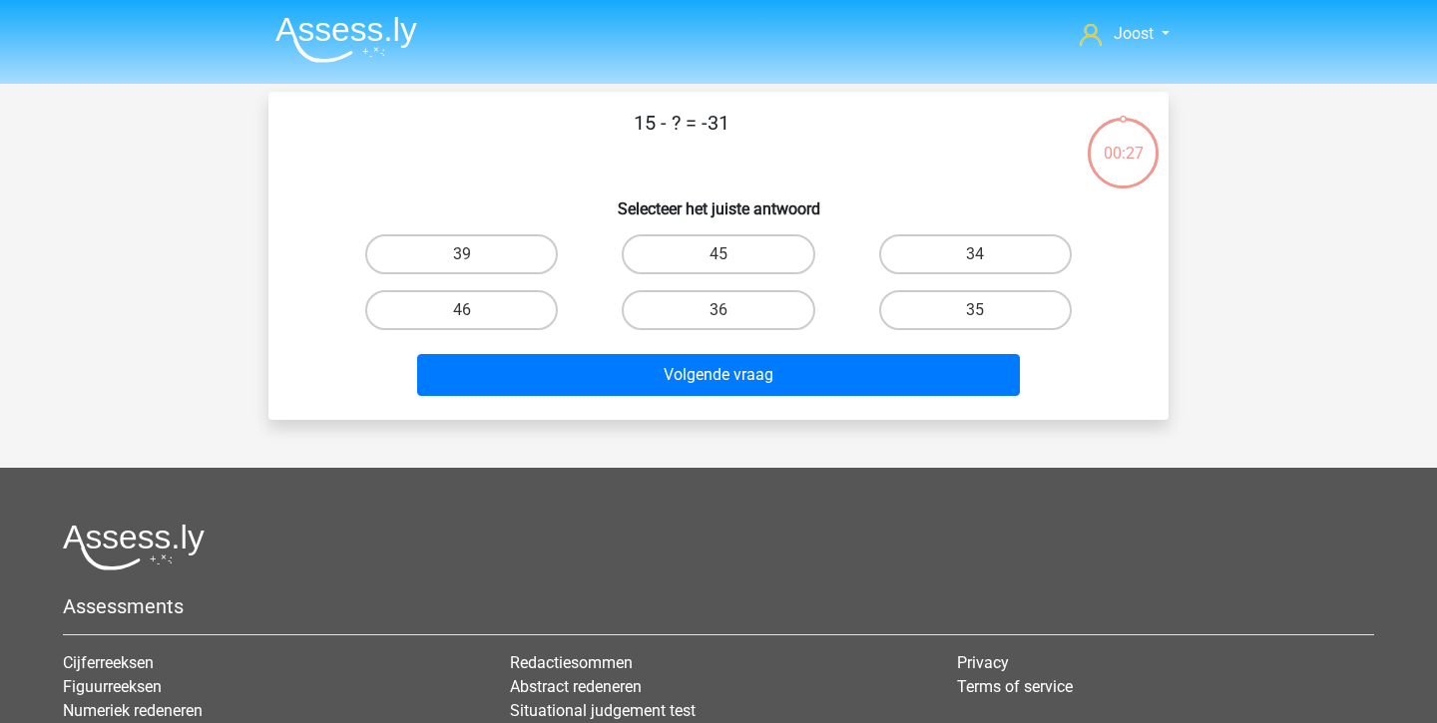
scroll to position [92, 0]
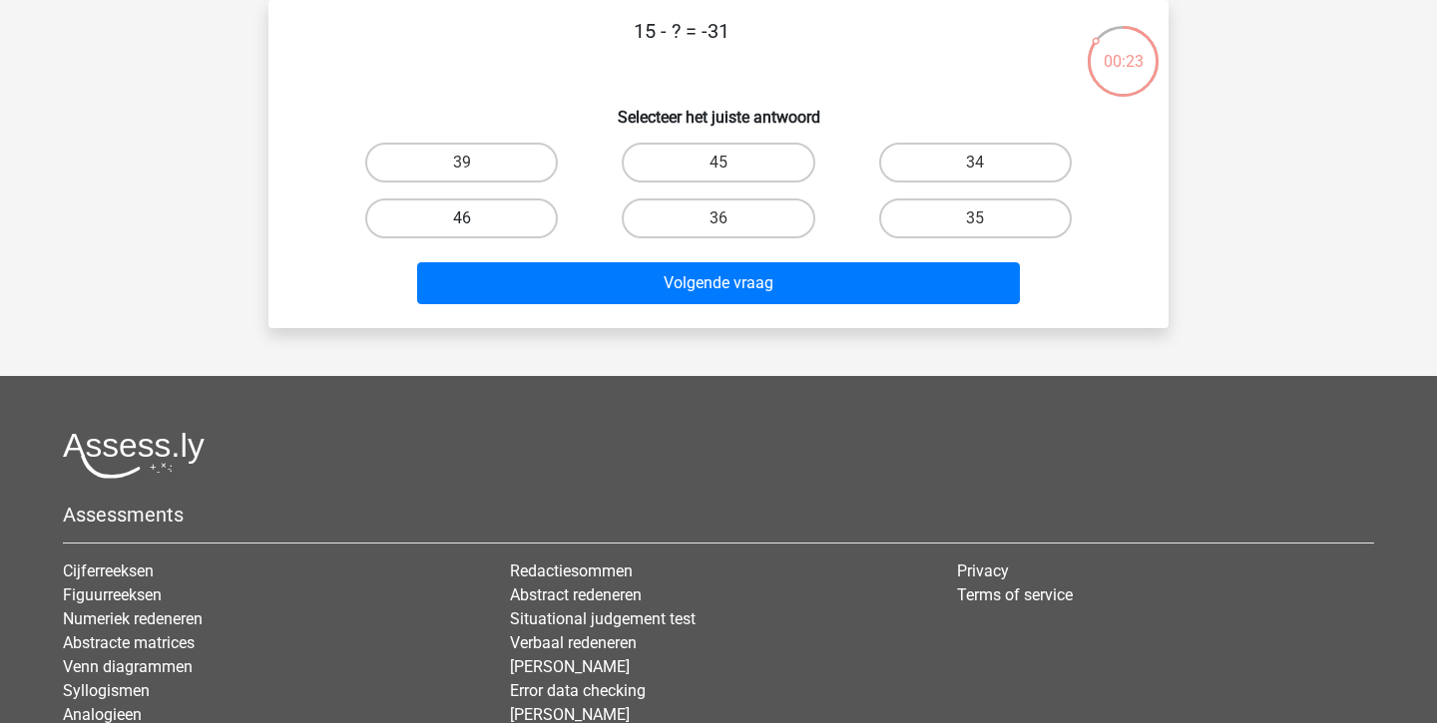
click at [513, 214] on label "46" at bounding box center [461, 219] width 193 height 40
click at [475, 218] on input "46" at bounding box center [468, 224] width 13 height 13
radio input "true"
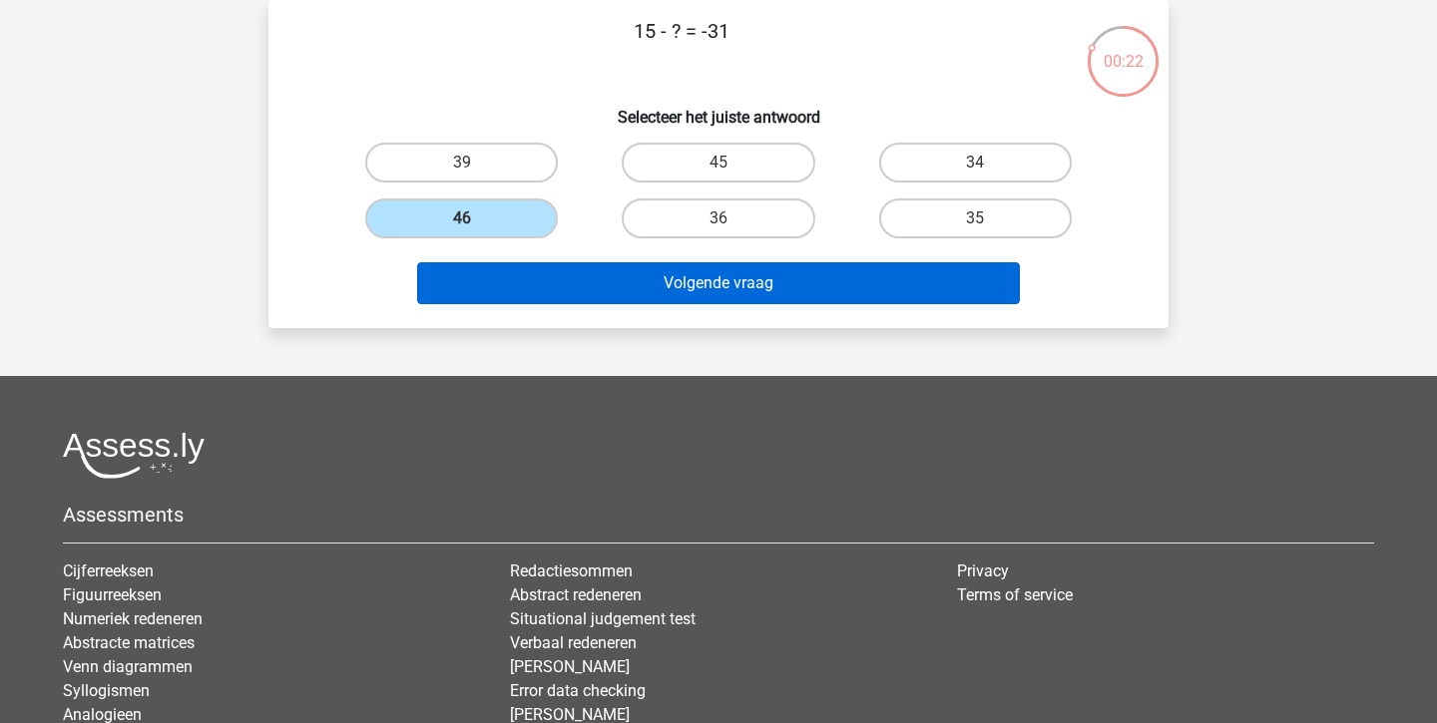
click at [542, 265] on button "Volgende vraag" at bounding box center [719, 283] width 604 height 42
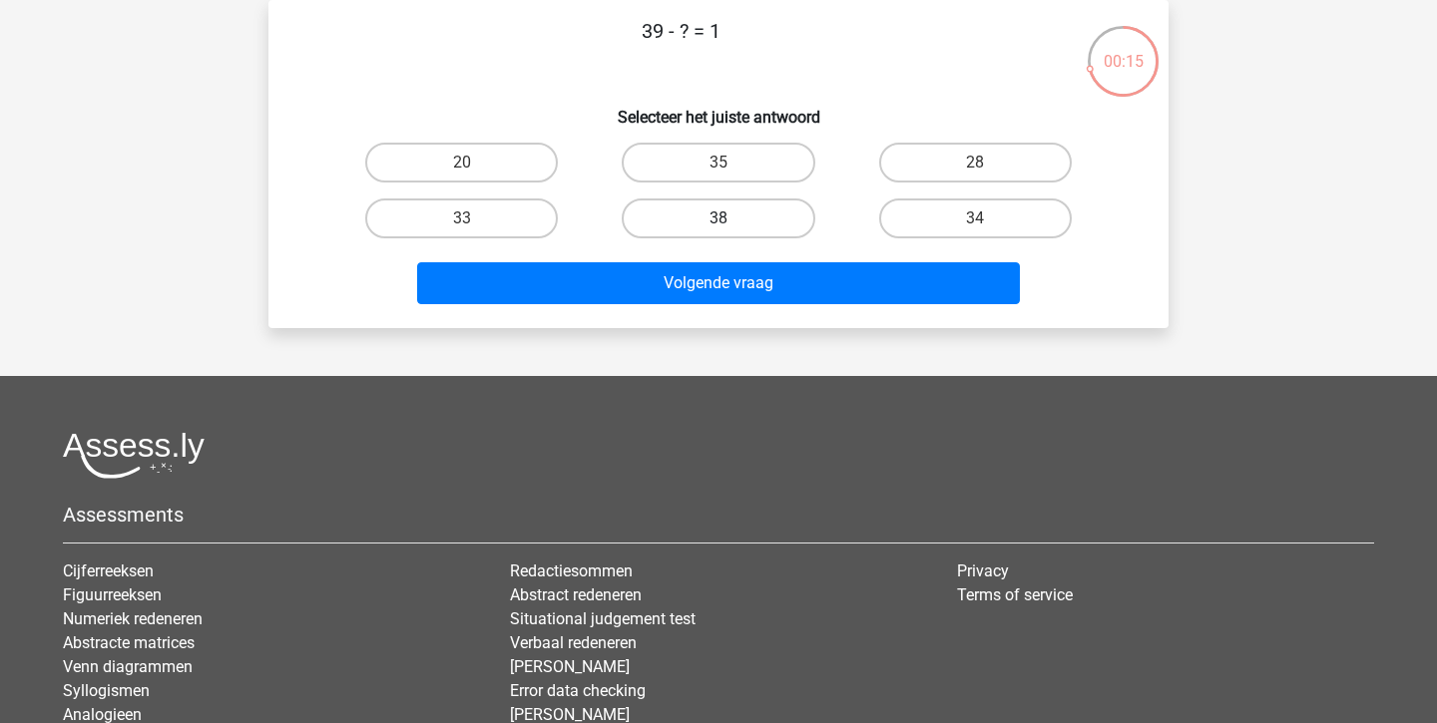
click at [773, 225] on label "38" at bounding box center [718, 219] width 193 height 40
click at [731, 225] on input "38" at bounding box center [724, 224] width 13 height 13
radio input "true"
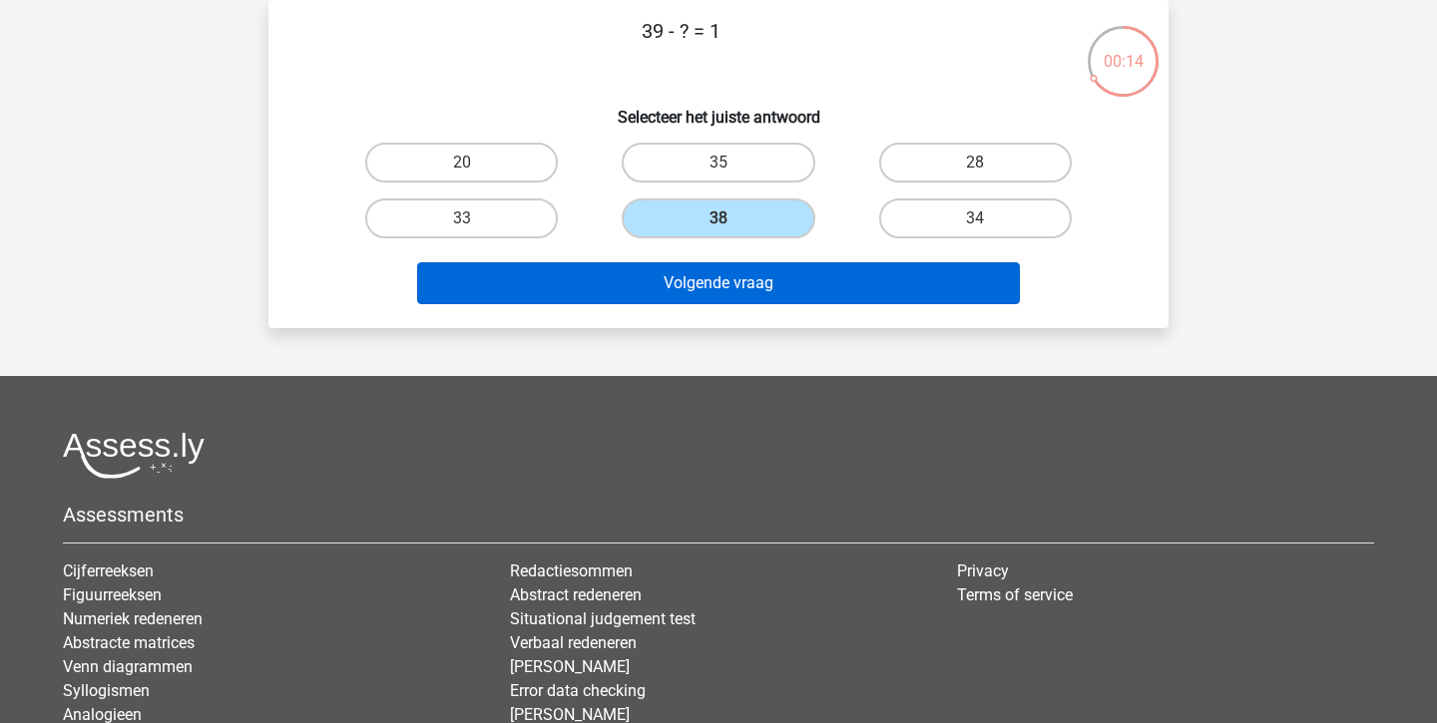
click at [746, 288] on button "Volgende vraag" at bounding box center [719, 283] width 604 height 42
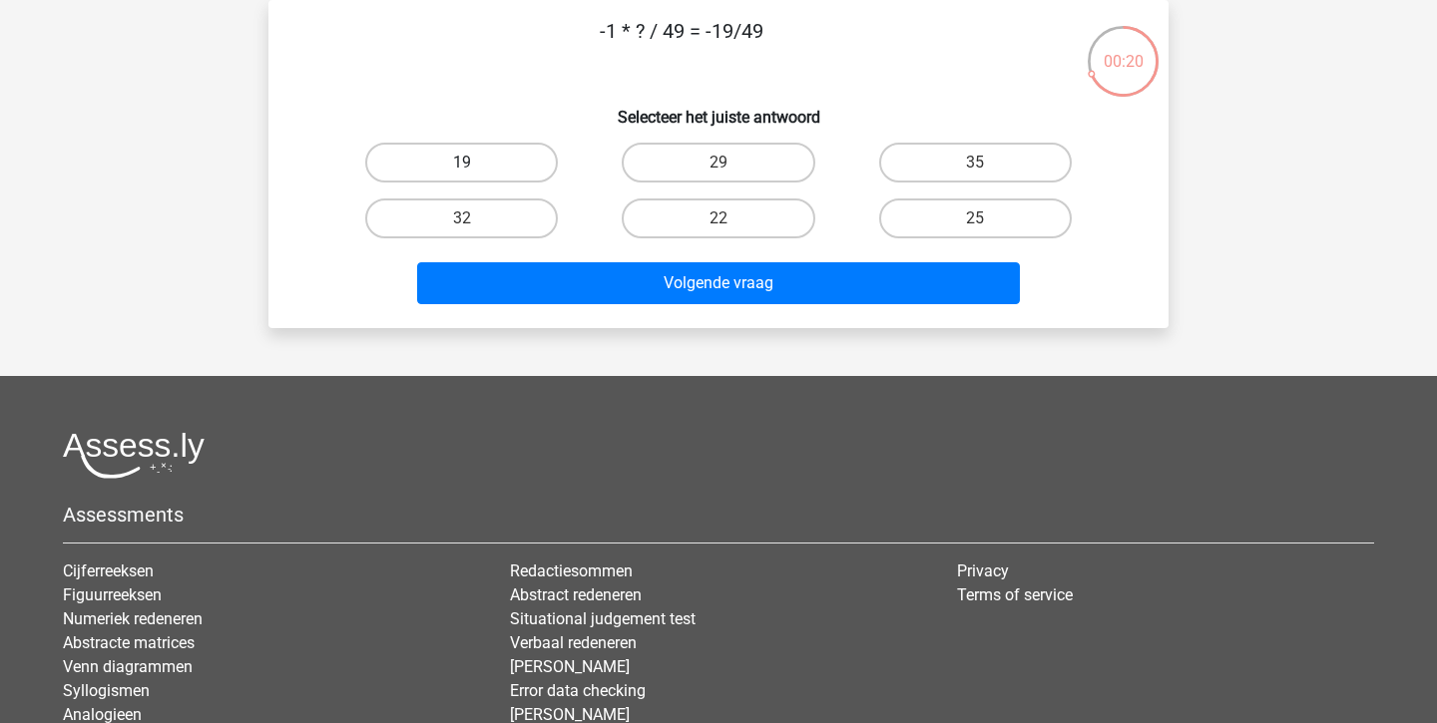
click at [541, 164] on label "19" at bounding box center [461, 163] width 193 height 40
click at [475, 164] on input "19" at bounding box center [468, 169] width 13 height 13
radio input "true"
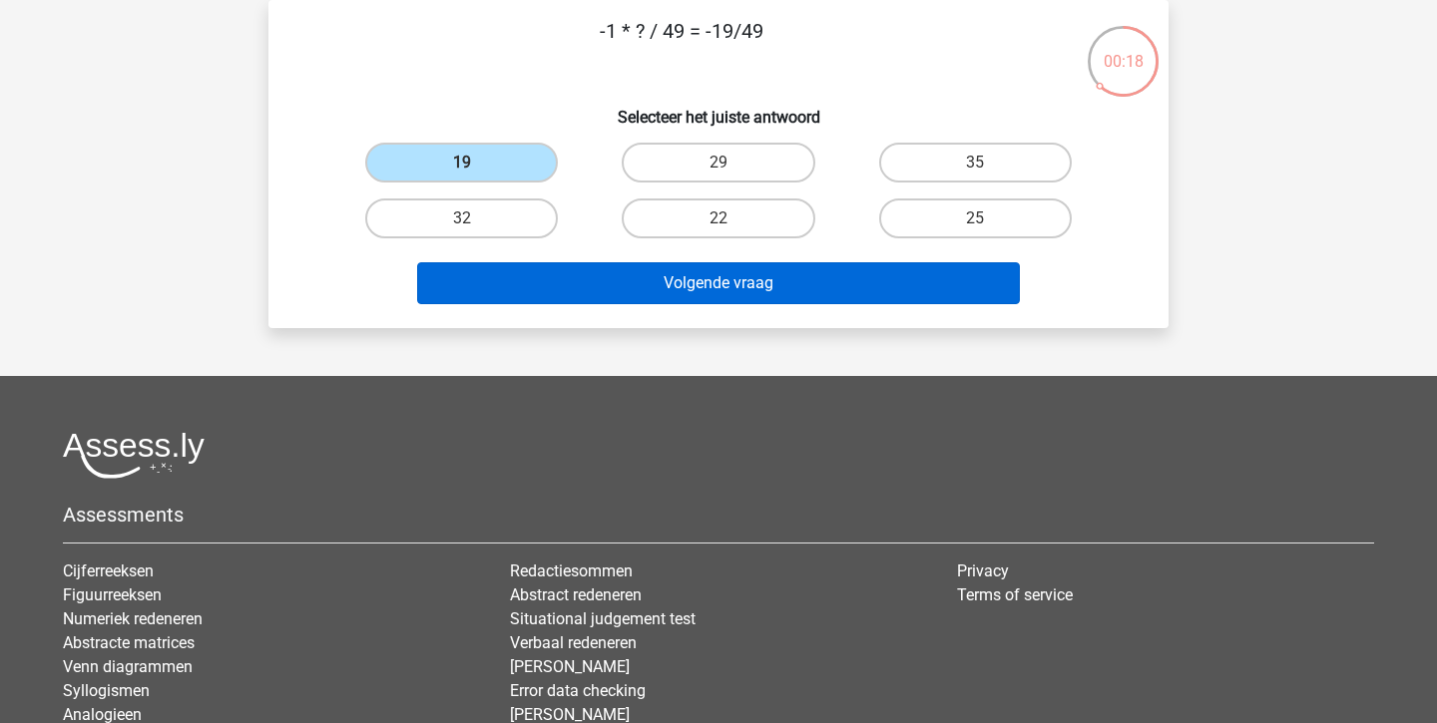
click at [612, 289] on button "Volgende vraag" at bounding box center [719, 283] width 604 height 42
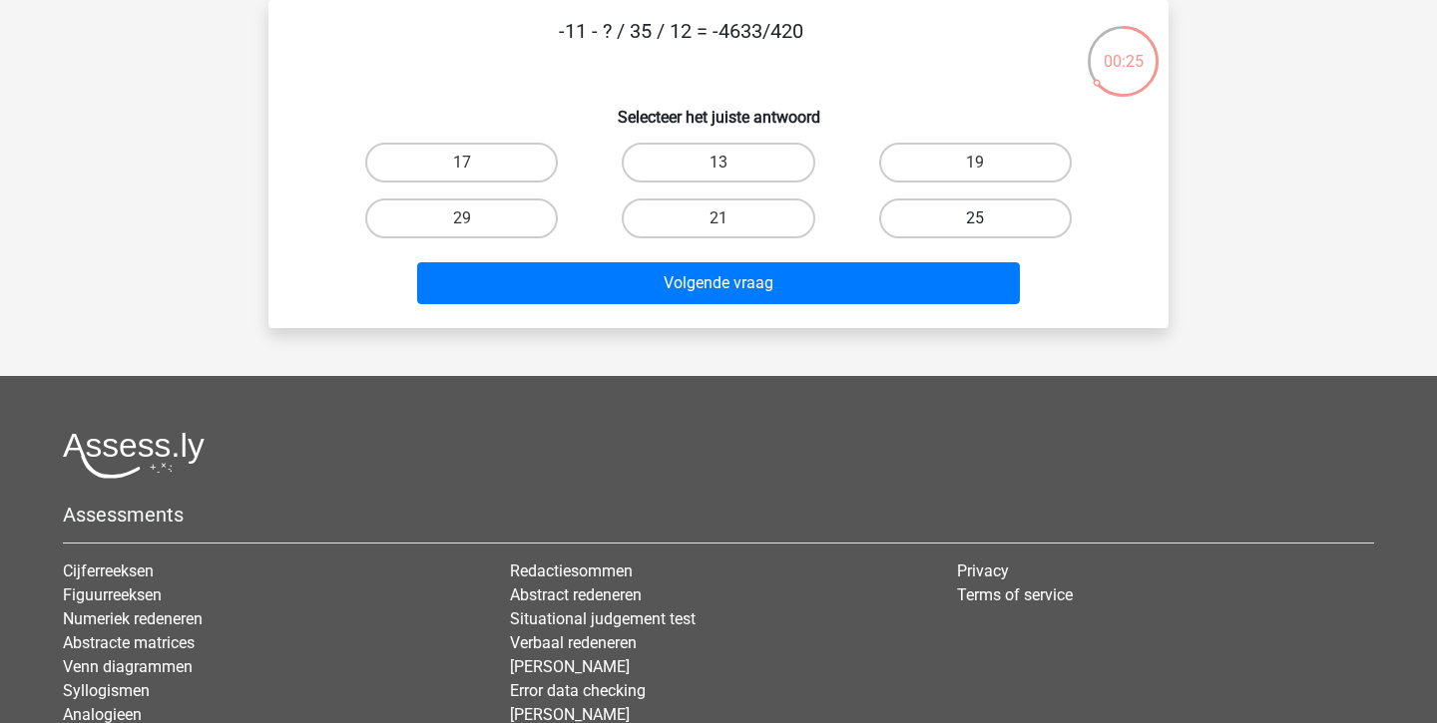
click at [969, 218] on label "25" at bounding box center [975, 219] width 193 height 40
click at [975, 218] on input "25" at bounding box center [981, 224] width 13 height 13
radio input "true"
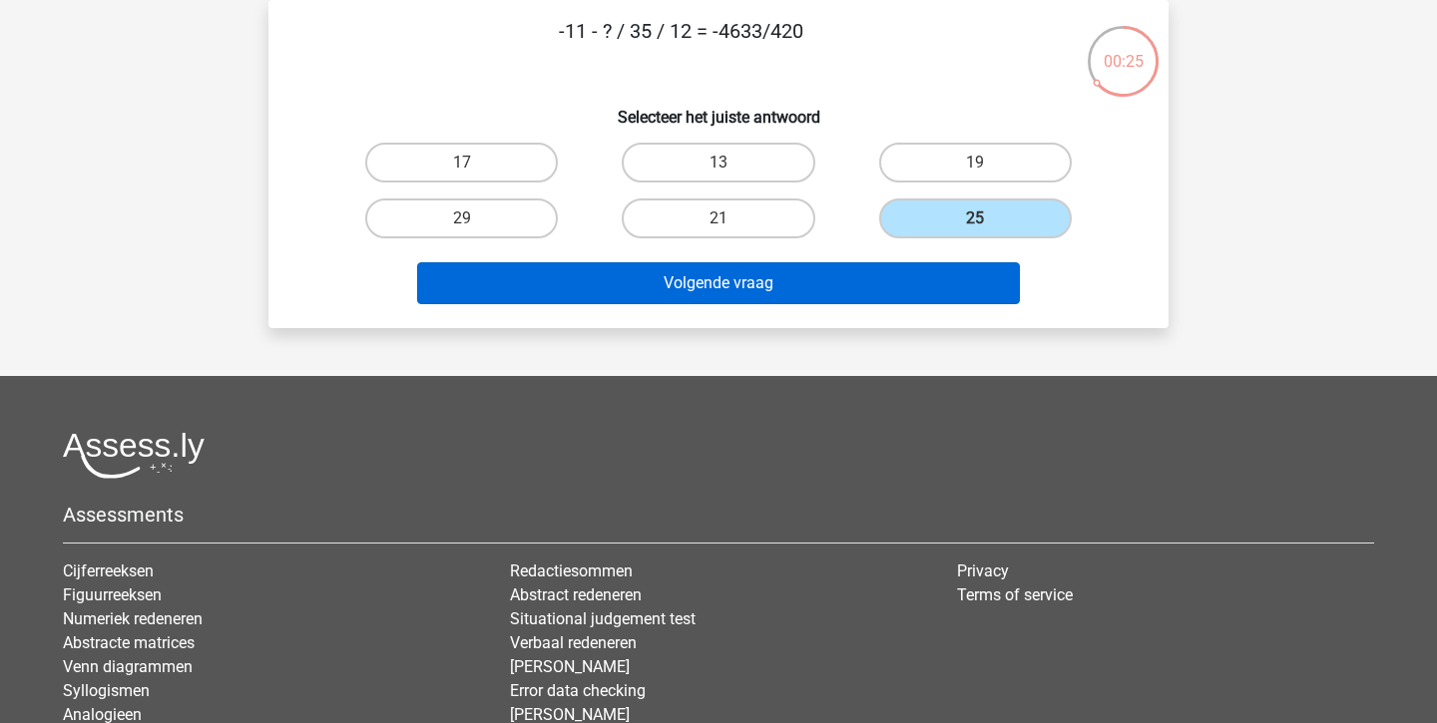
click at [873, 285] on button "Volgende vraag" at bounding box center [719, 283] width 604 height 42
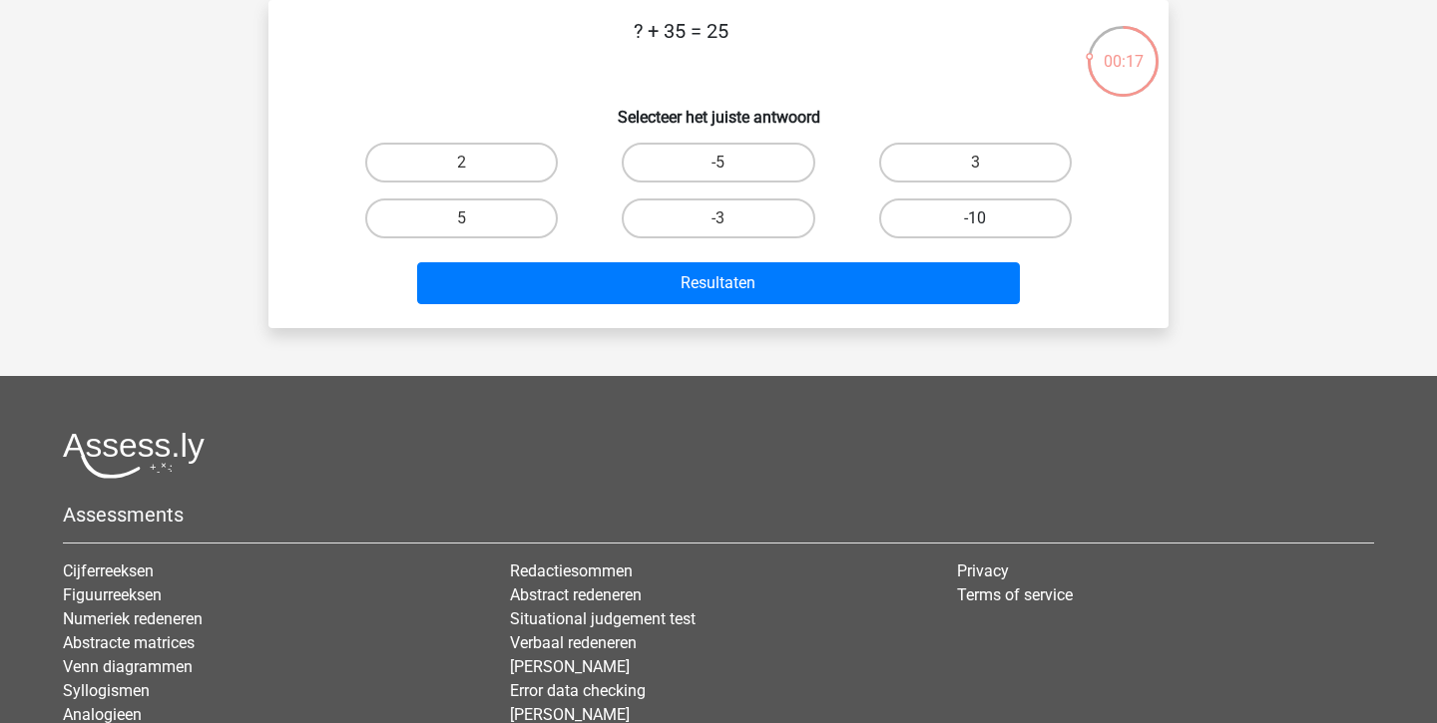
click at [898, 214] on label "-10" at bounding box center [975, 219] width 193 height 40
click at [975, 218] on input "-10" at bounding box center [981, 224] width 13 height 13
radio input "true"
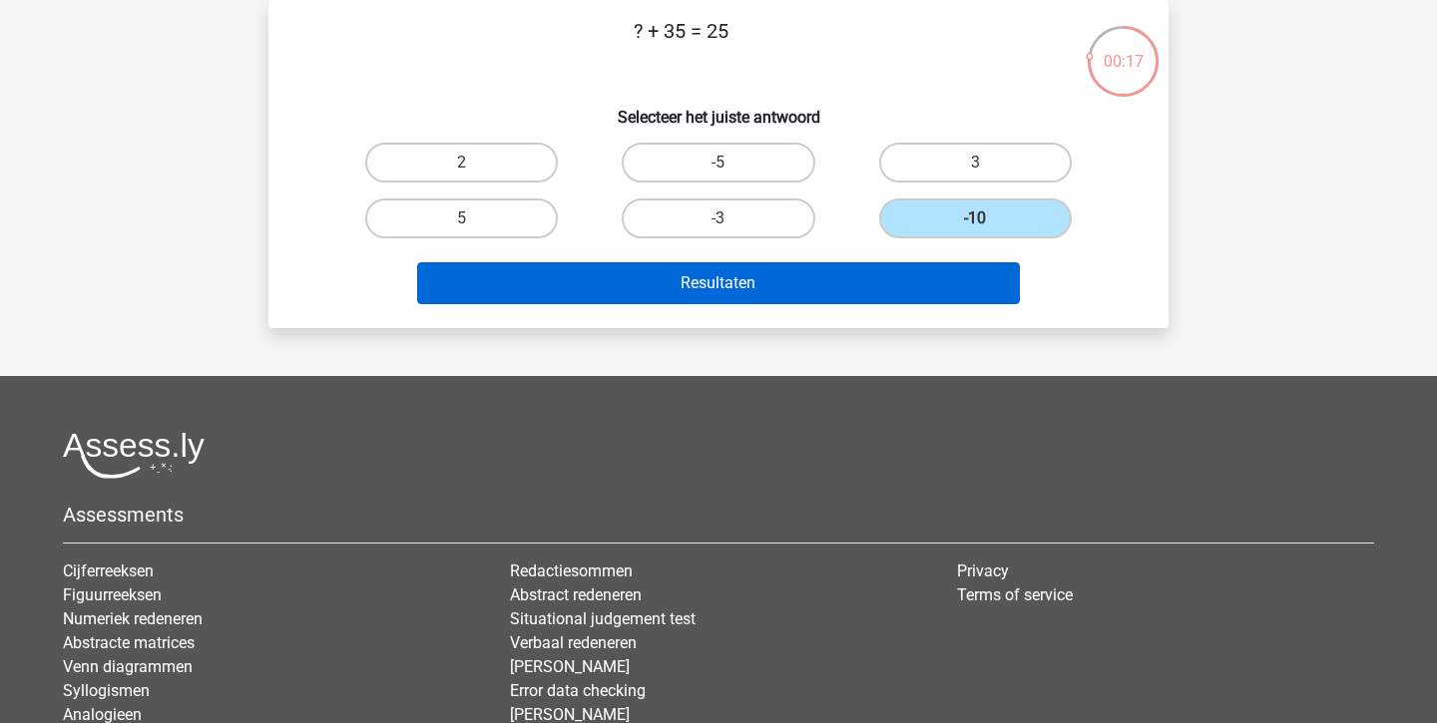
click at [807, 280] on button "Resultaten" at bounding box center [719, 283] width 604 height 42
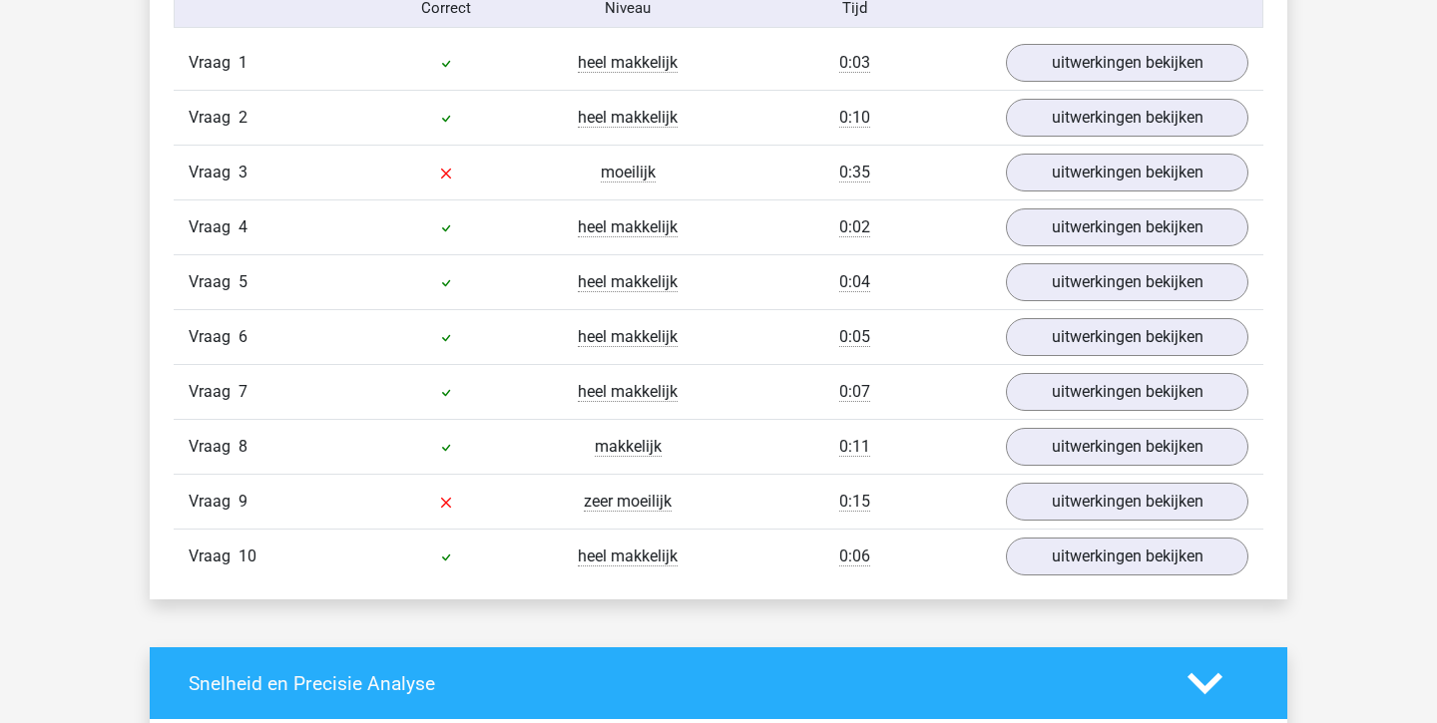
scroll to position [1337, 0]
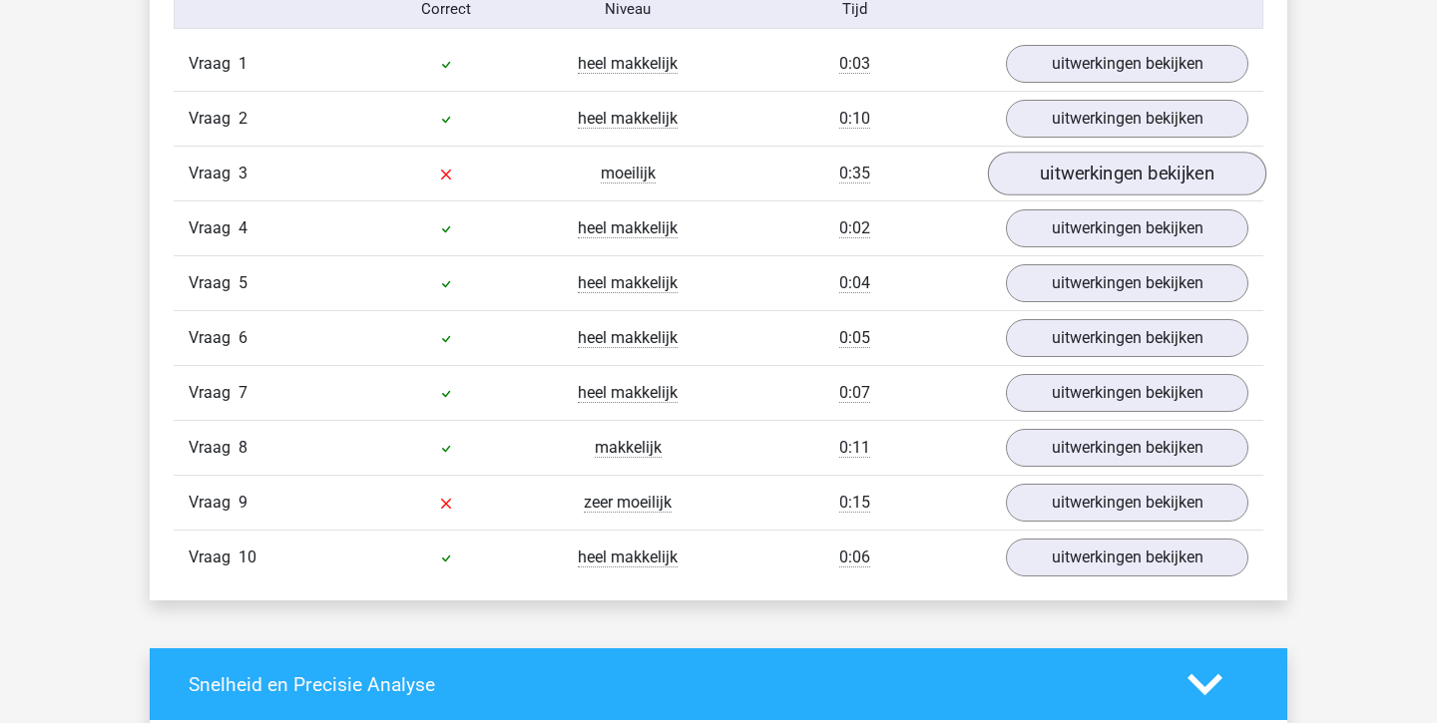
click at [1053, 180] on link "uitwerkingen bekijken" at bounding box center [1127, 174] width 278 height 44
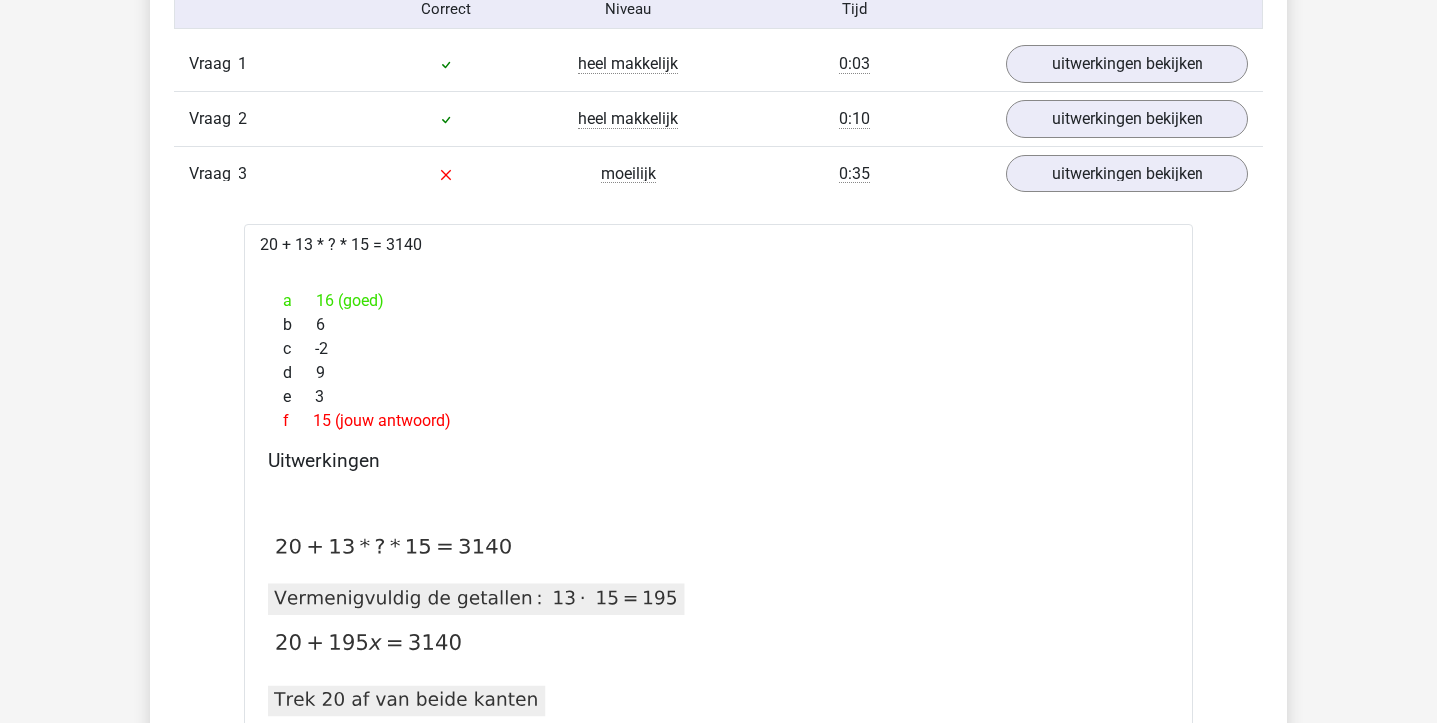
click at [1072, 196] on div "Vraag 3 moeilijk 0:35 uitwerkingen bekijken" at bounding box center [718, 173] width 1089 height 55
click at [1081, 175] on link "uitwerkingen bekijken" at bounding box center [1127, 174] width 278 height 44
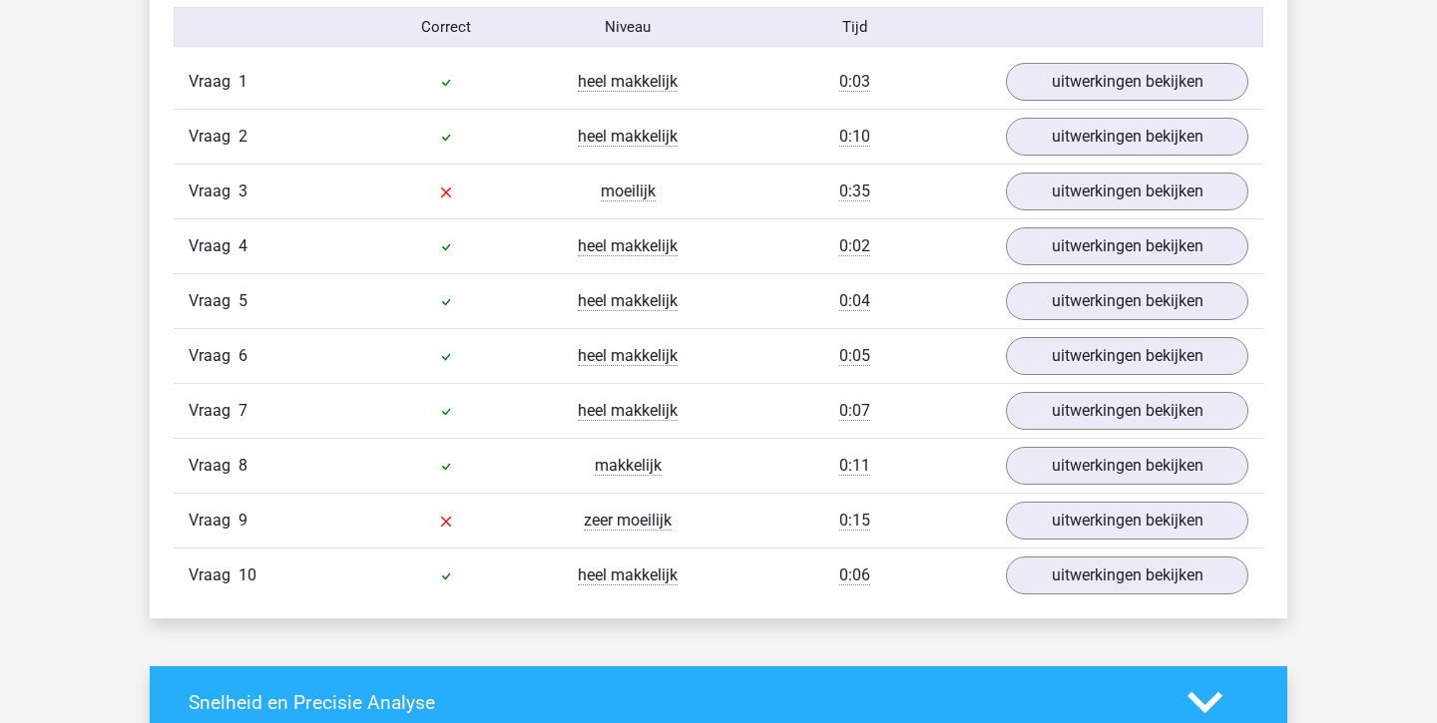
scroll to position [1320, 0]
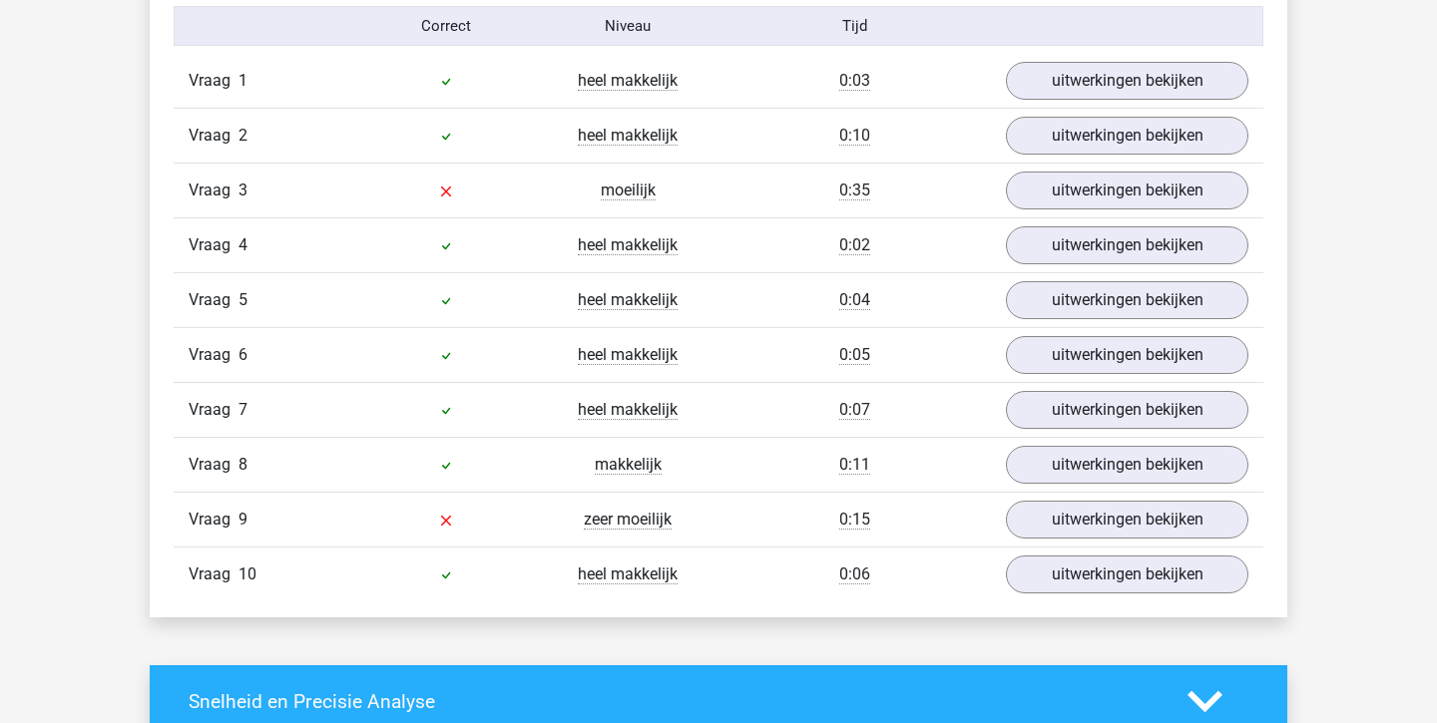
click at [1080, 548] on div "Vraag 10 heel makkelijk 0:06 uitwerkingen bekijken" at bounding box center [718, 574] width 1089 height 55
click at [1086, 520] on link "uitwerkingen bekijken" at bounding box center [1127, 520] width 278 height 44
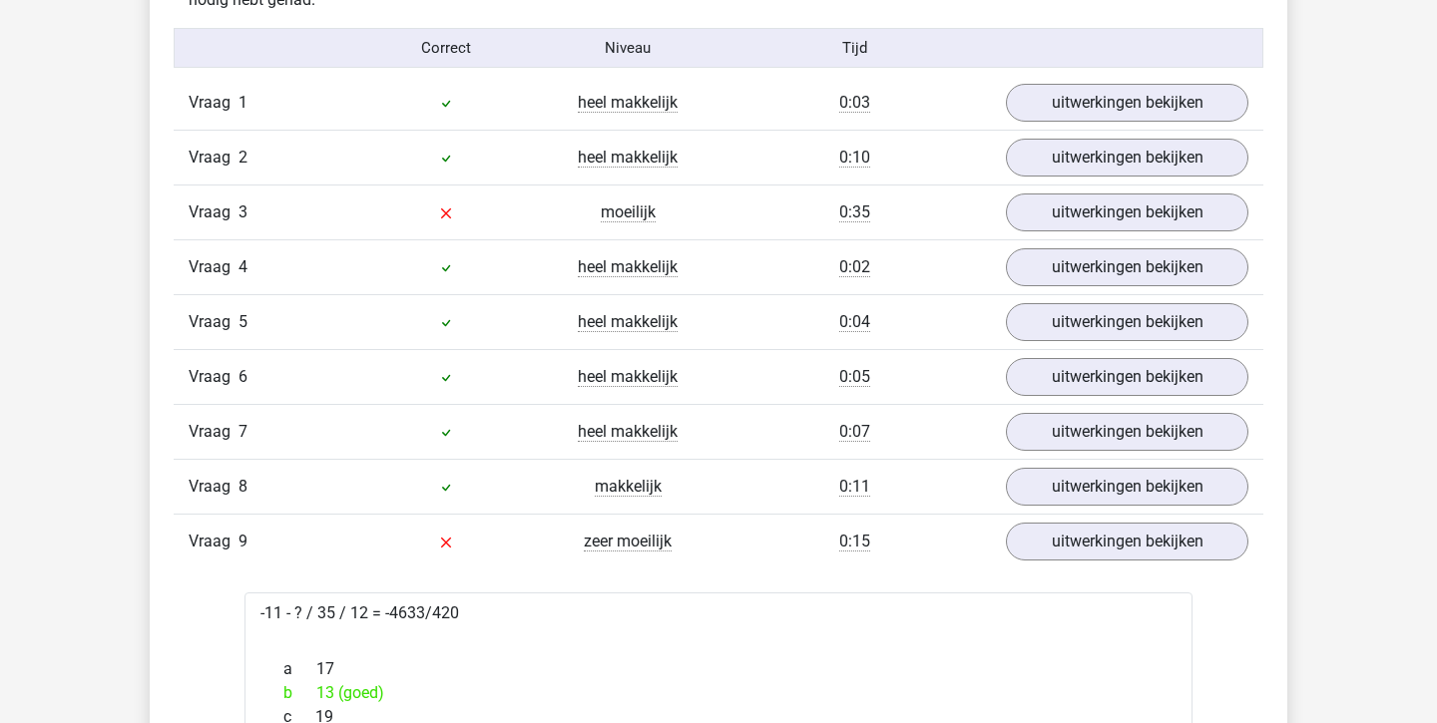
scroll to position [1292, 0]
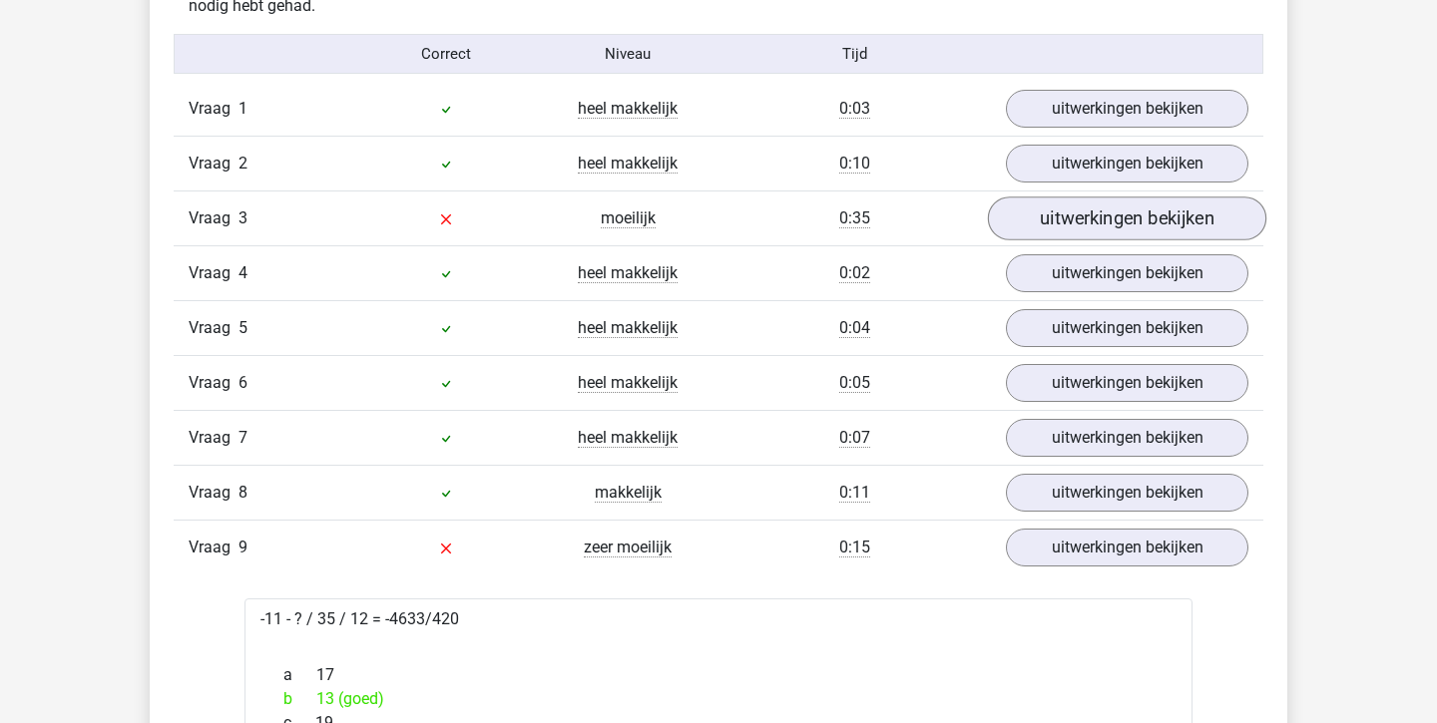
click at [1064, 209] on link "uitwerkingen bekijken" at bounding box center [1127, 219] width 278 height 44
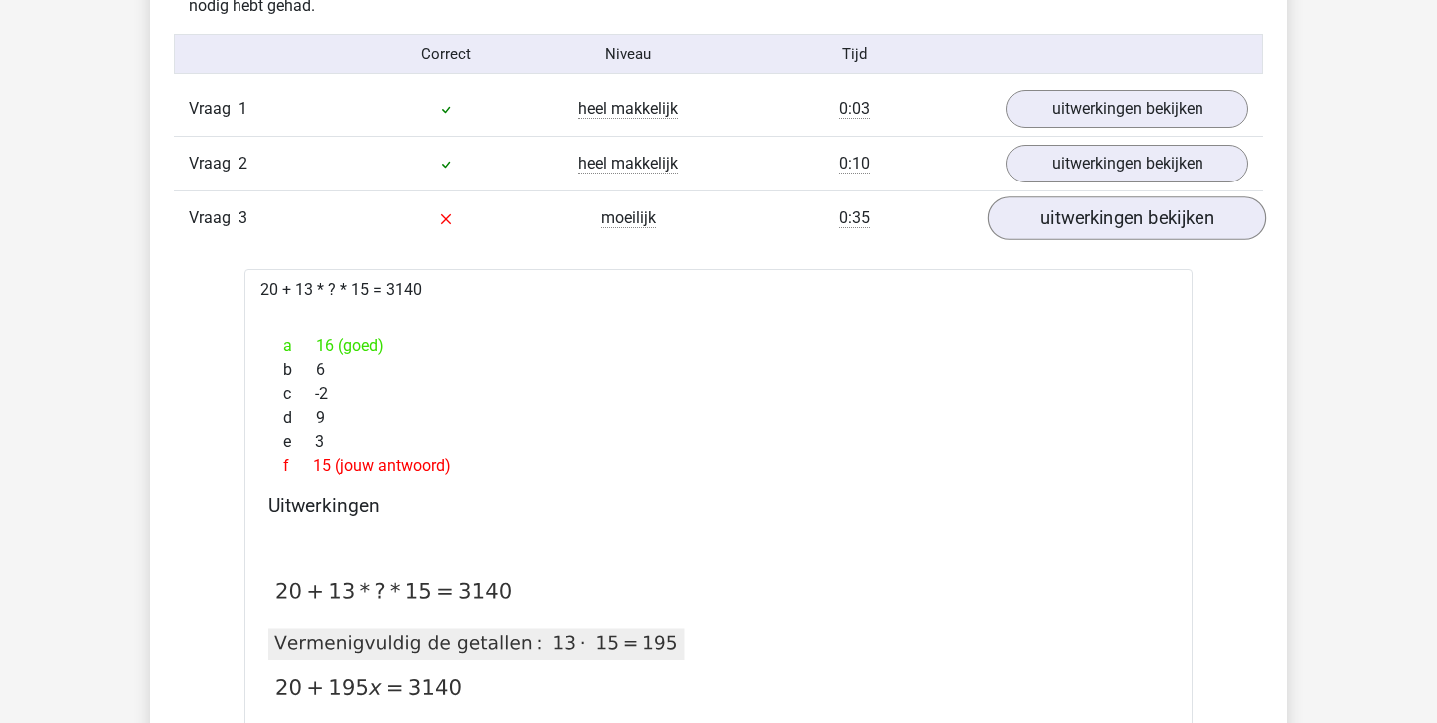
click at [1075, 224] on link "uitwerkingen bekijken" at bounding box center [1127, 219] width 278 height 44
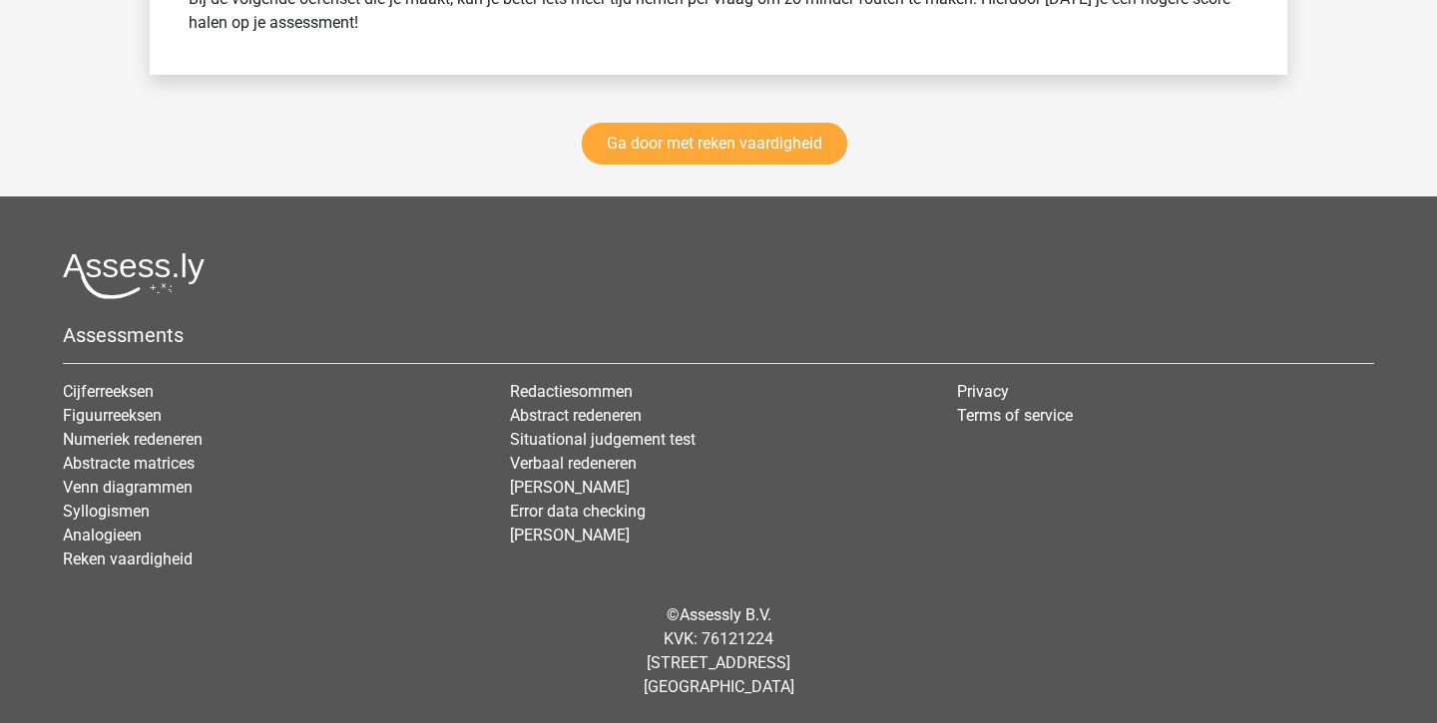
scroll to position [5201, 0]
click at [759, 145] on link "Ga door met reken vaardigheid" at bounding box center [714, 145] width 265 height 42
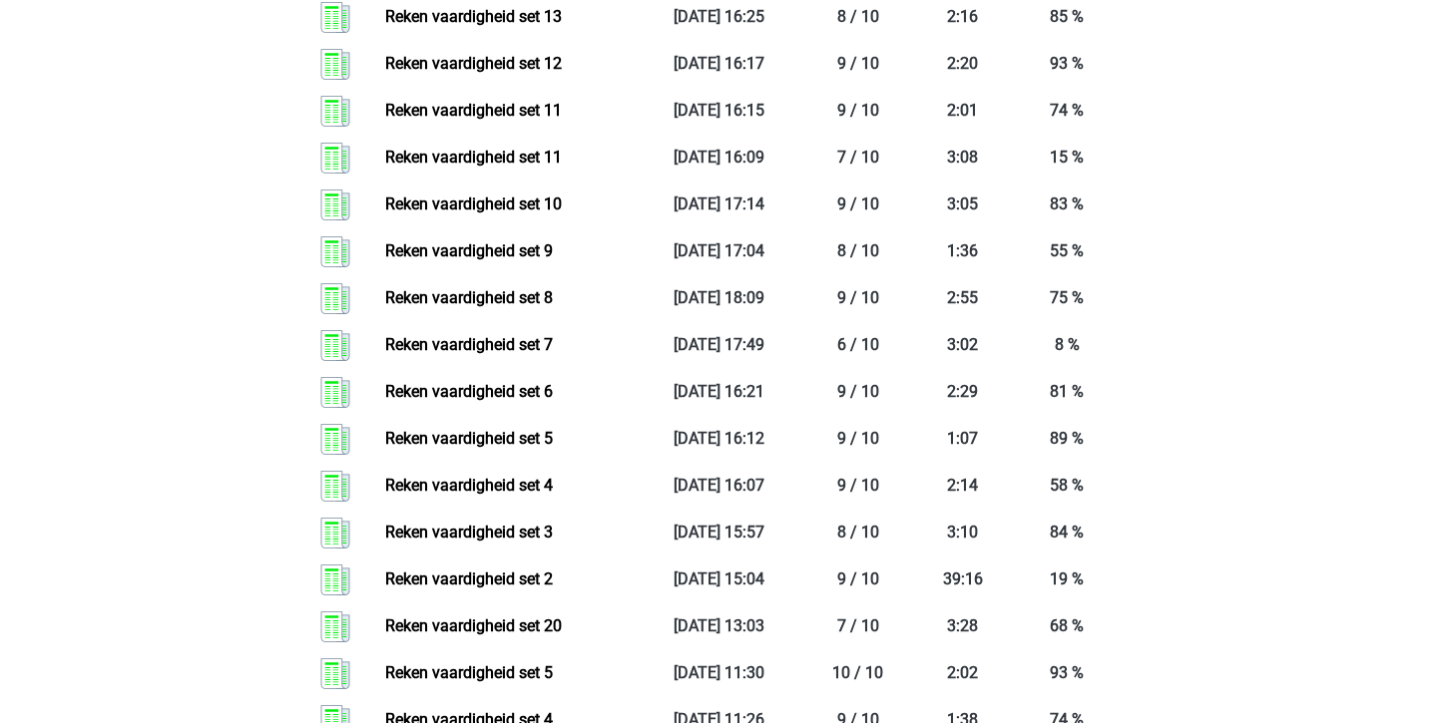
scroll to position [3002, 0]
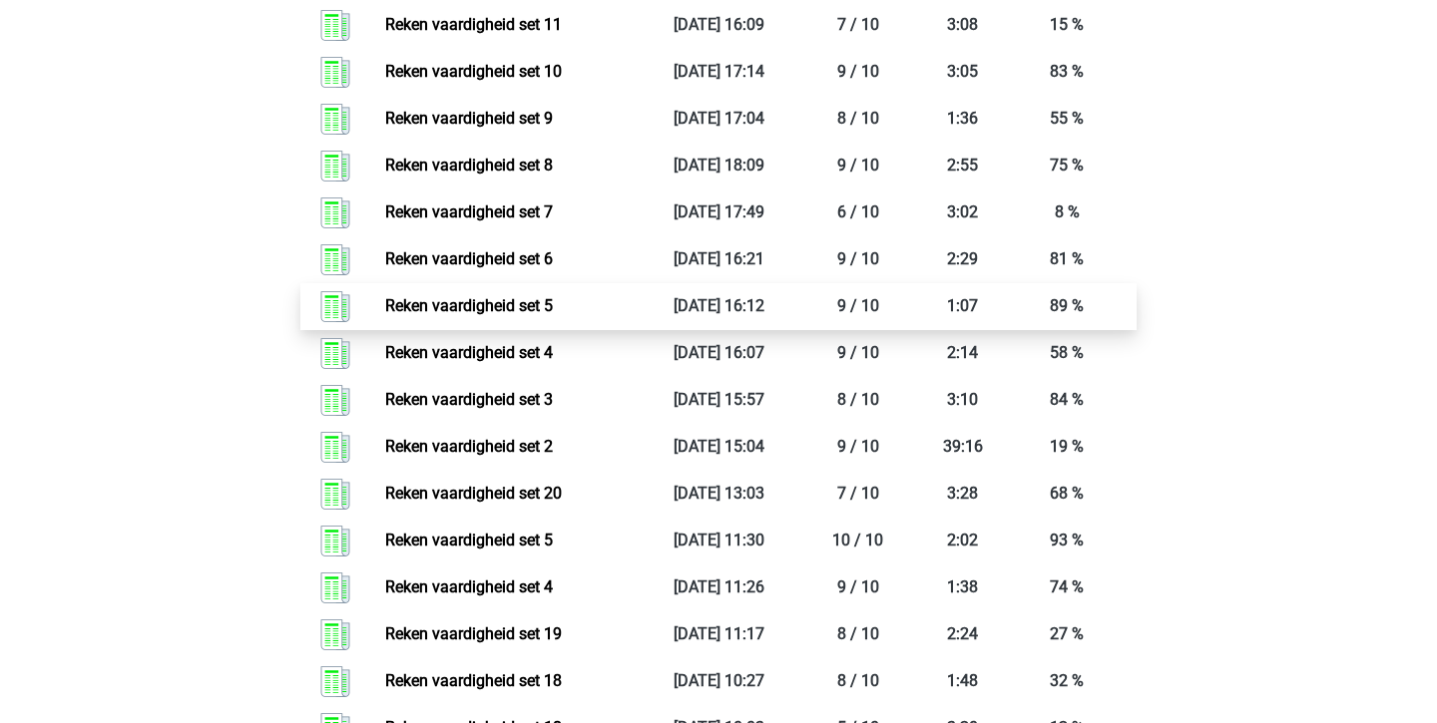
click at [553, 315] on link "Reken vaardigheid set 5" at bounding box center [469, 305] width 168 height 19
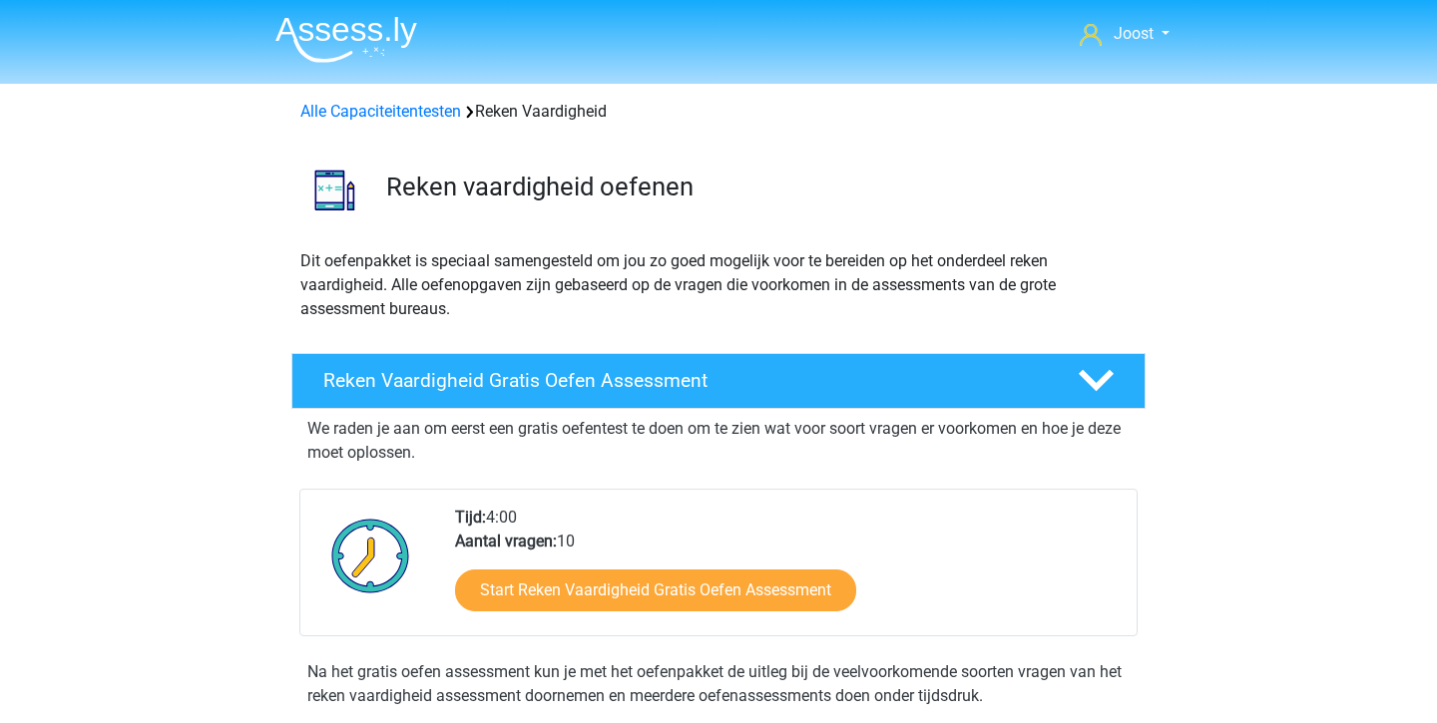
scroll to position [0, 0]
click at [377, 45] on img at bounding box center [346, 39] width 142 height 47
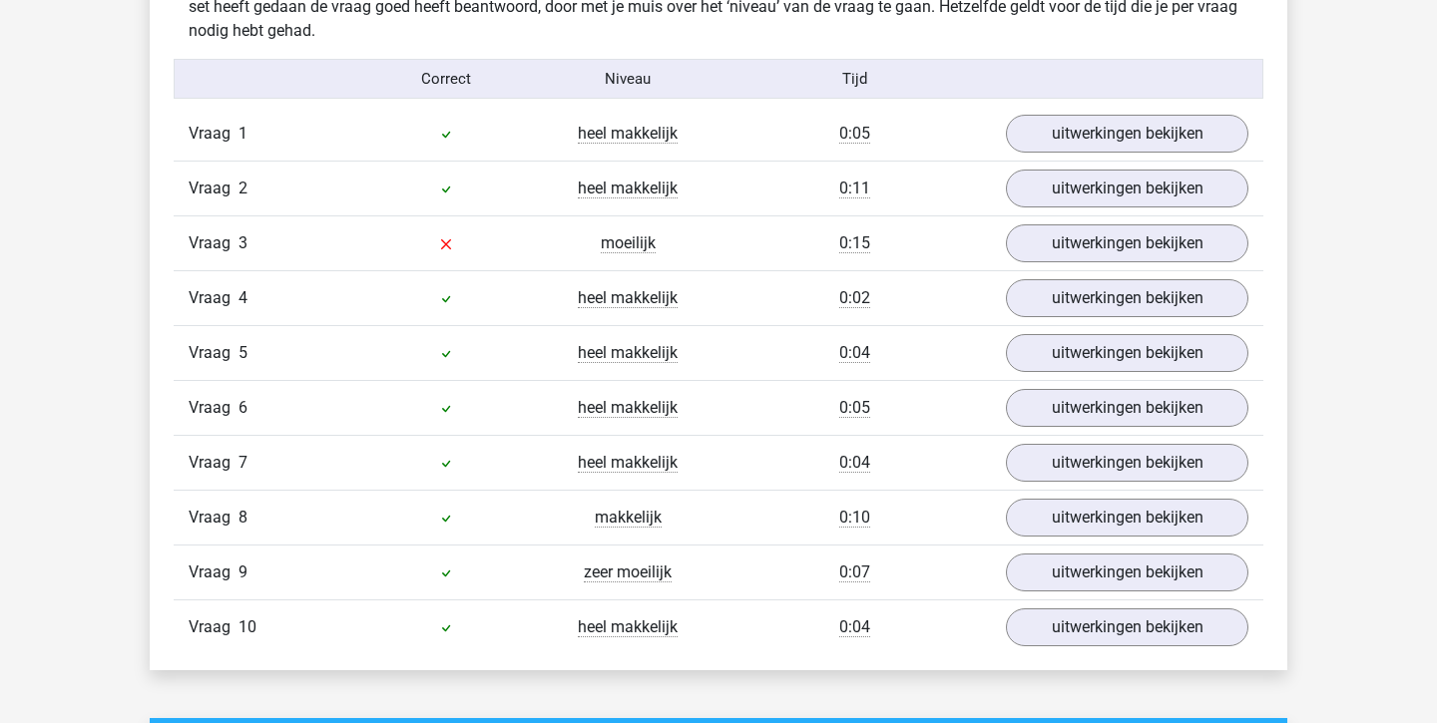
scroll to position [1270, 0]
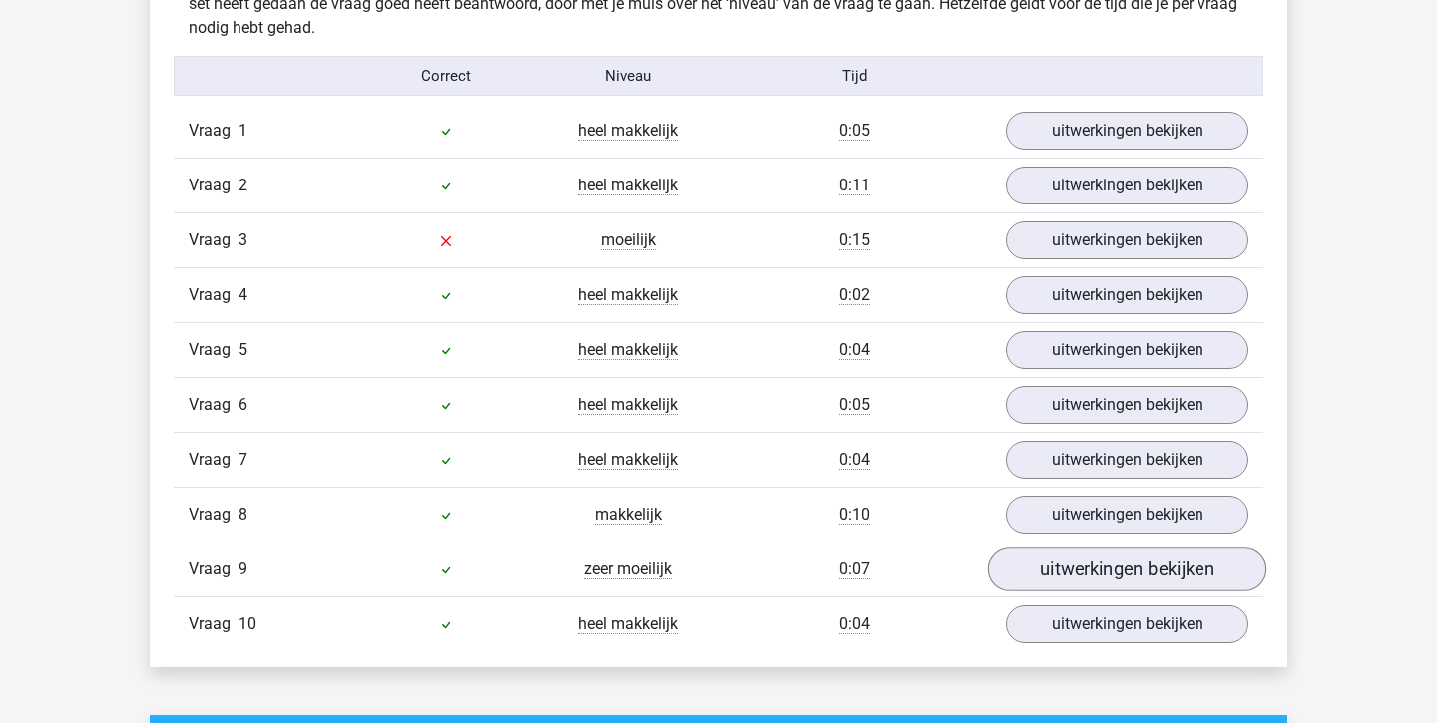
click at [1130, 581] on link "uitwerkingen bekijken" at bounding box center [1127, 570] width 278 height 44
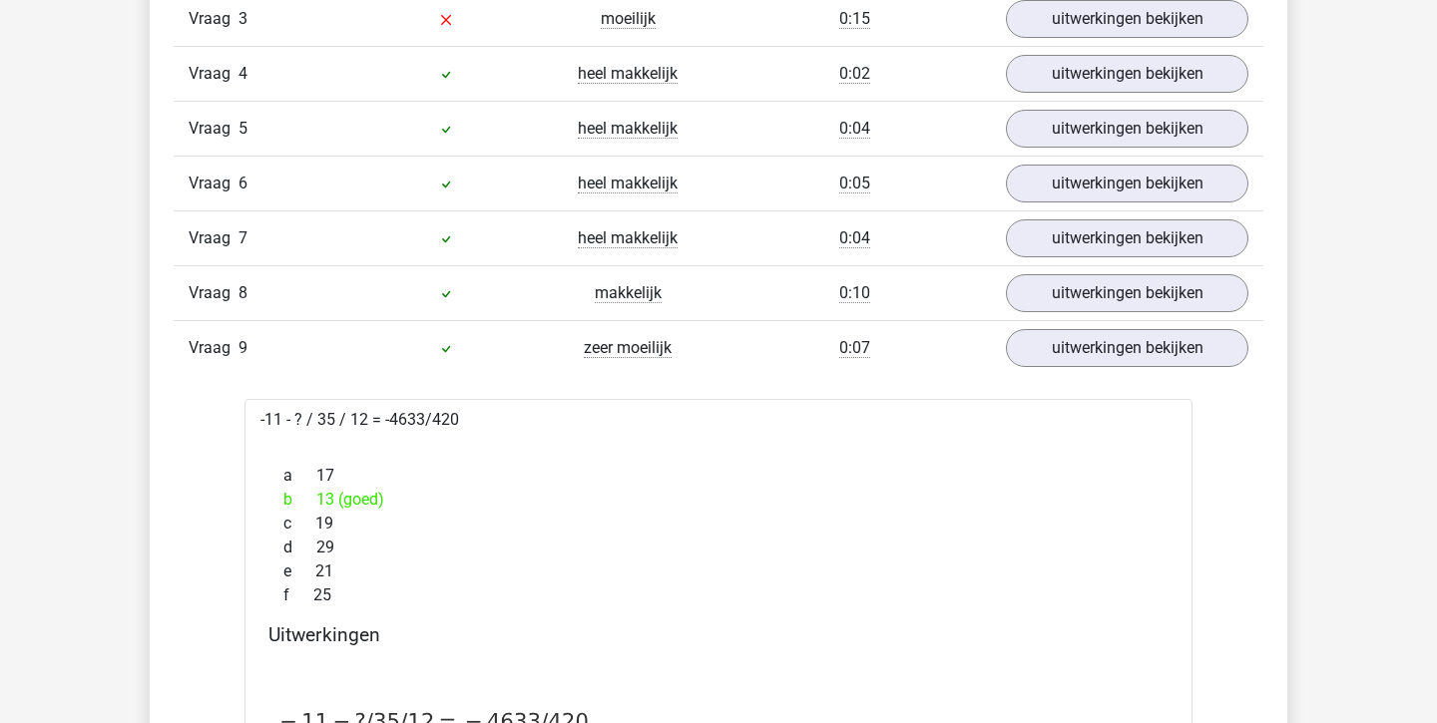
scroll to position [1491, 0]
click at [1124, 349] on link "uitwerkingen bekijken" at bounding box center [1127, 349] width 278 height 44
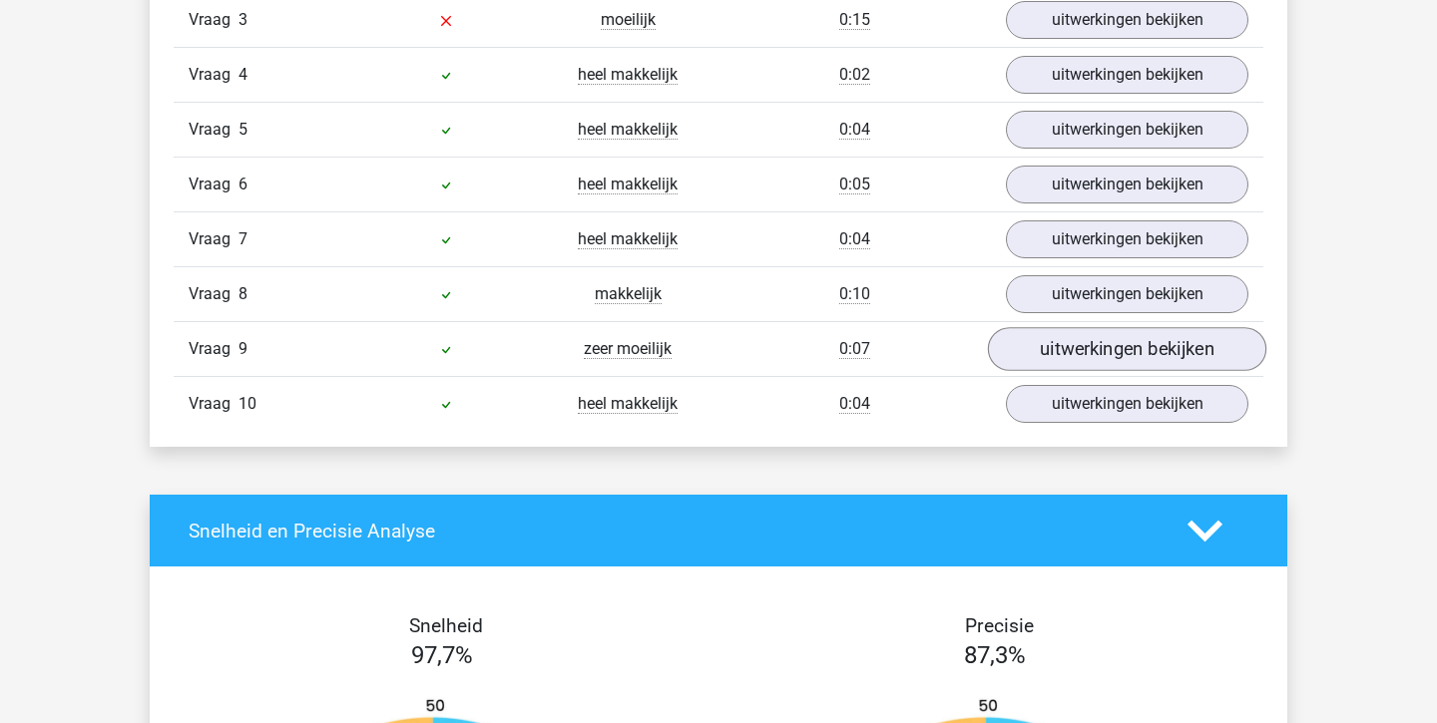
click at [1119, 342] on link "uitwerkingen bekijken" at bounding box center [1127, 349] width 278 height 44
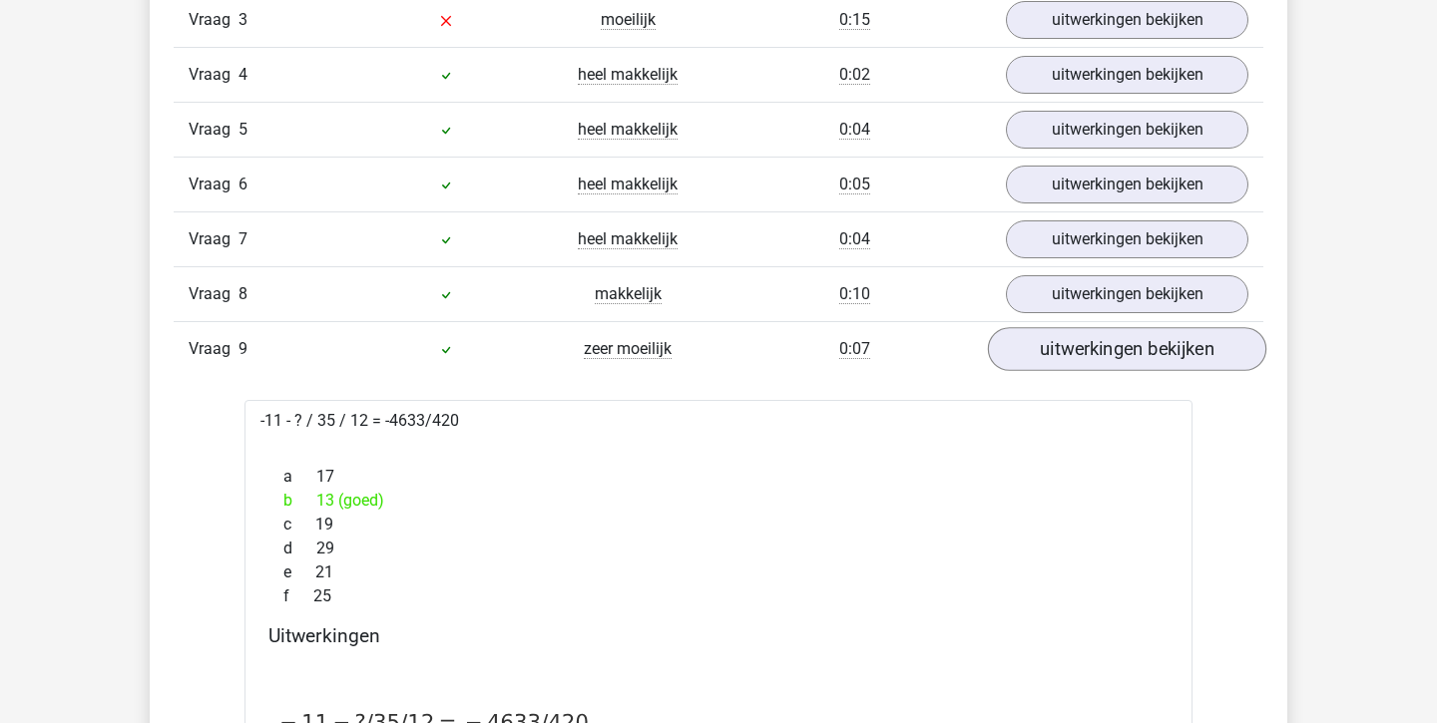
click at [1127, 346] on link "uitwerkingen bekijken" at bounding box center [1127, 349] width 278 height 44
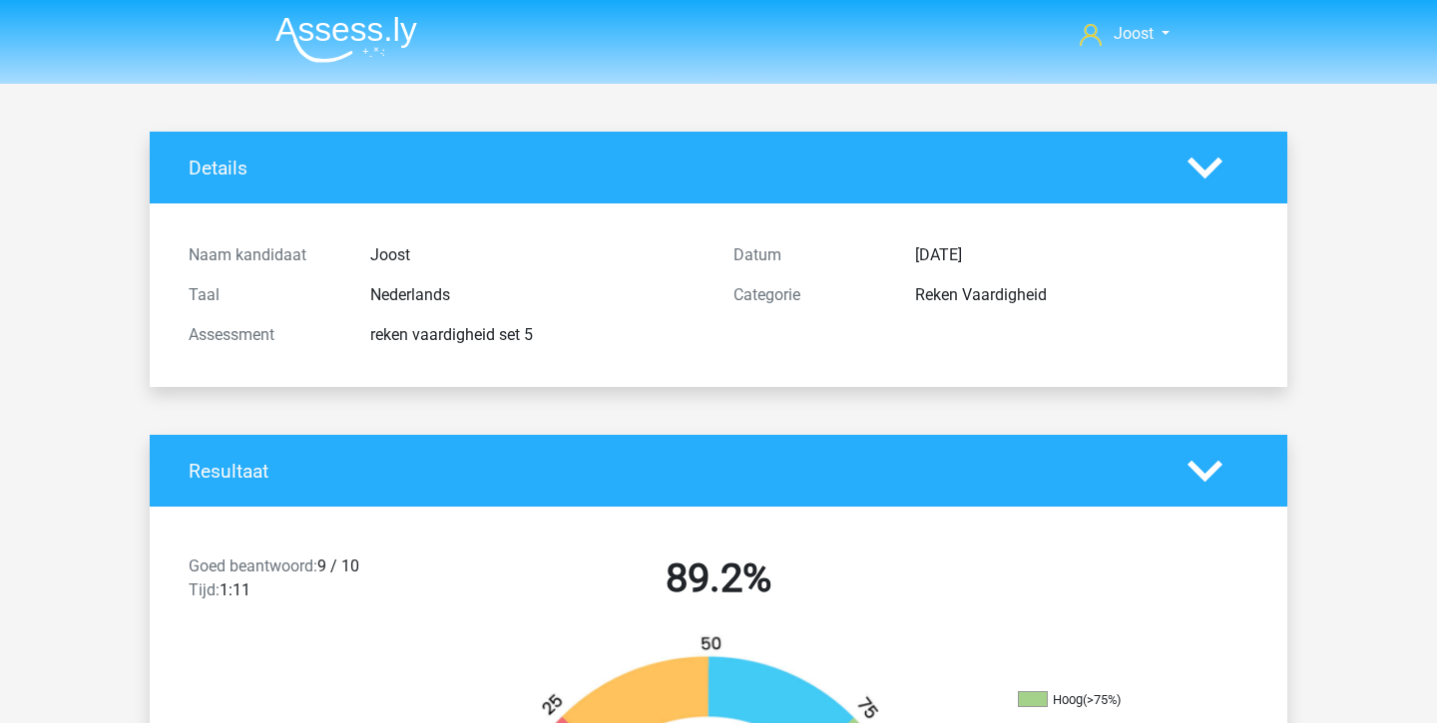
scroll to position [0, 0]
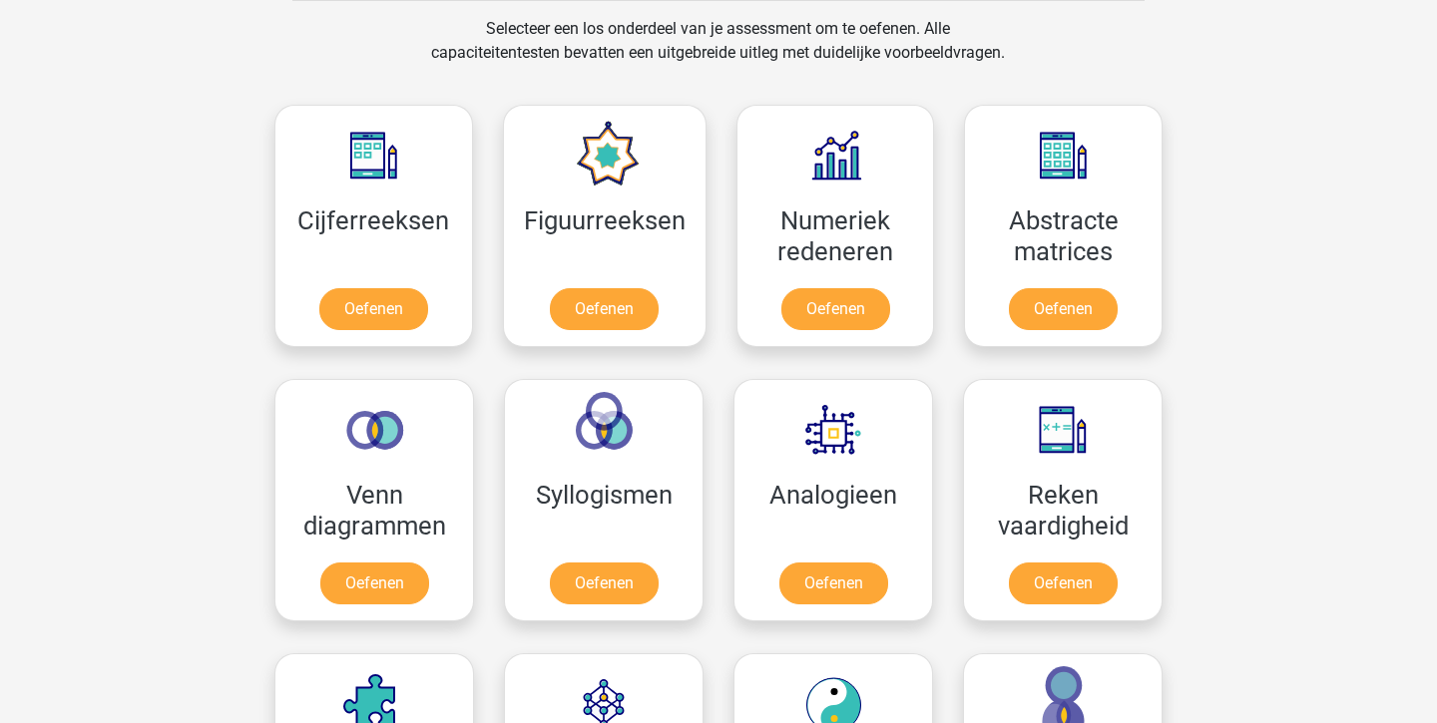
scroll to position [873, 0]
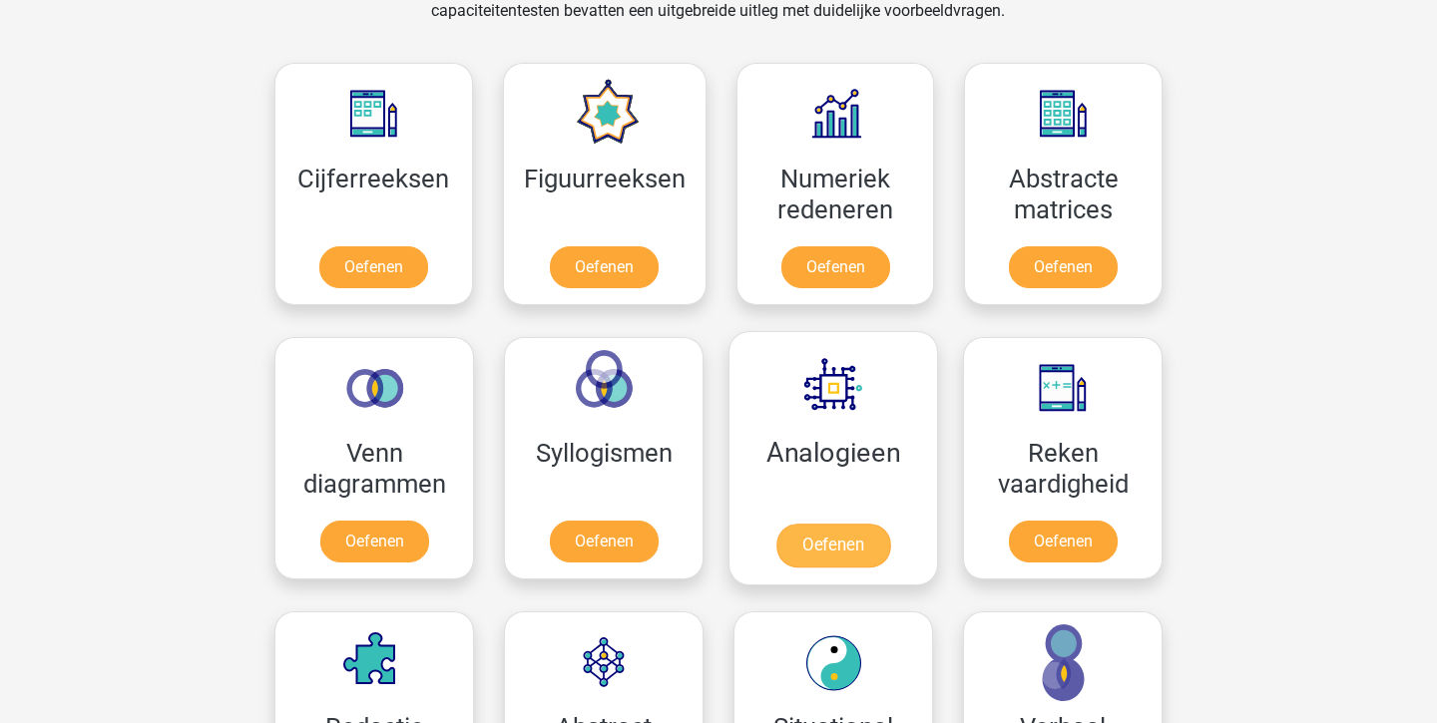
click at [831, 524] on link "Oefenen" at bounding box center [833, 546] width 114 height 44
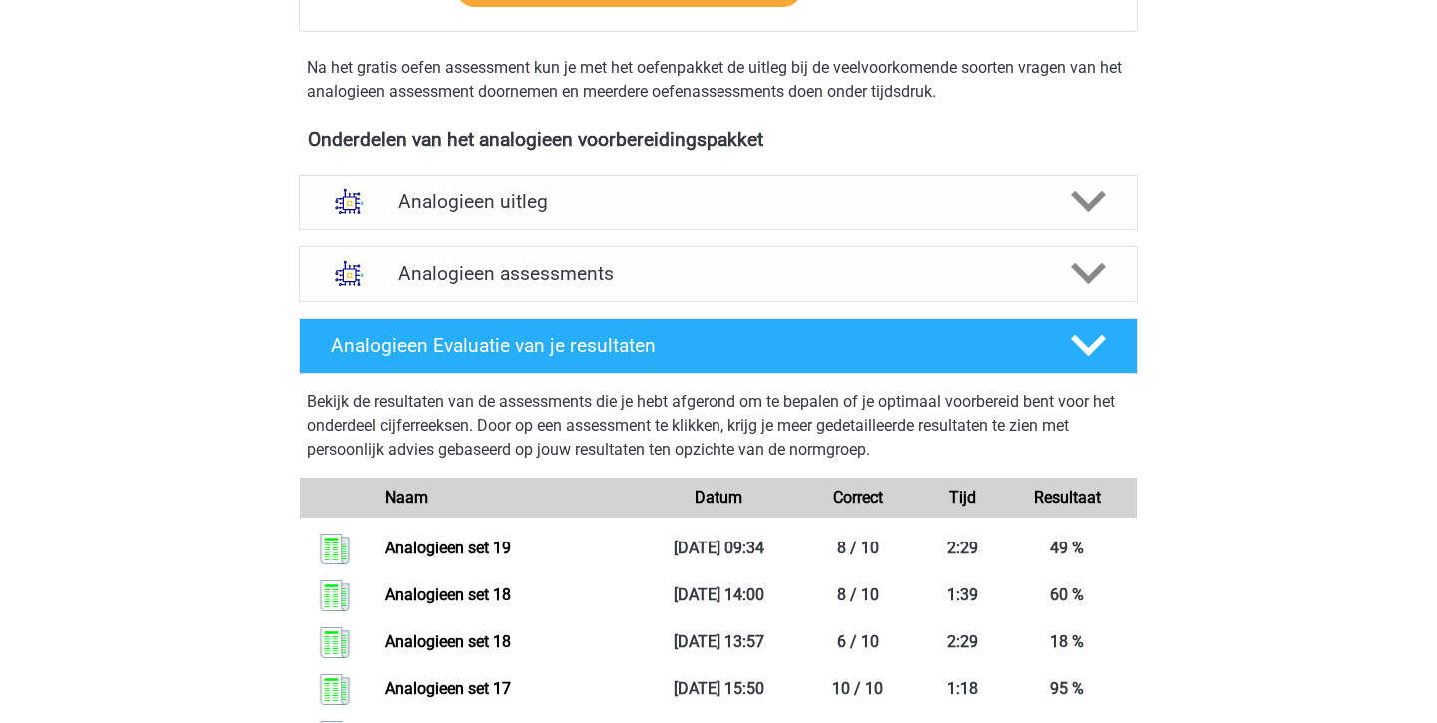
scroll to position [528, 0]
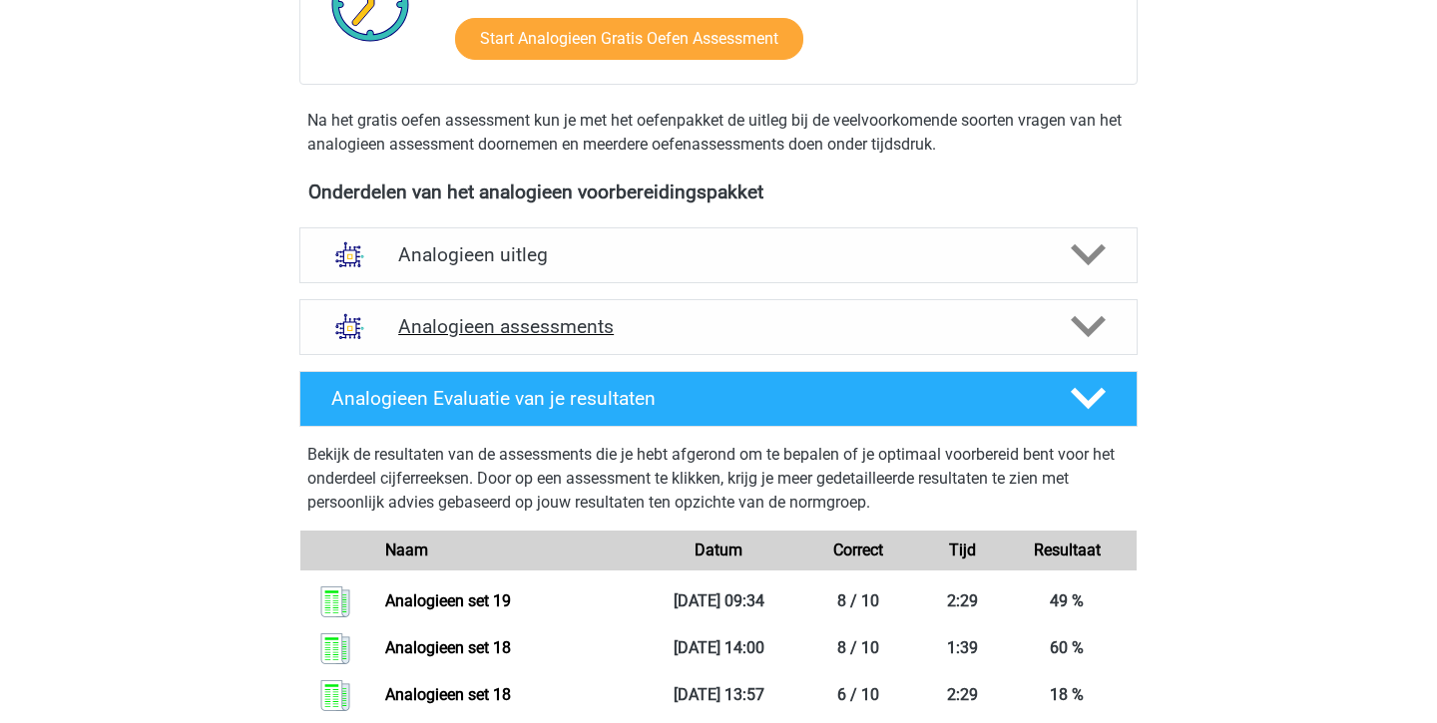
click at [793, 320] on h4 "Analogieen assessments" at bounding box center [718, 326] width 641 height 23
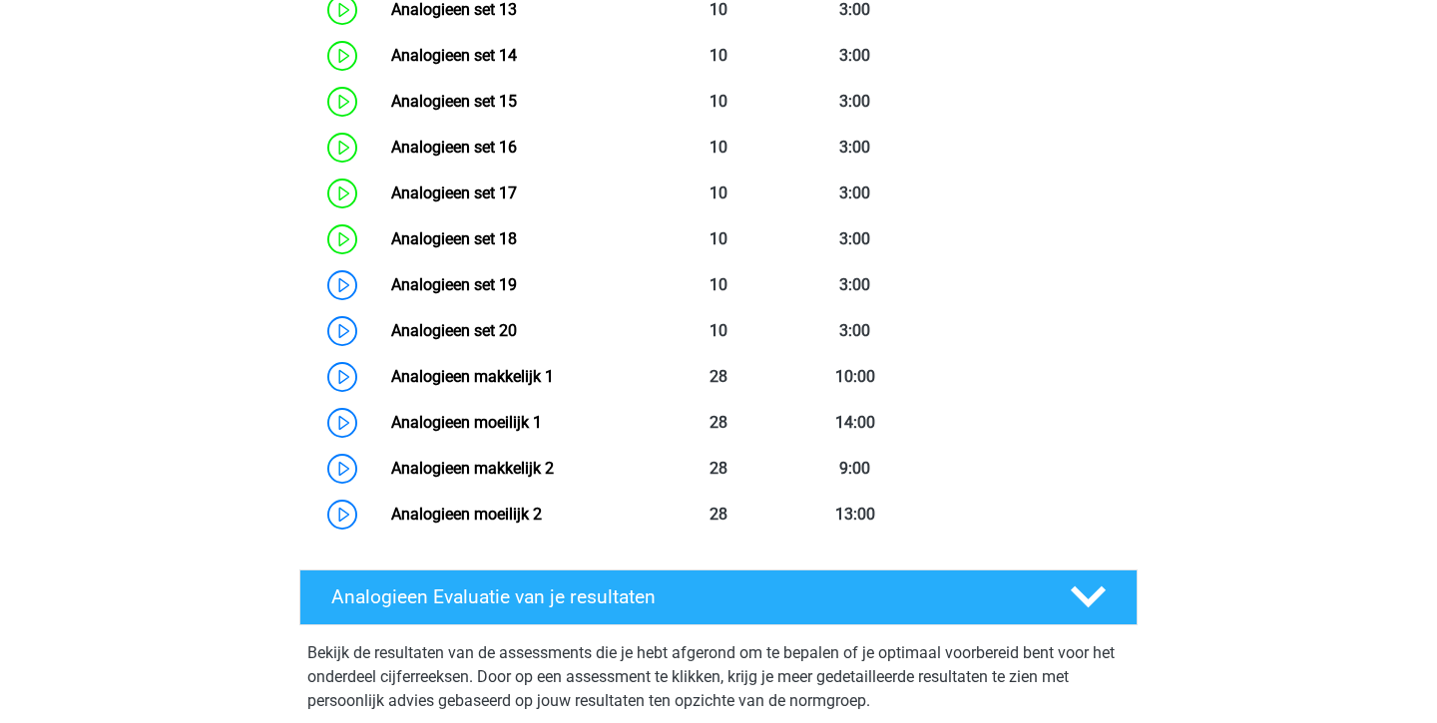
scroll to position [1573, 0]
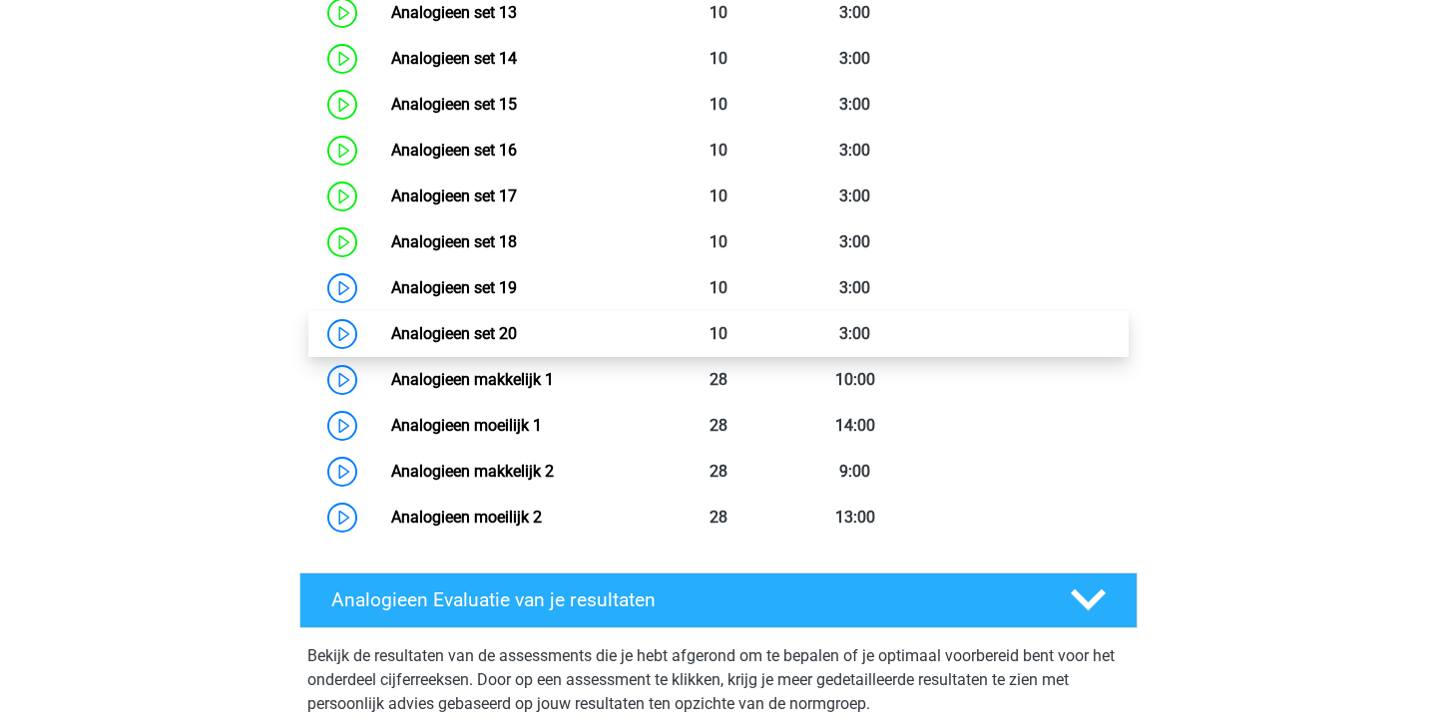
click at [517, 343] on link "Analogieen set 20" at bounding box center [454, 333] width 126 height 19
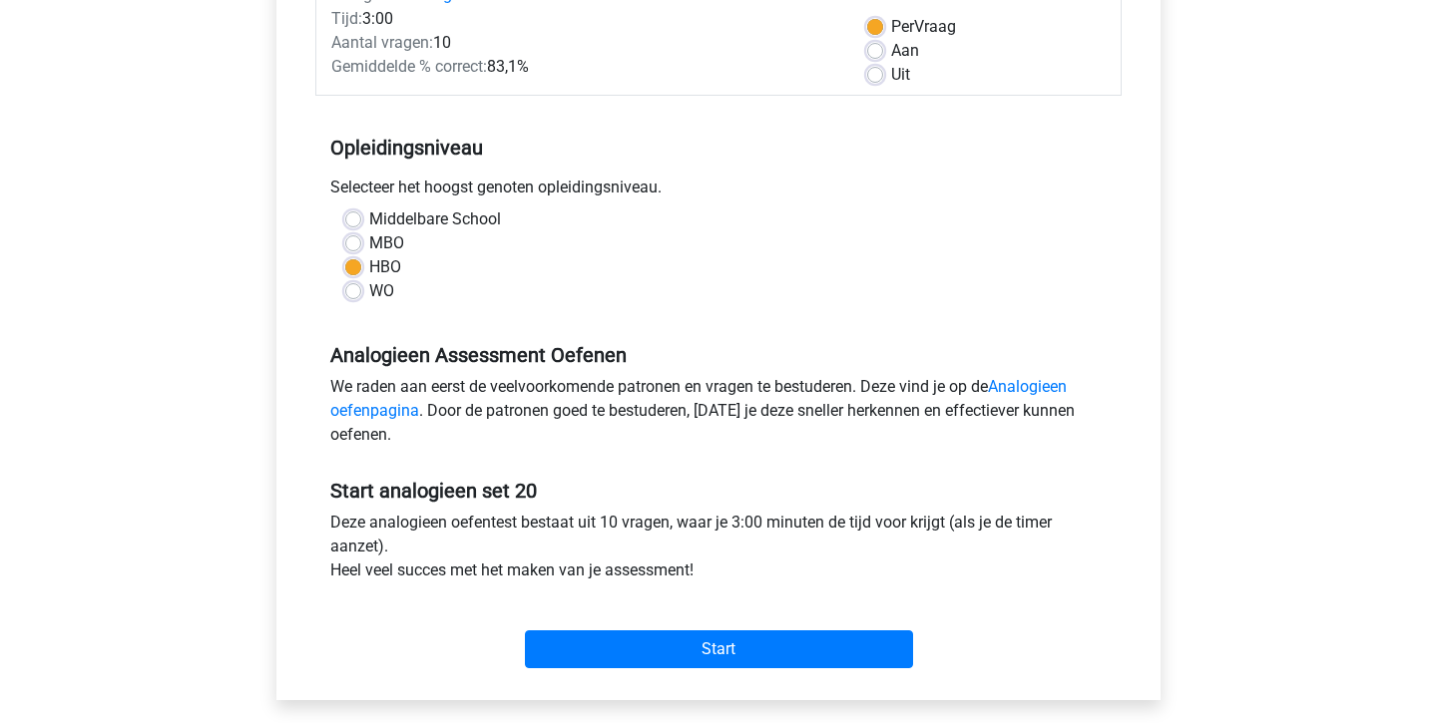
scroll to position [296, 0]
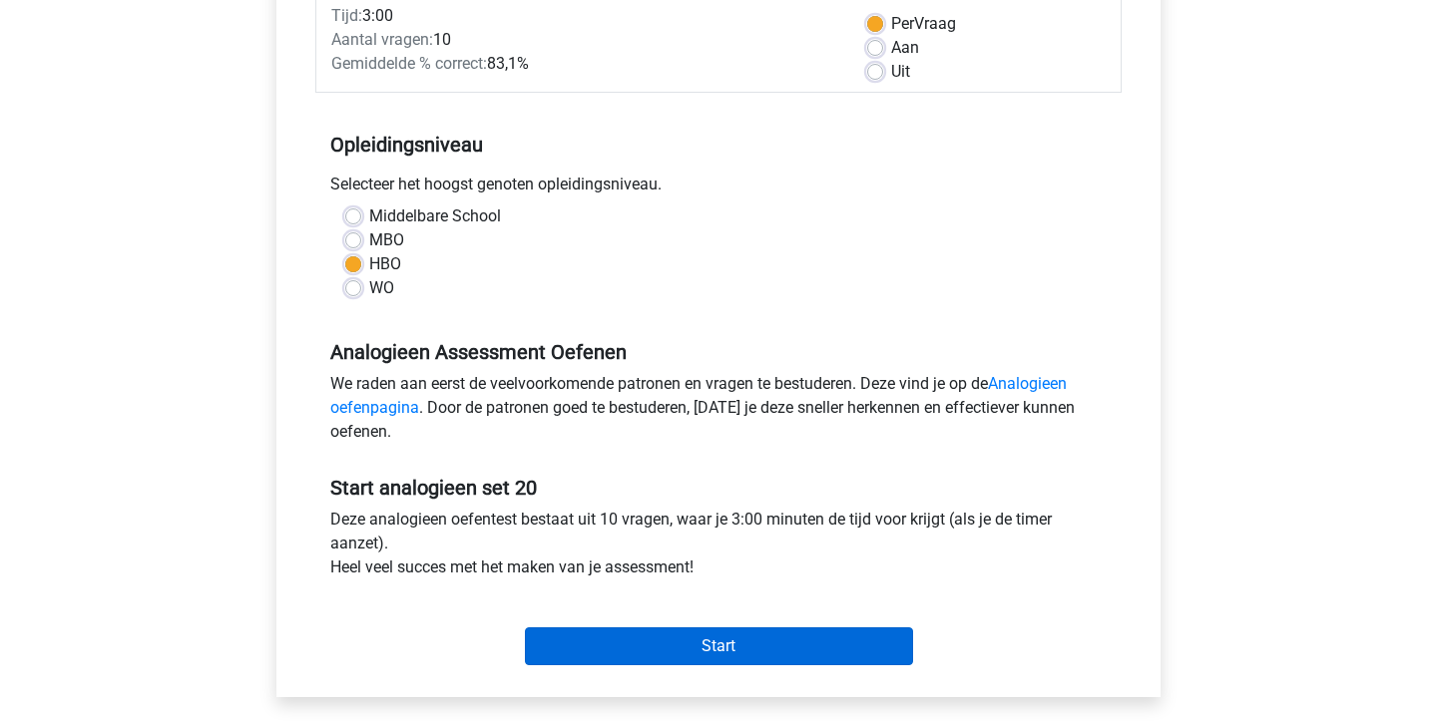
click at [614, 635] on input "Start" at bounding box center [719, 647] width 388 height 38
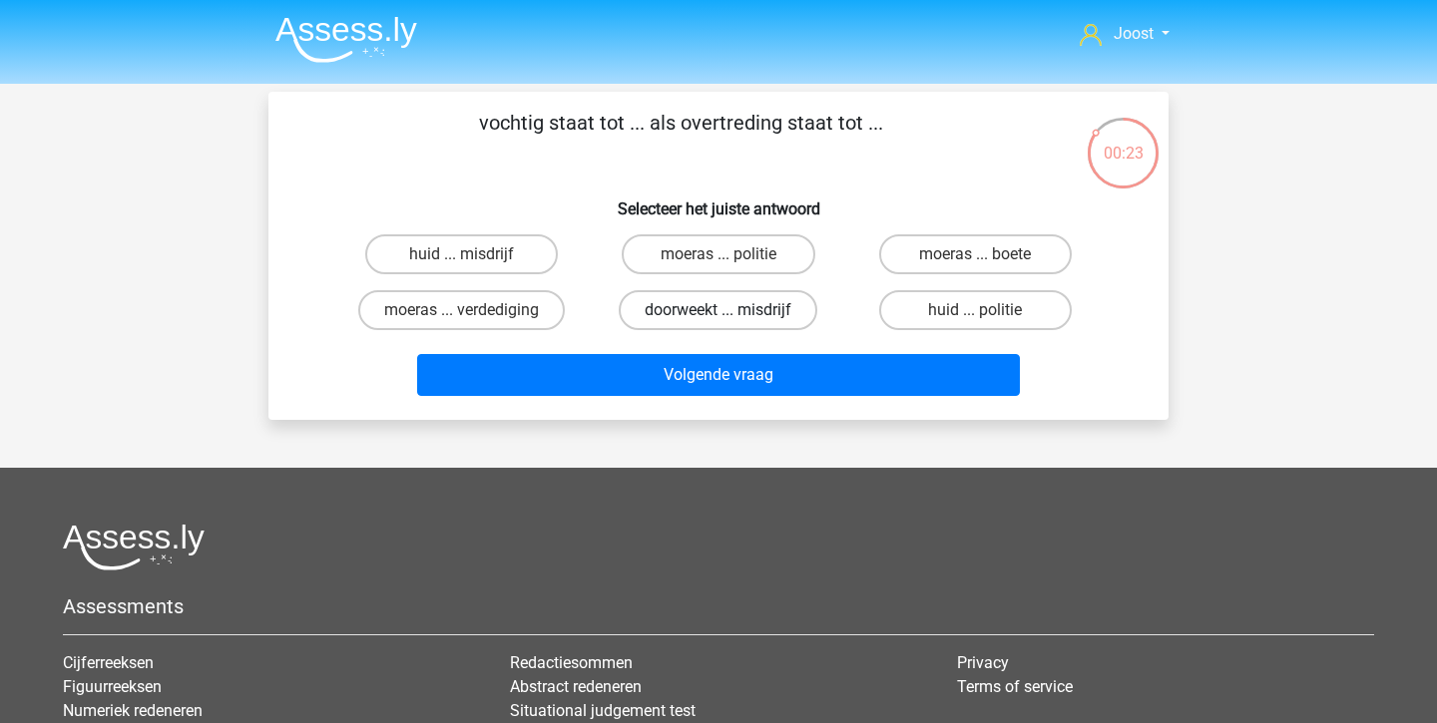
click at [693, 314] on label "doorweekt ... misdrijf" at bounding box center [718, 310] width 199 height 40
click at [718, 314] on input "doorweekt ... misdrijf" at bounding box center [724, 316] width 13 height 13
radio input "true"
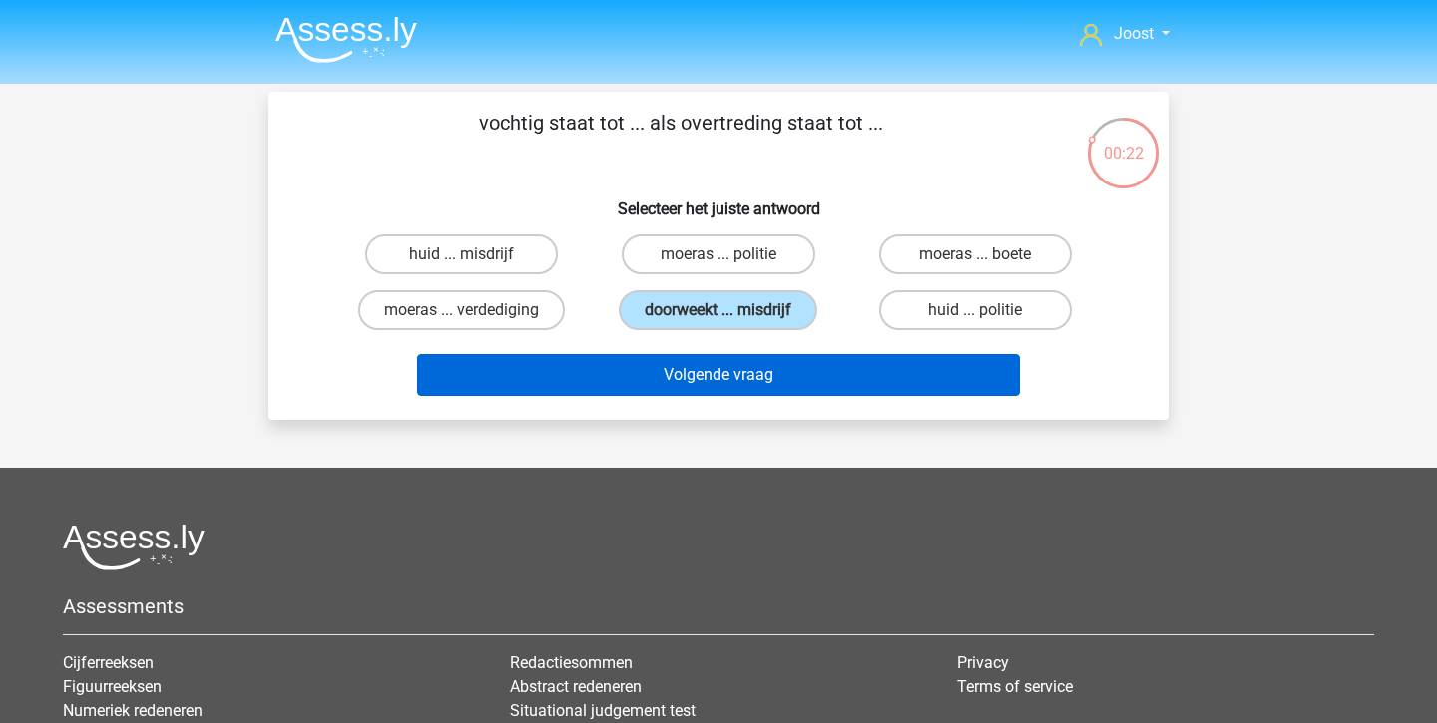
click at [697, 377] on button "Volgende vraag" at bounding box center [719, 375] width 604 height 42
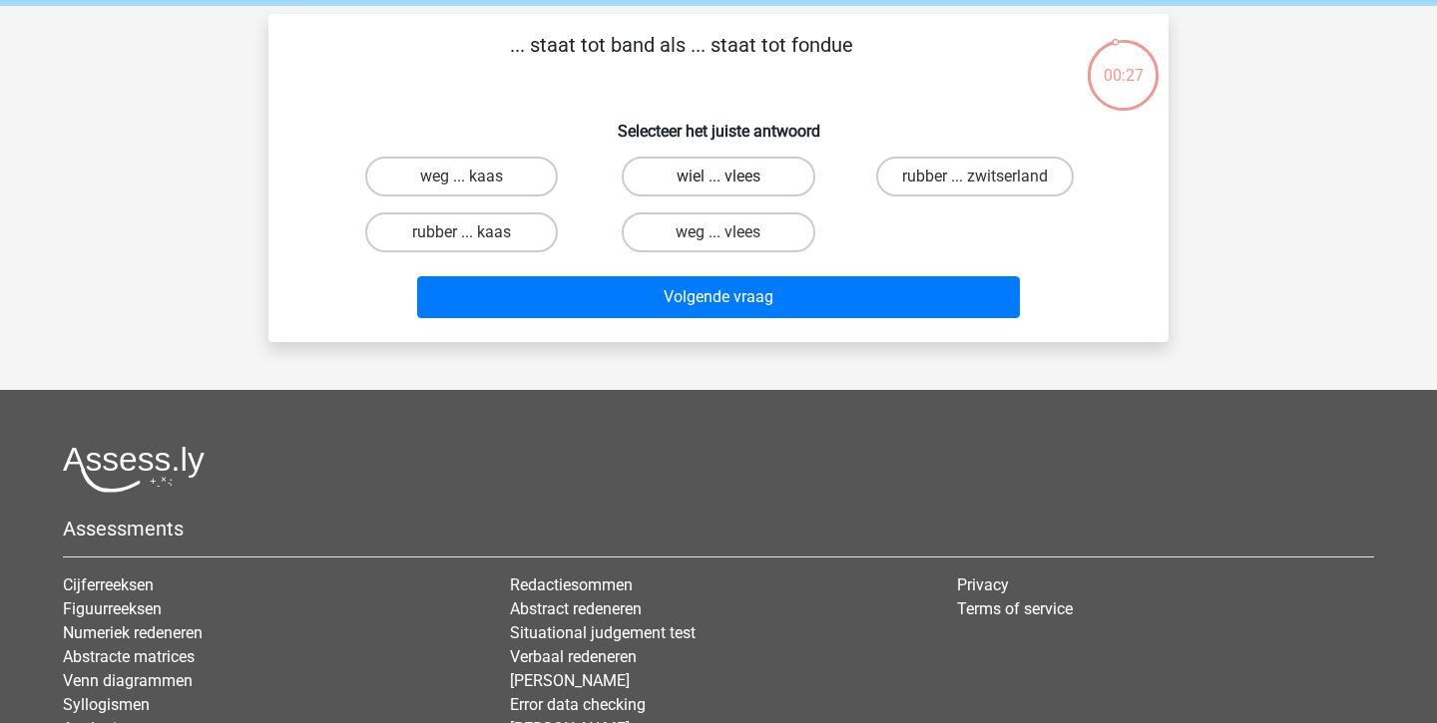
scroll to position [90, 0]
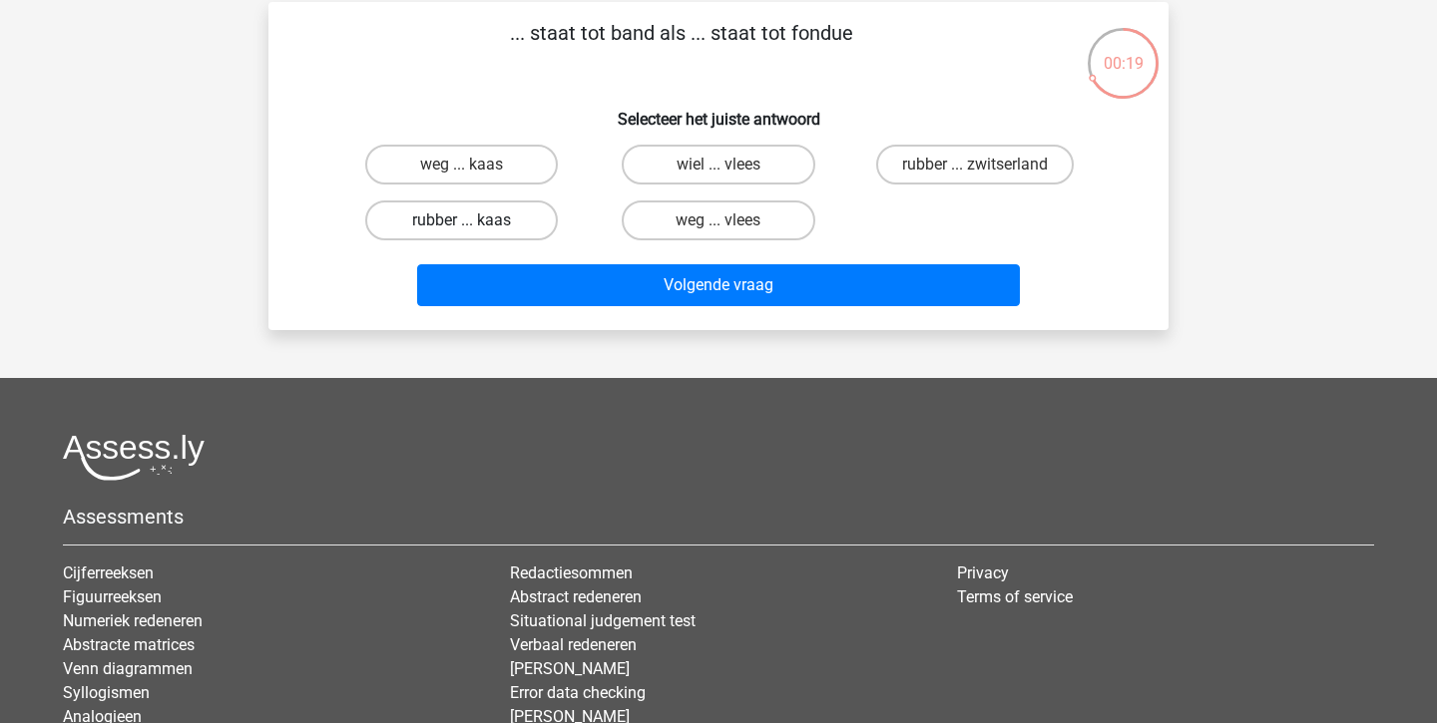
click at [518, 221] on label "rubber ... kaas" at bounding box center [461, 221] width 193 height 40
click at [475, 221] on input "rubber ... kaas" at bounding box center [468, 226] width 13 height 13
radio input "true"
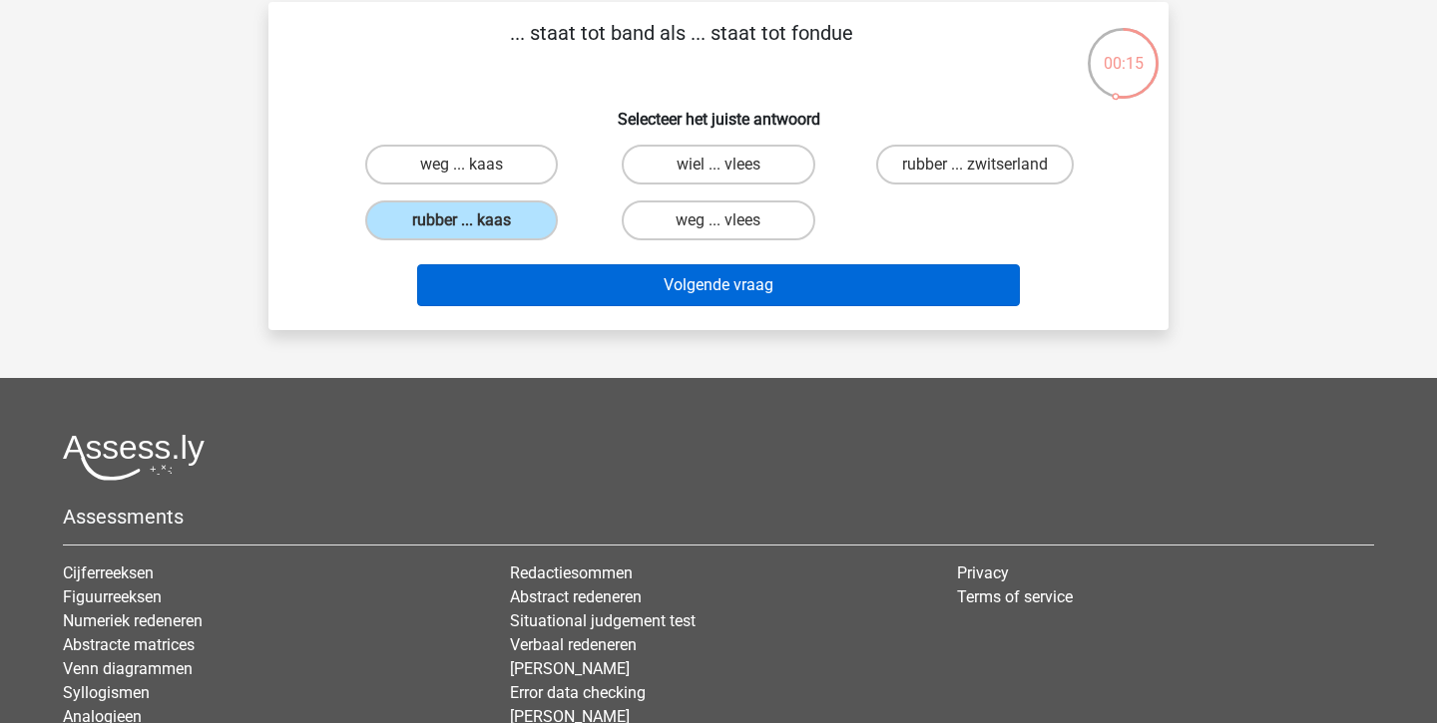
click at [718, 286] on button "Volgende vraag" at bounding box center [719, 285] width 604 height 42
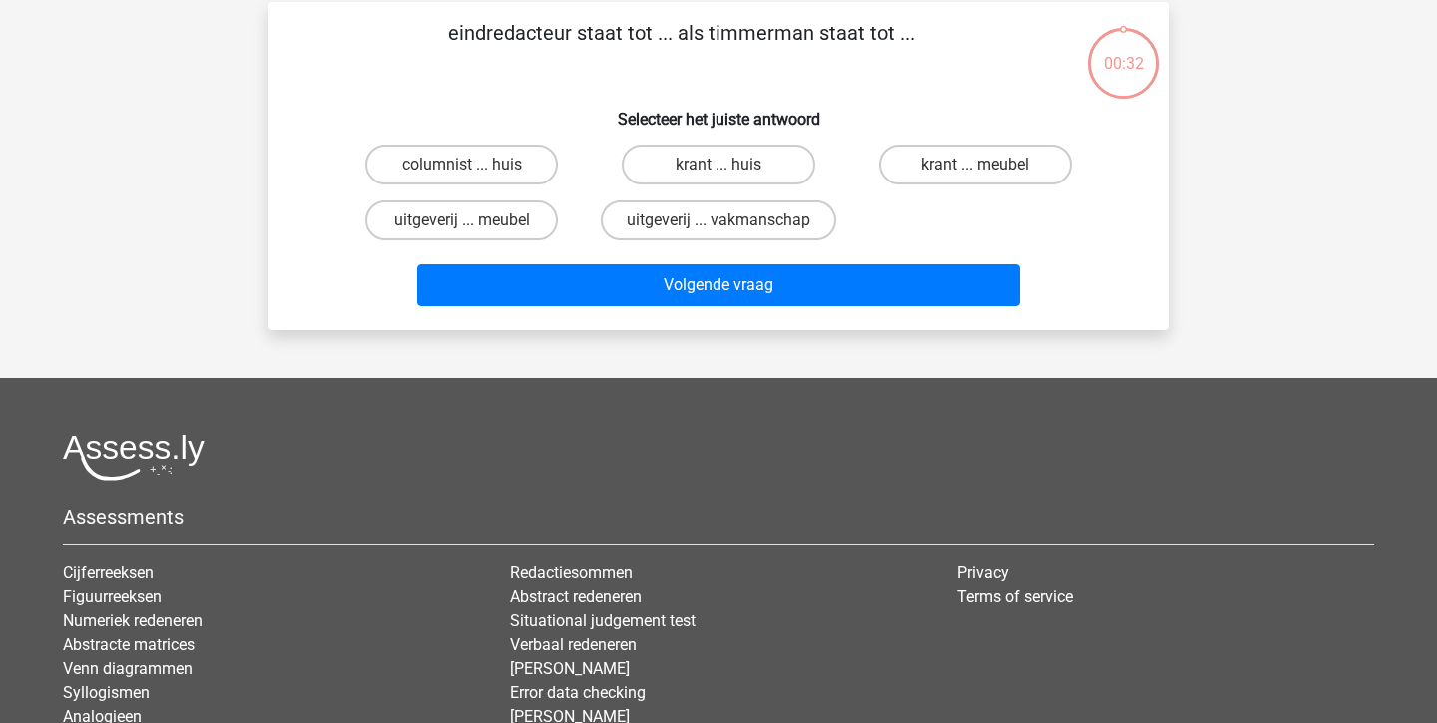
scroll to position [92, 0]
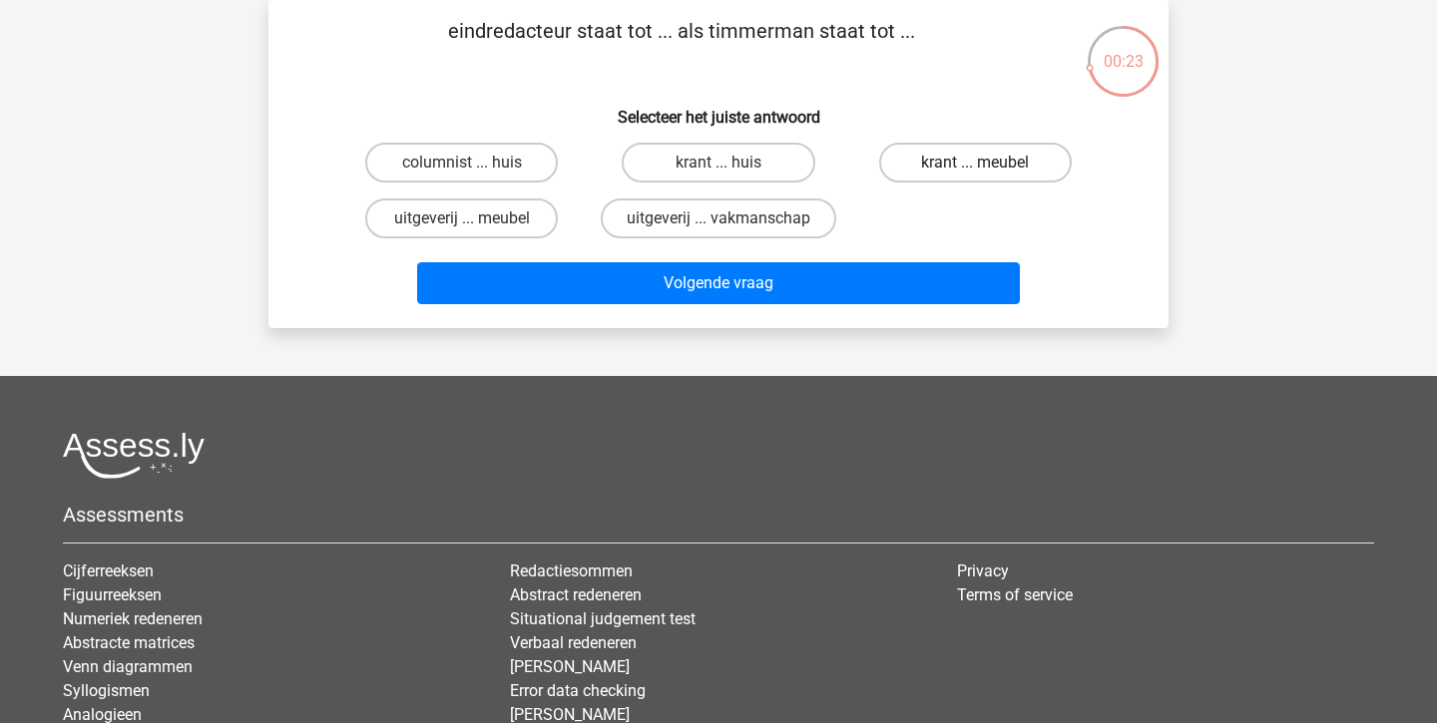
click at [974, 165] on label "krant ... meubel" at bounding box center [975, 163] width 193 height 40
click at [975, 165] on input "krant ... meubel" at bounding box center [981, 169] width 13 height 13
radio input "true"
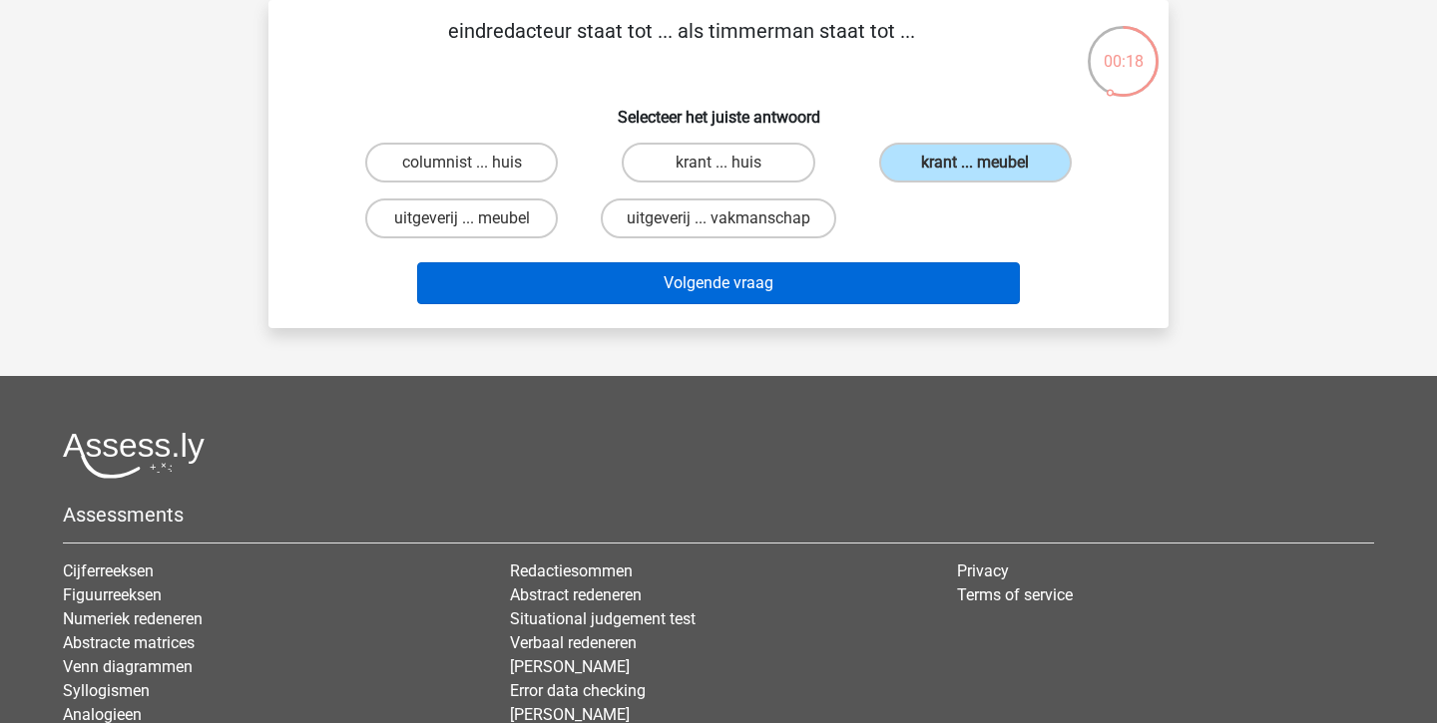
click at [820, 285] on button "Volgende vraag" at bounding box center [719, 283] width 604 height 42
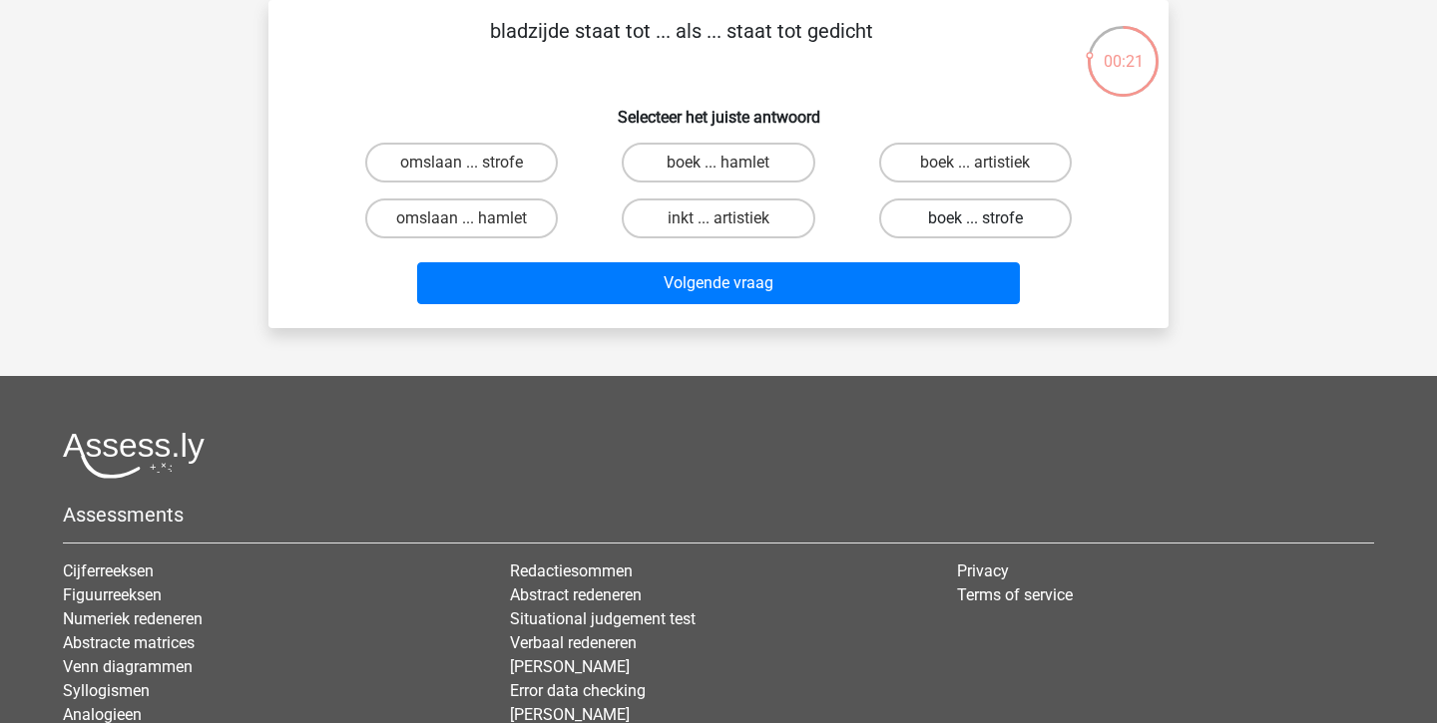
click at [957, 223] on label "boek ... strofe" at bounding box center [975, 219] width 193 height 40
click at [975, 223] on input "boek ... strofe" at bounding box center [981, 224] width 13 height 13
radio input "true"
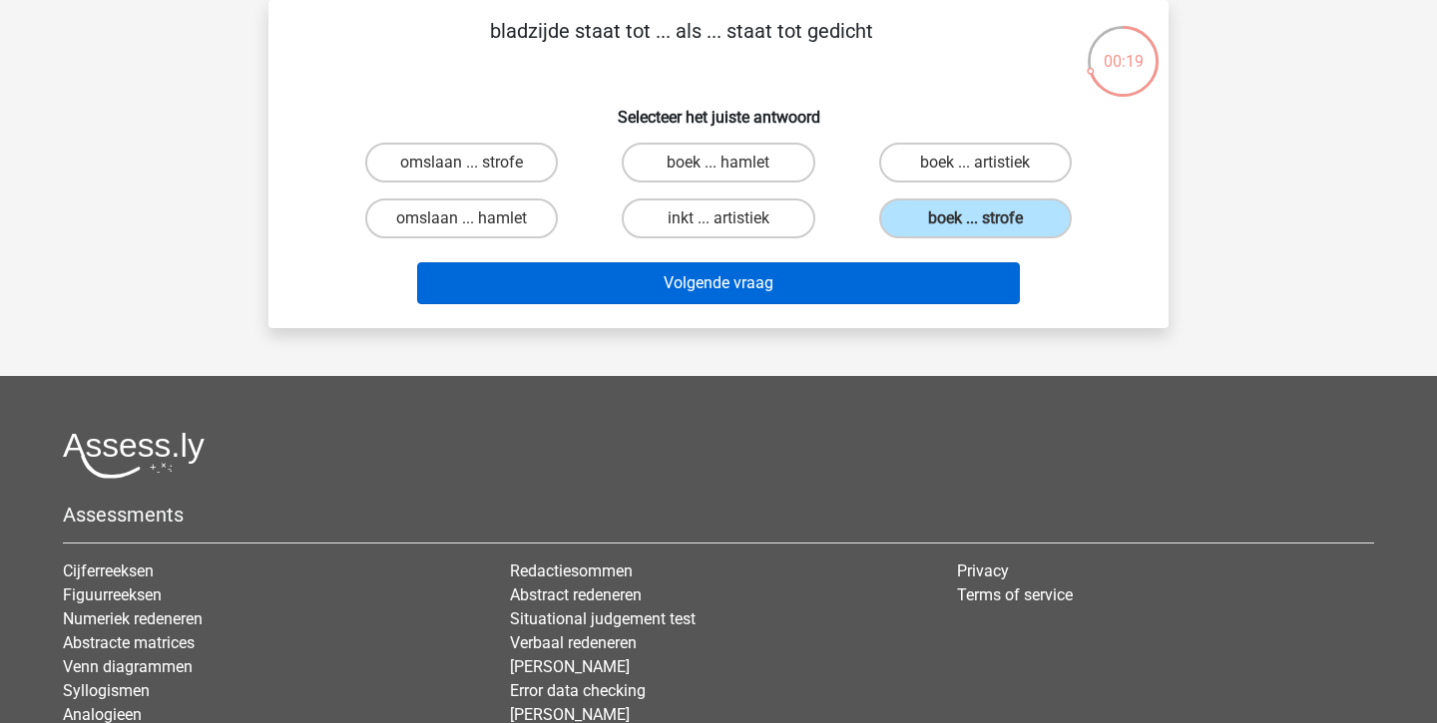
click at [854, 271] on button "Volgende vraag" at bounding box center [719, 283] width 604 height 42
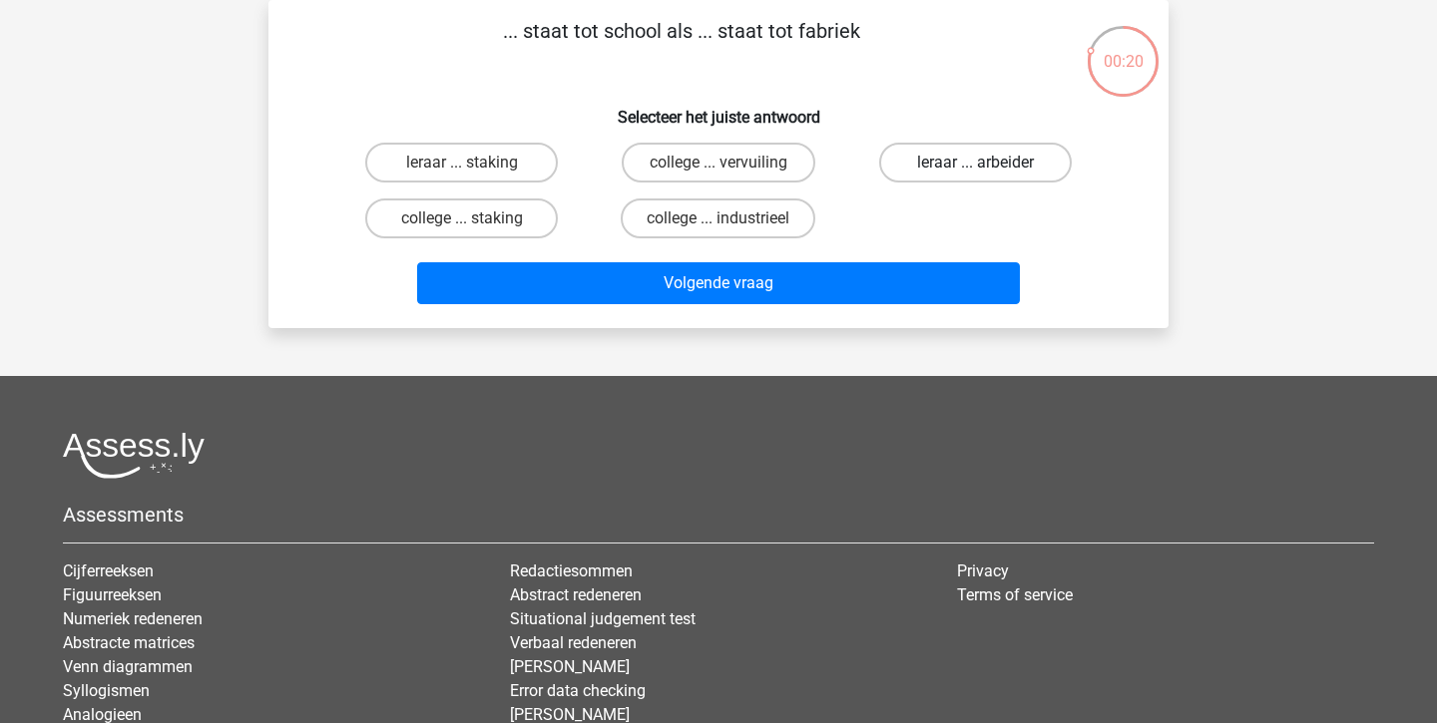
click at [936, 157] on label "leraar ... arbeider" at bounding box center [975, 163] width 193 height 40
click at [975, 163] on input "leraar ... arbeider" at bounding box center [981, 169] width 13 height 13
radio input "true"
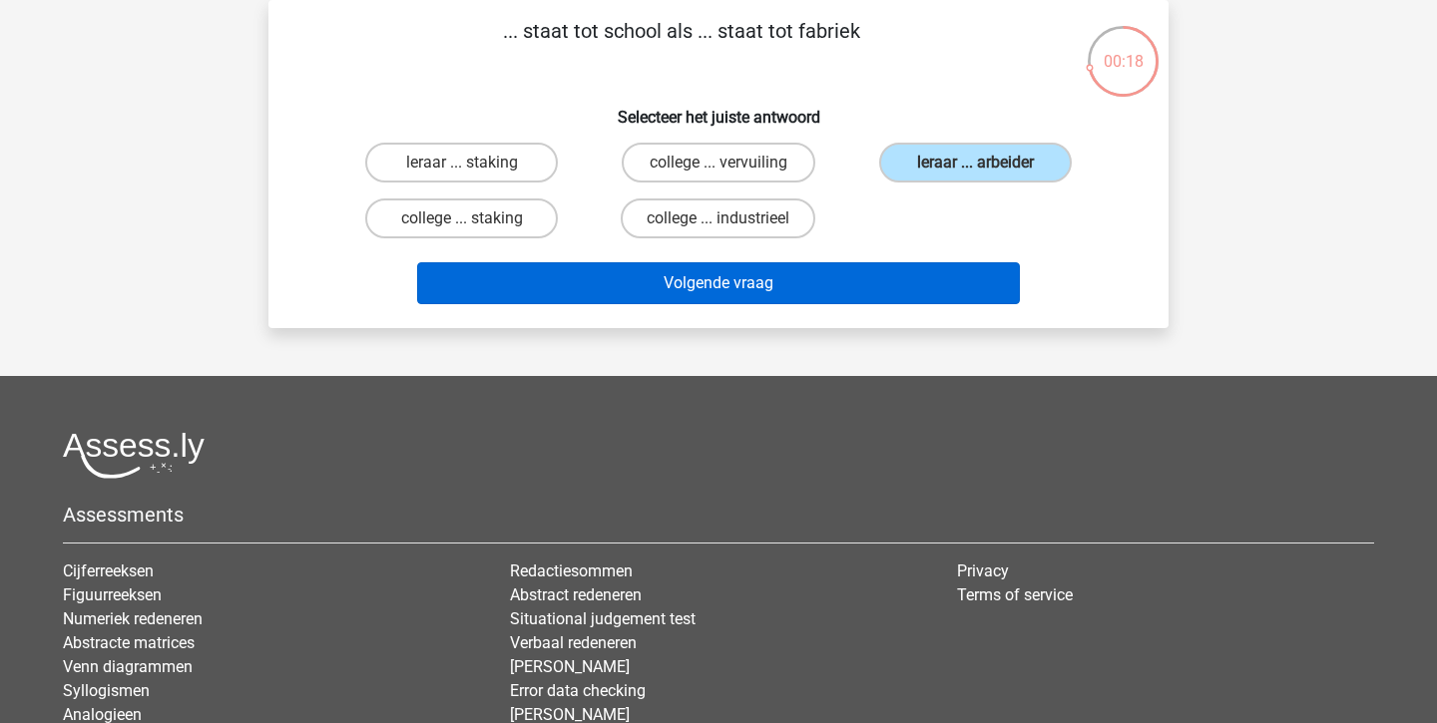
click at [741, 285] on button "Volgende vraag" at bounding box center [719, 283] width 604 height 42
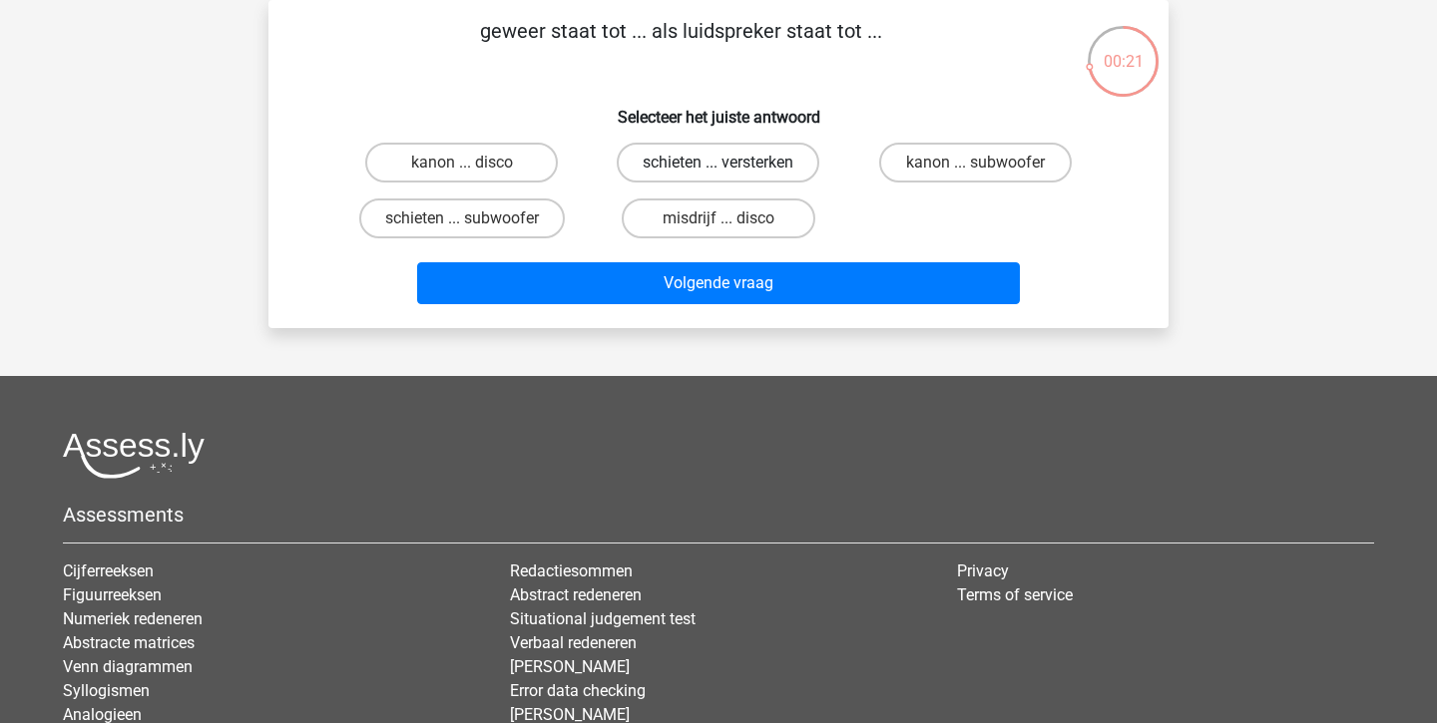
click at [804, 162] on label "schieten ... versterken" at bounding box center [718, 163] width 203 height 40
click at [731, 163] on input "schieten ... versterken" at bounding box center [724, 169] width 13 height 13
radio input "true"
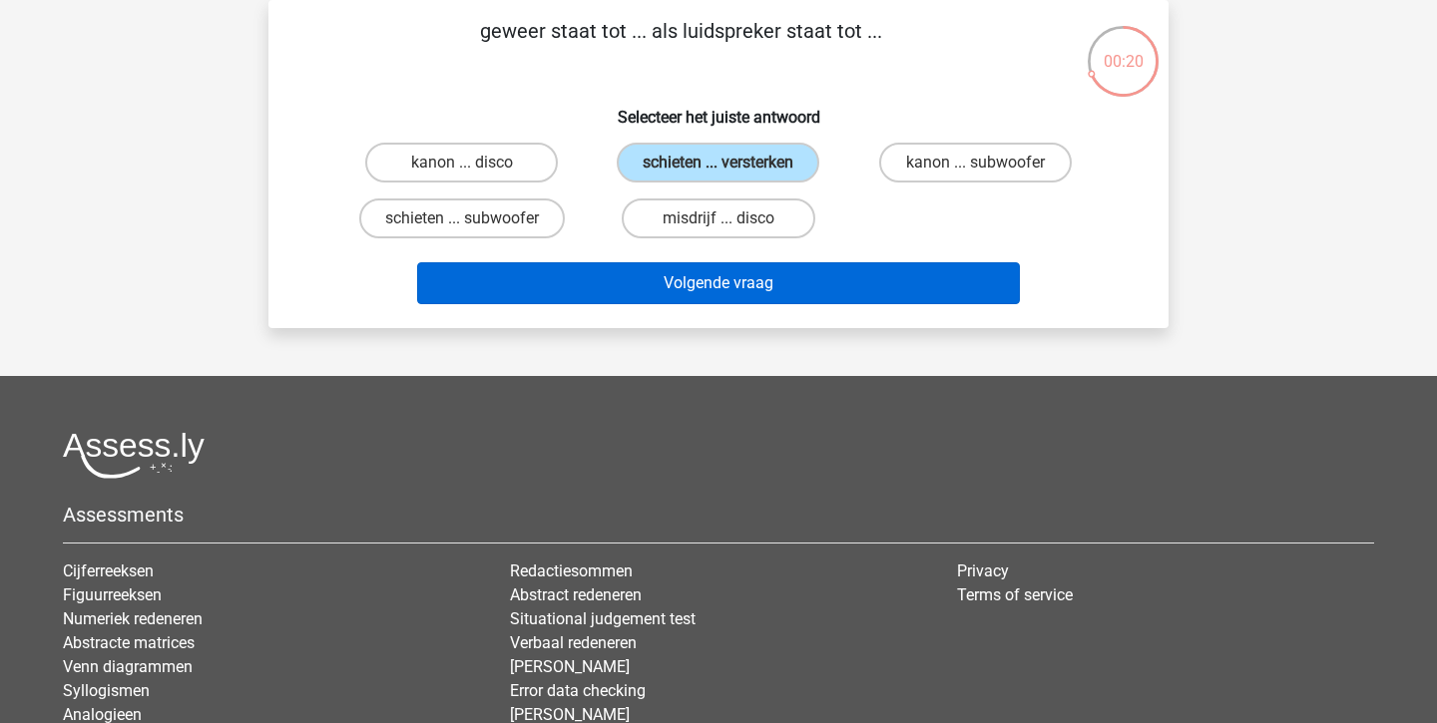
click at [858, 273] on button "Volgende vraag" at bounding box center [719, 283] width 604 height 42
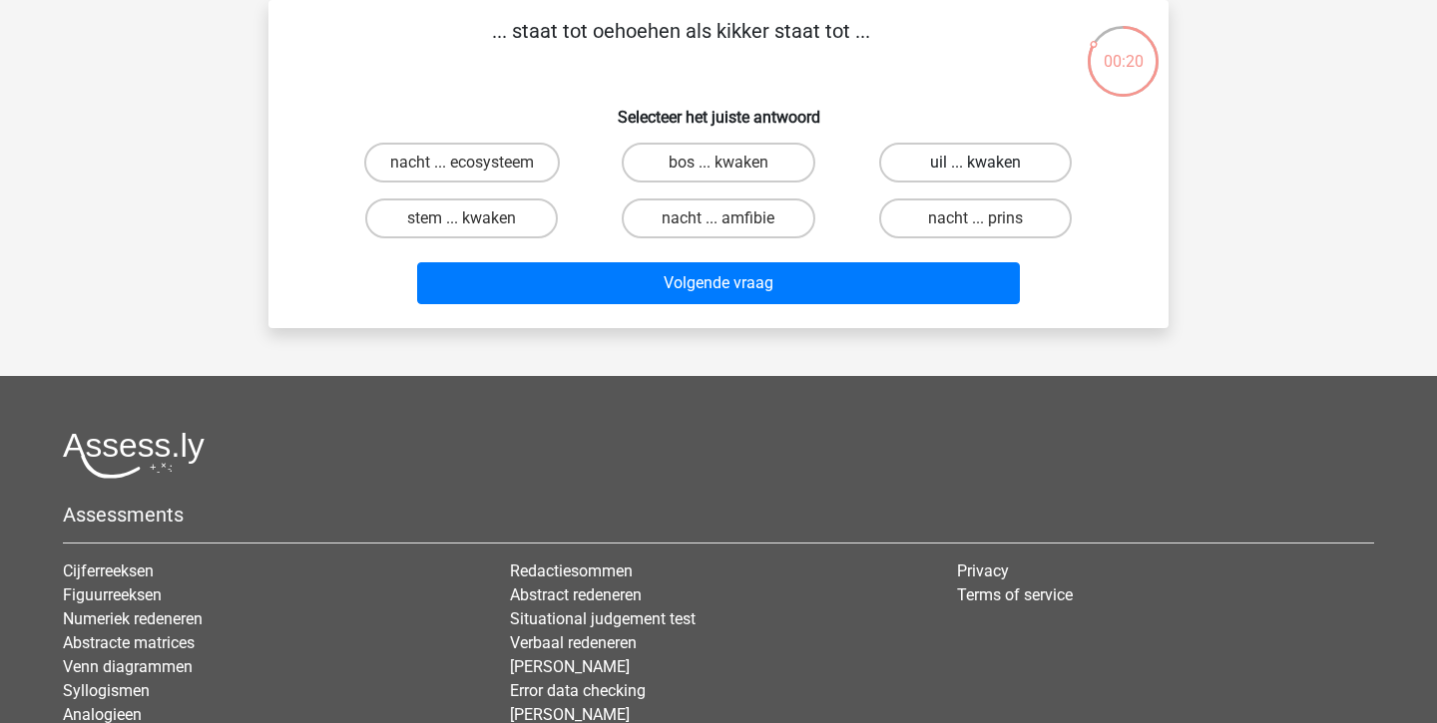
click at [940, 159] on label "uil ... kwaken" at bounding box center [975, 163] width 193 height 40
click at [975, 163] on input "uil ... kwaken" at bounding box center [981, 169] width 13 height 13
radio input "true"
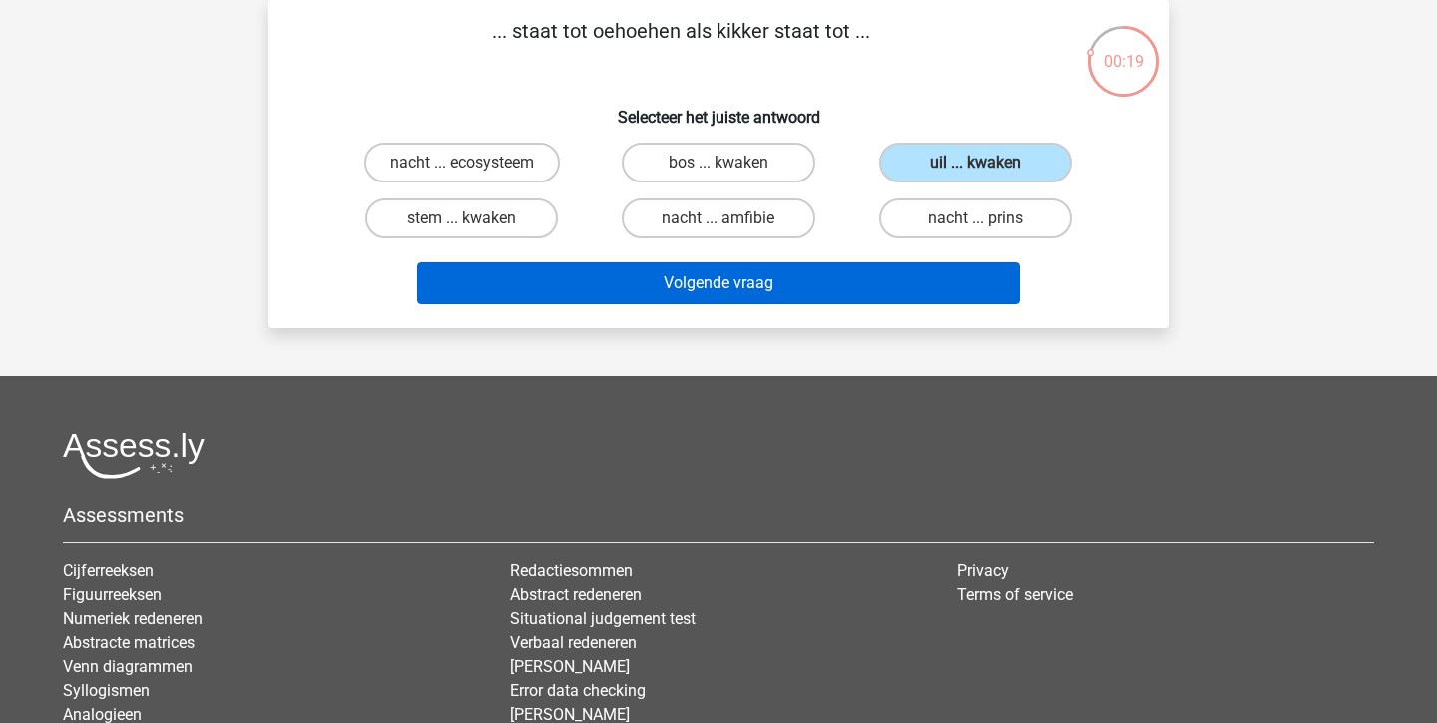
click at [842, 272] on button "Volgende vraag" at bounding box center [719, 283] width 604 height 42
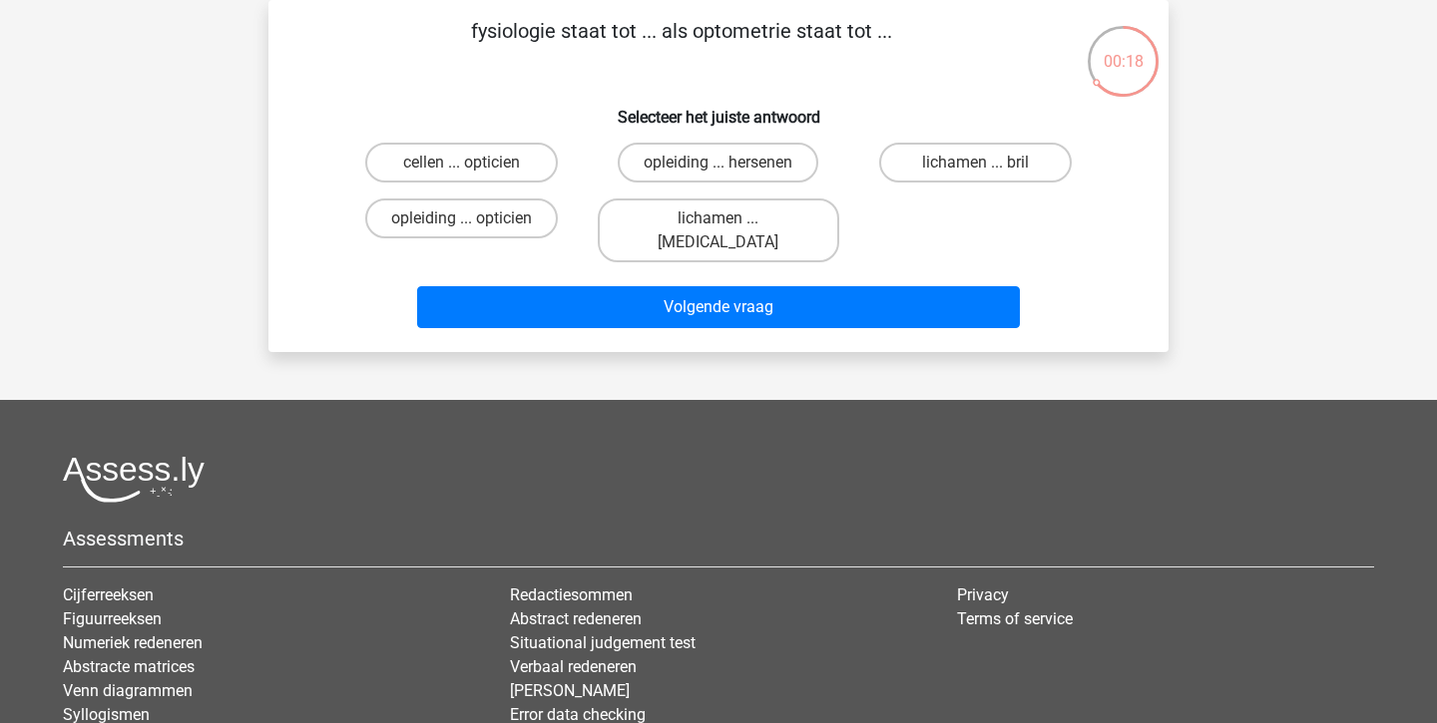
click at [723, 219] on input "lichamen ... ogen" at bounding box center [724, 224] width 13 height 13
radio input "true"
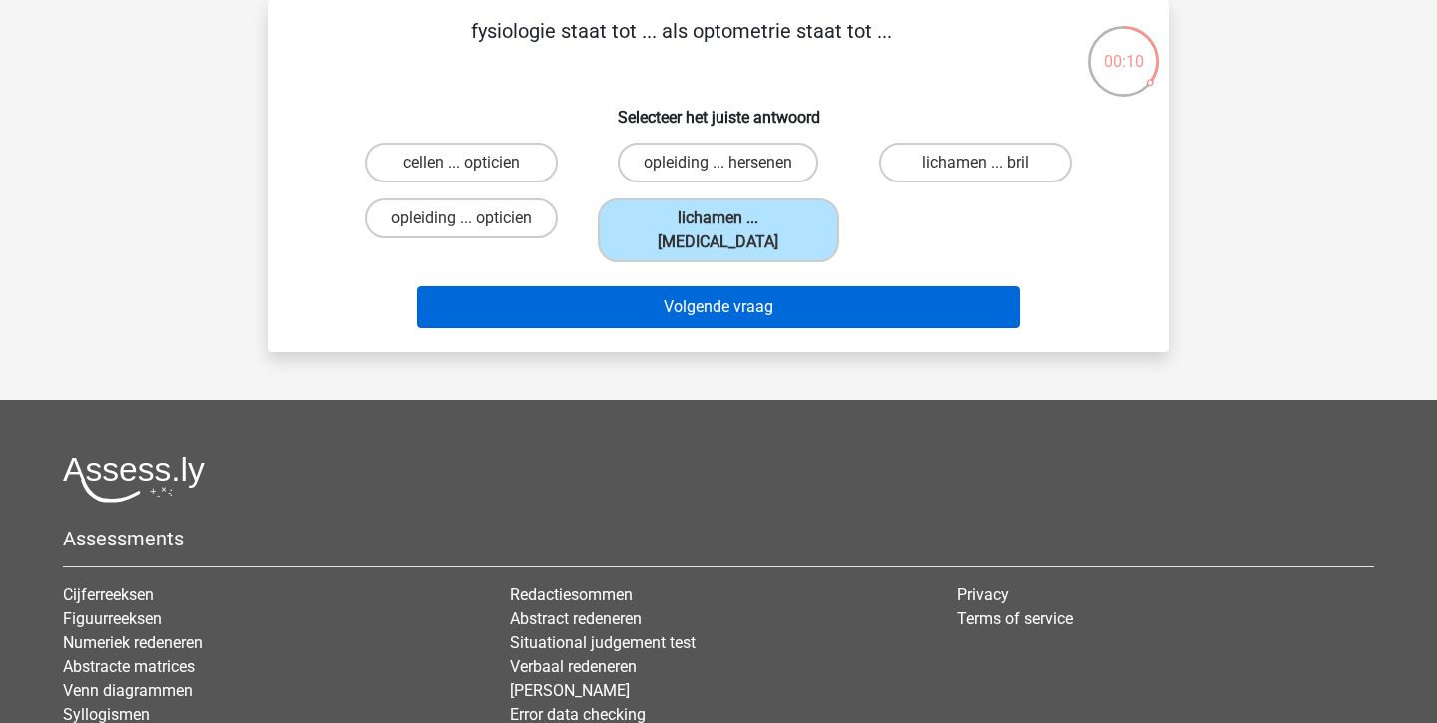
click at [795, 288] on button "Volgende vraag" at bounding box center [719, 307] width 604 height 42
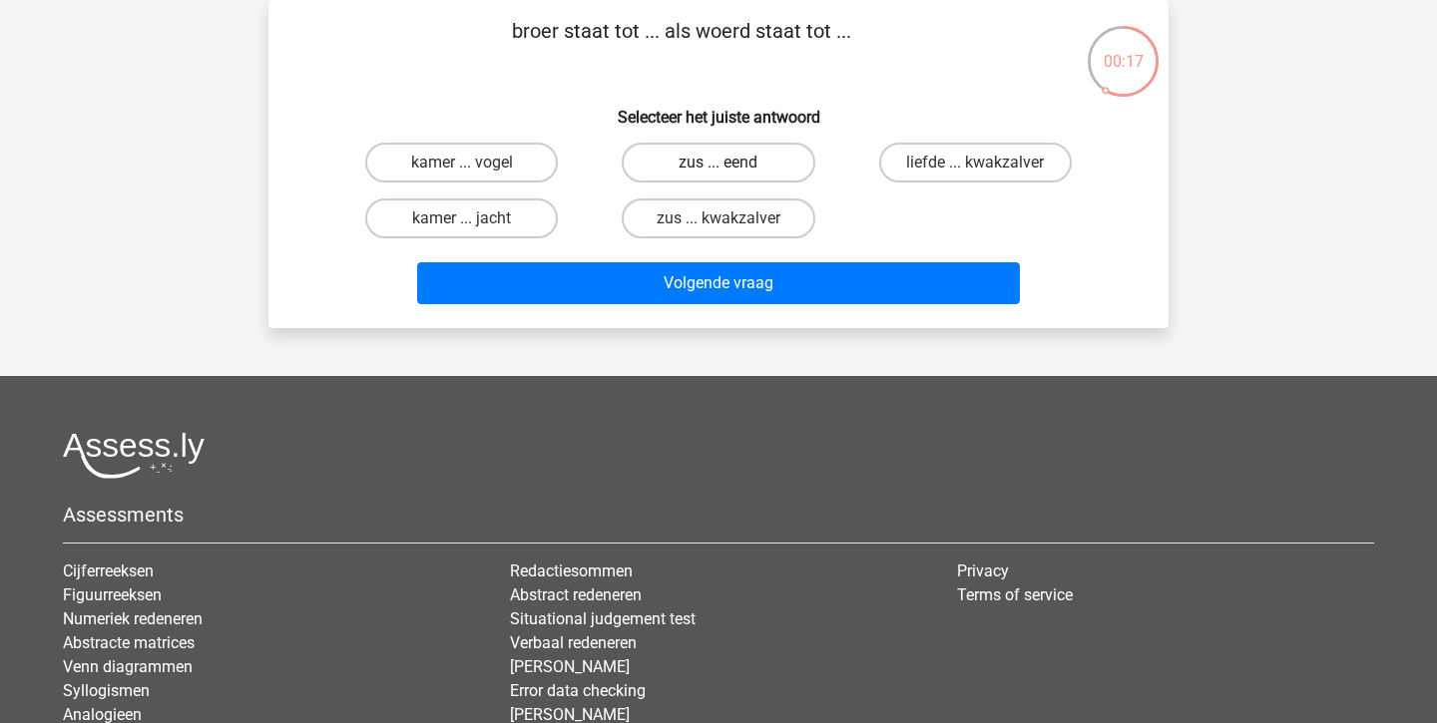
click at [768, 163] on label "zus ... eend" at bounding box center [718, 163] width 193 height 40
click at [731, 163] on input "zus ... eend" at bounding box center [724, 169] width 13 height 13
radio input "true"
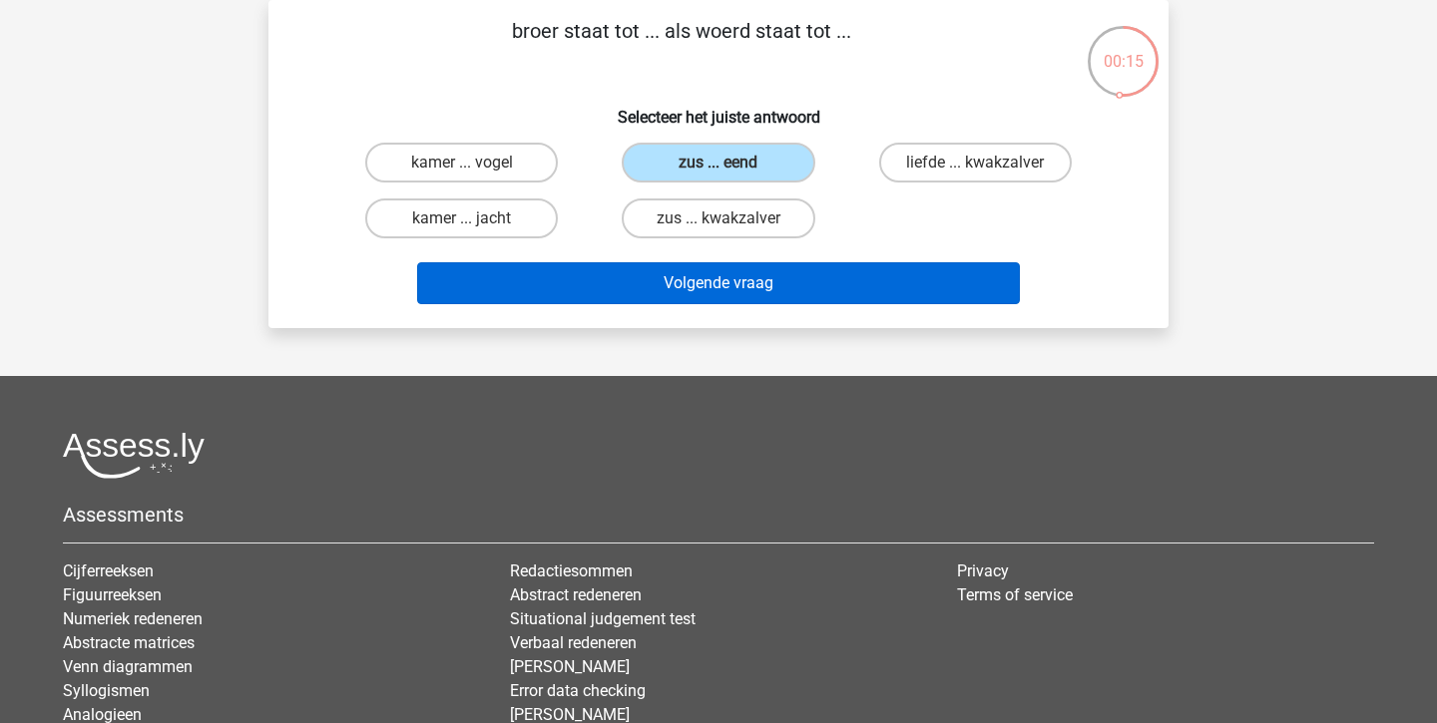
click at [726, 279] on button "Volgende vraag" at bounding box center [719, 283] width 604 height 42
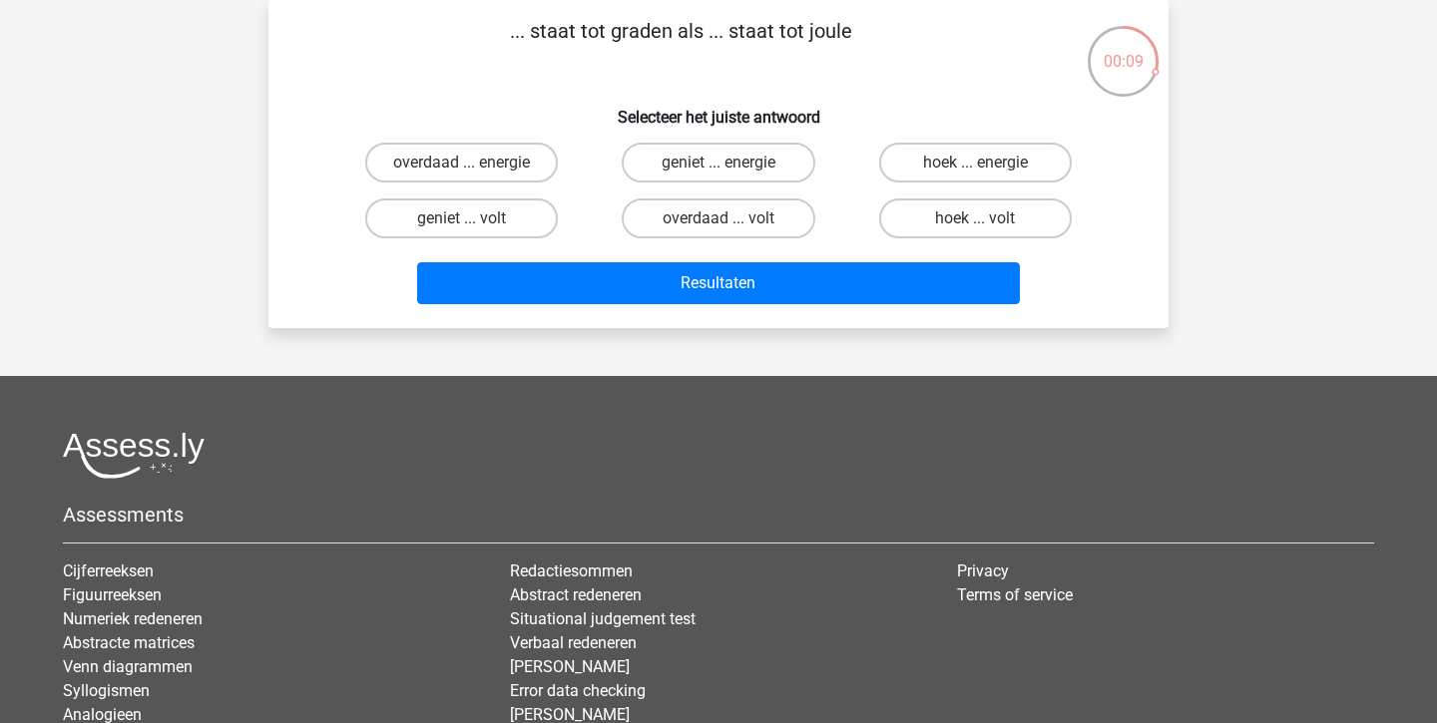
click at [977, 166] on input "hoek ... energie" at bounding box center [981, 169] width 13 height 13
radio input "true"
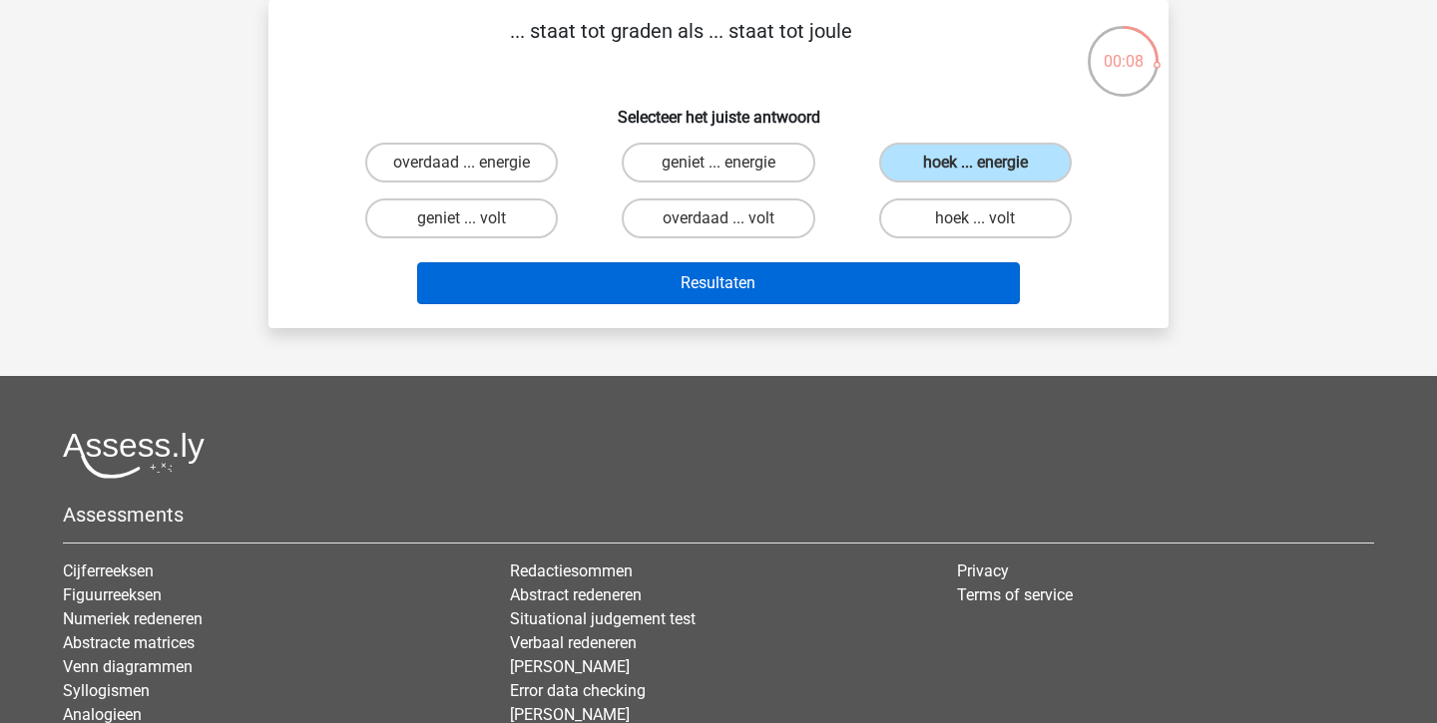
click at [880, 277] on button "Resultaten" at bounding box center [719, 283] width 604 height 42
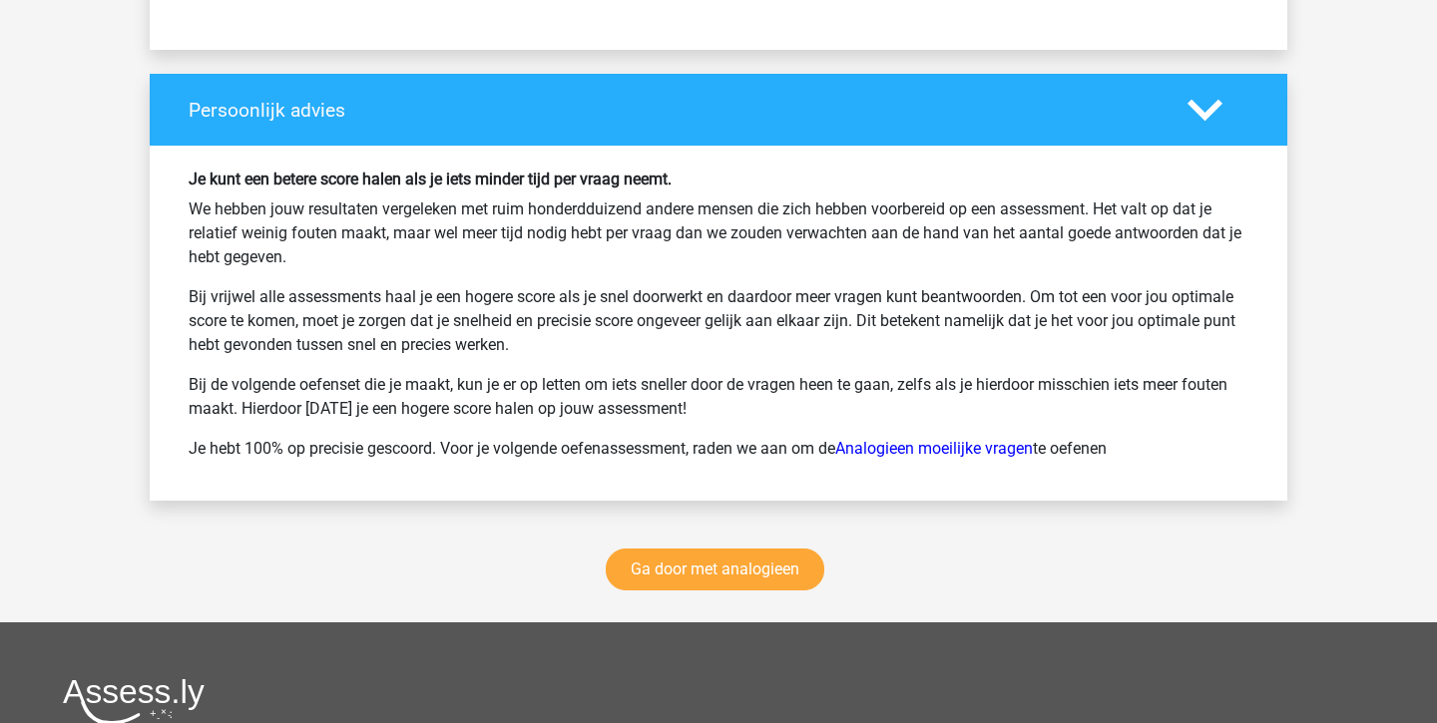
scroll to position [2531, 0]
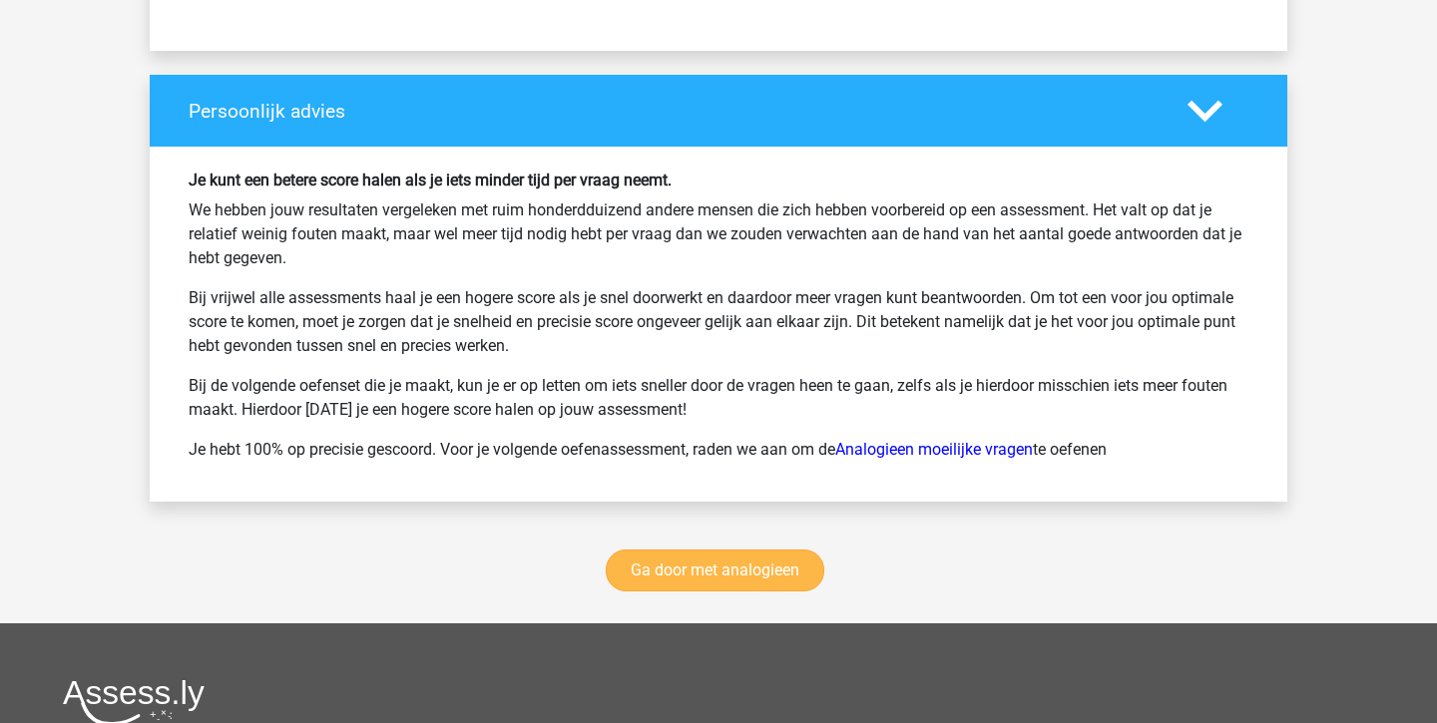
click at [696, 574] on link "Ga door met analogieen" at bounding box center [715, 571] width 218 height 42
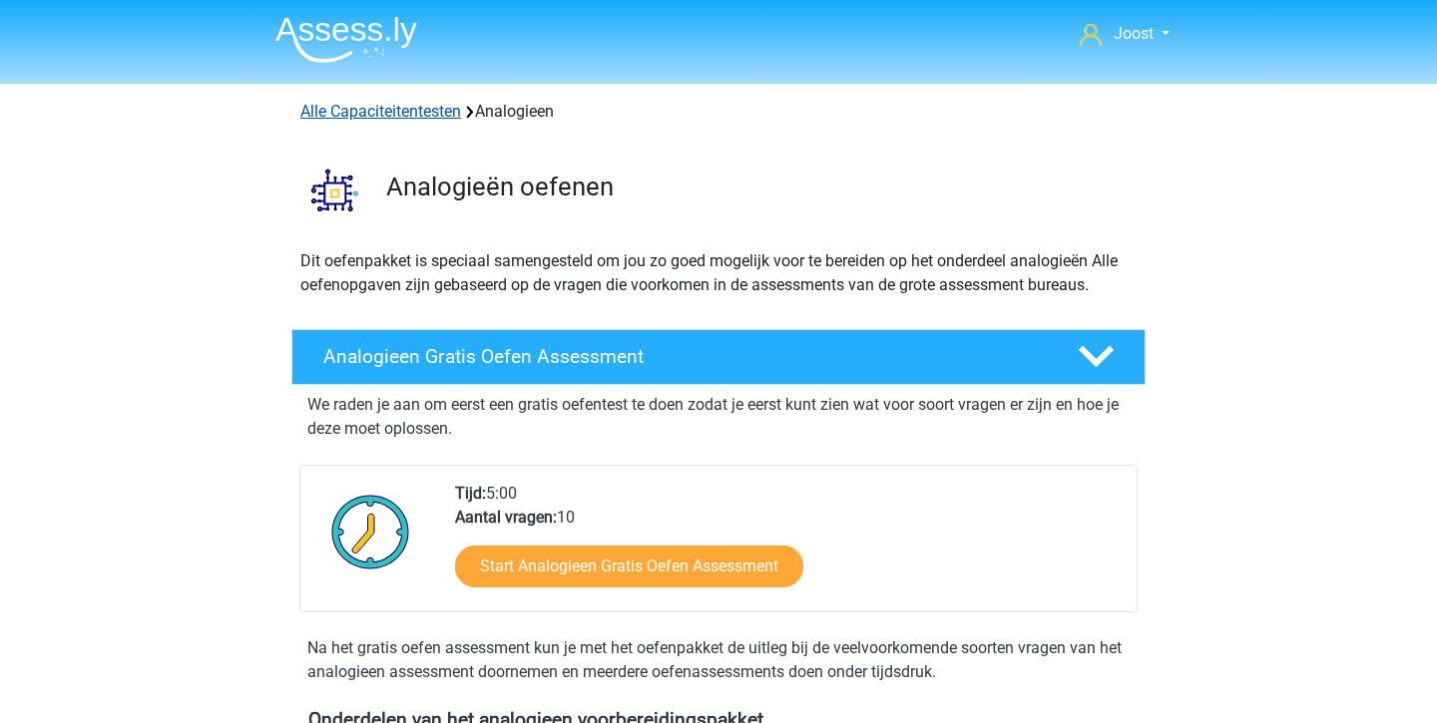
click at [375, 113] on link "Alle Capaciteitentesten" at bounding box center [380, 111] width 161 height 19
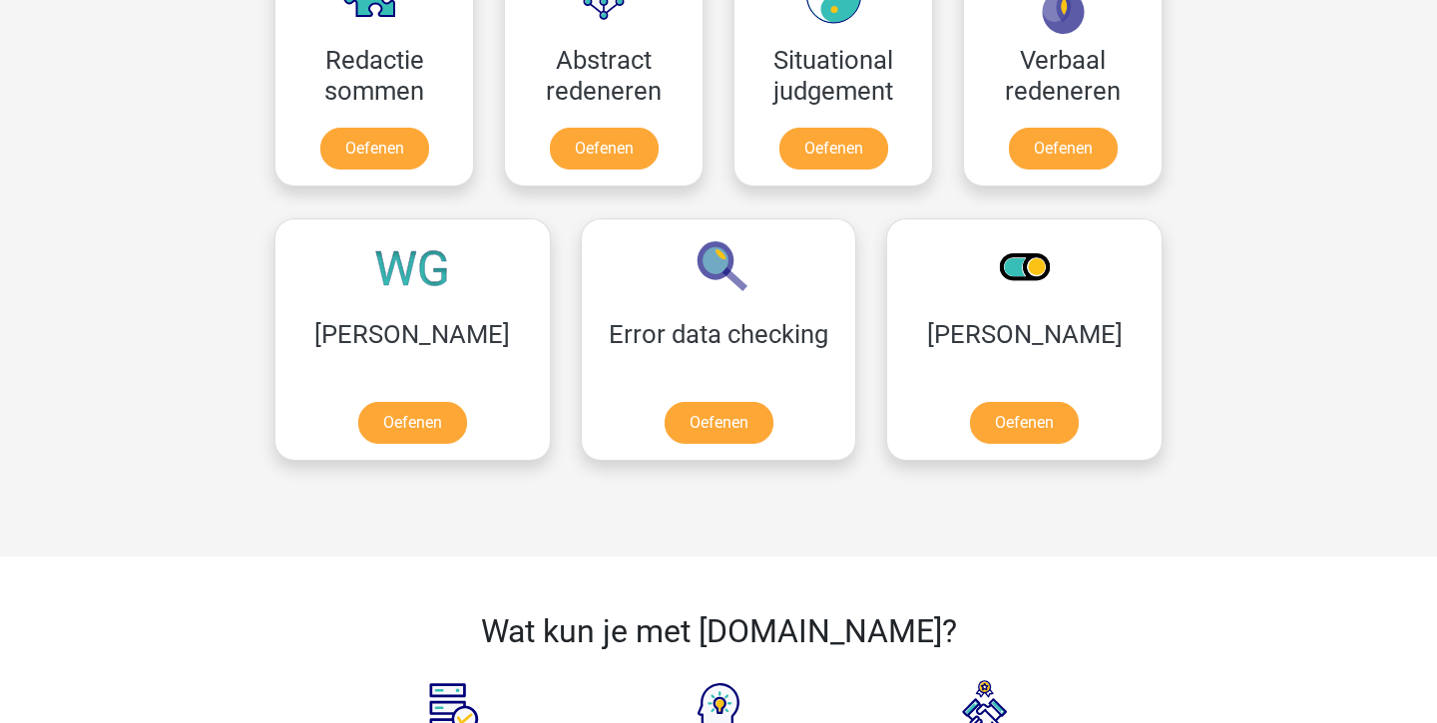
scroll to position [1540, 0]
click at [368, 405] on link "Oefenen" at bounding box center [412, 427] width 114 height 44
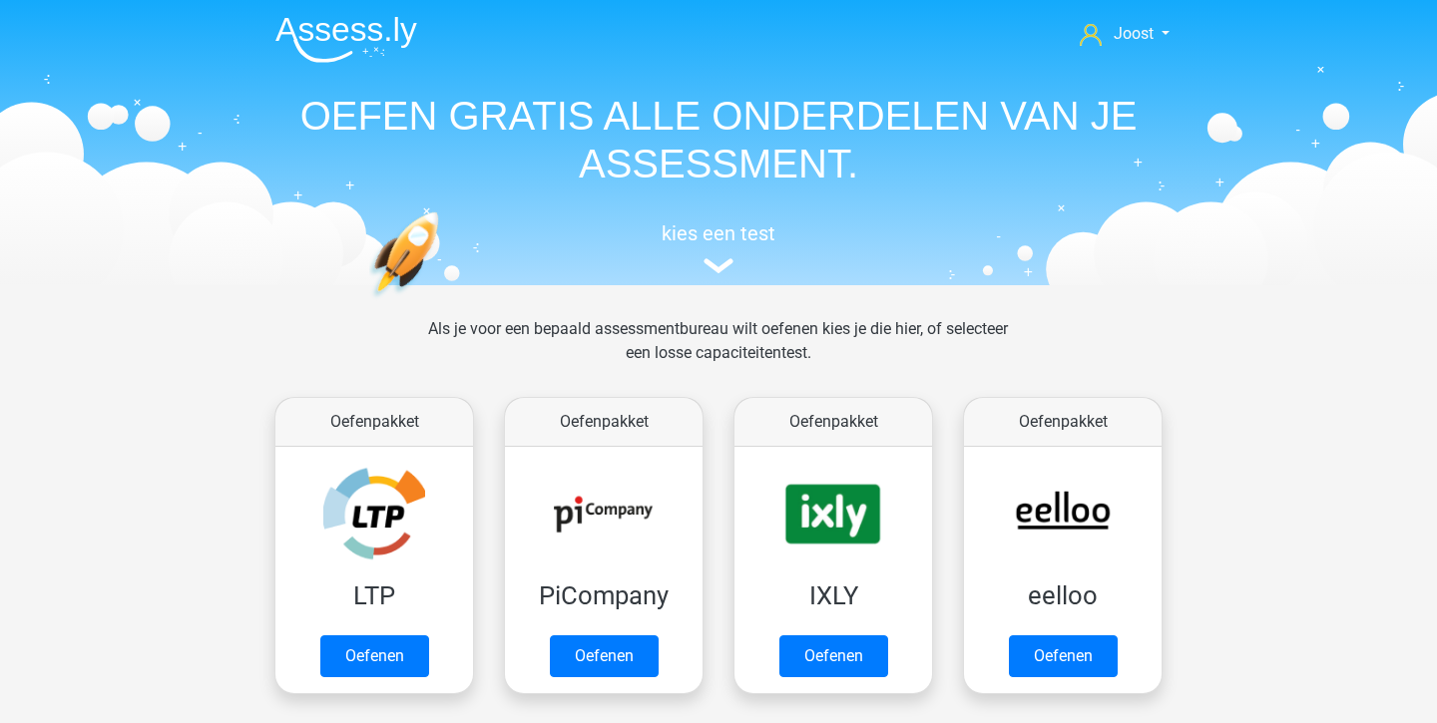
scroll to position [0, 0]
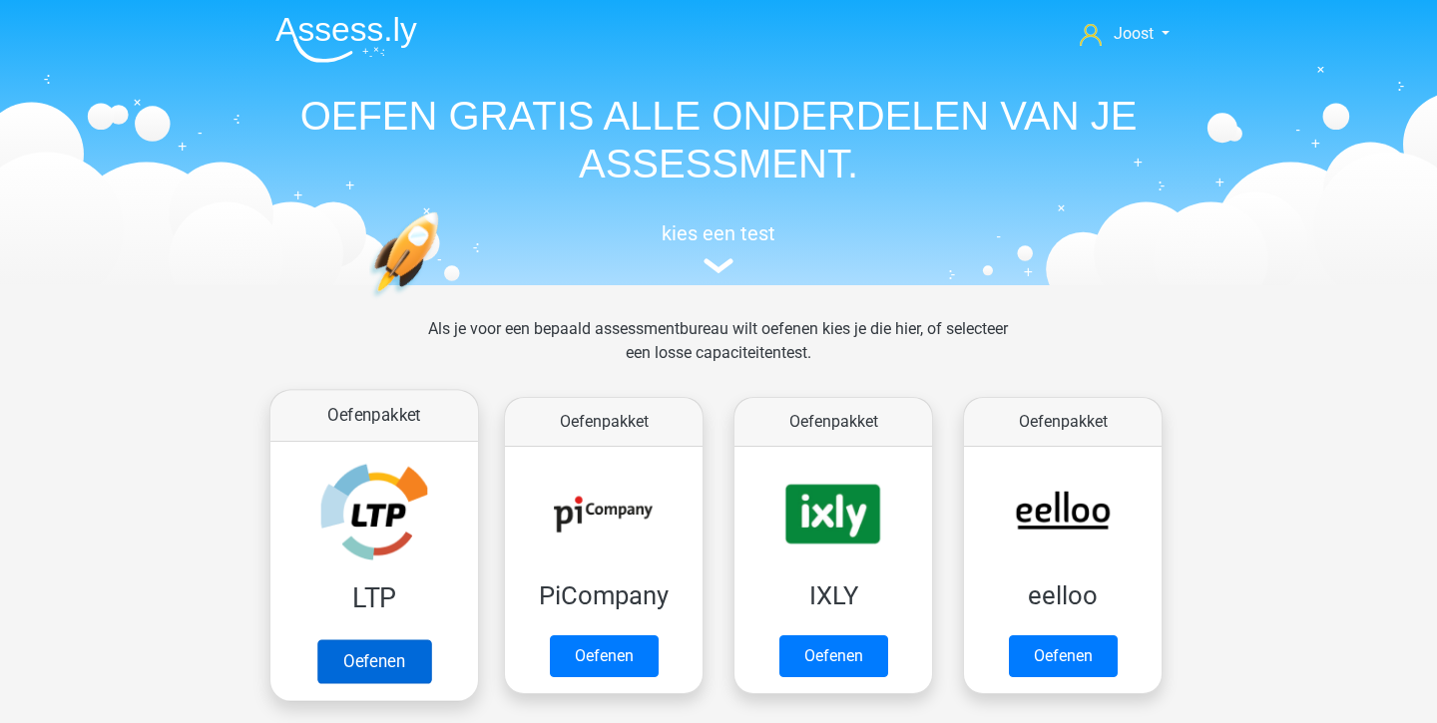
click at [384, 640] on link "Oefenen" at bounding box center [374, 662] width 114 height 44
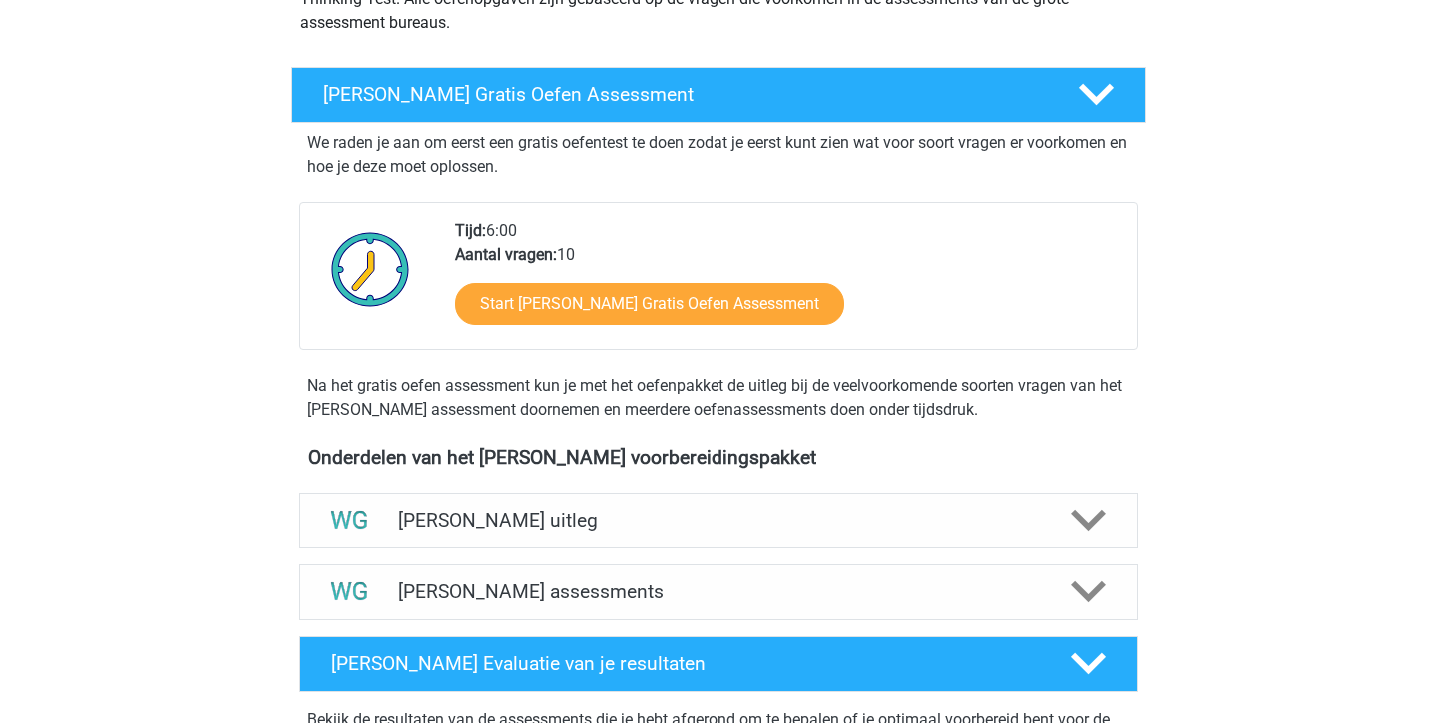
scroll to position [313, 0]
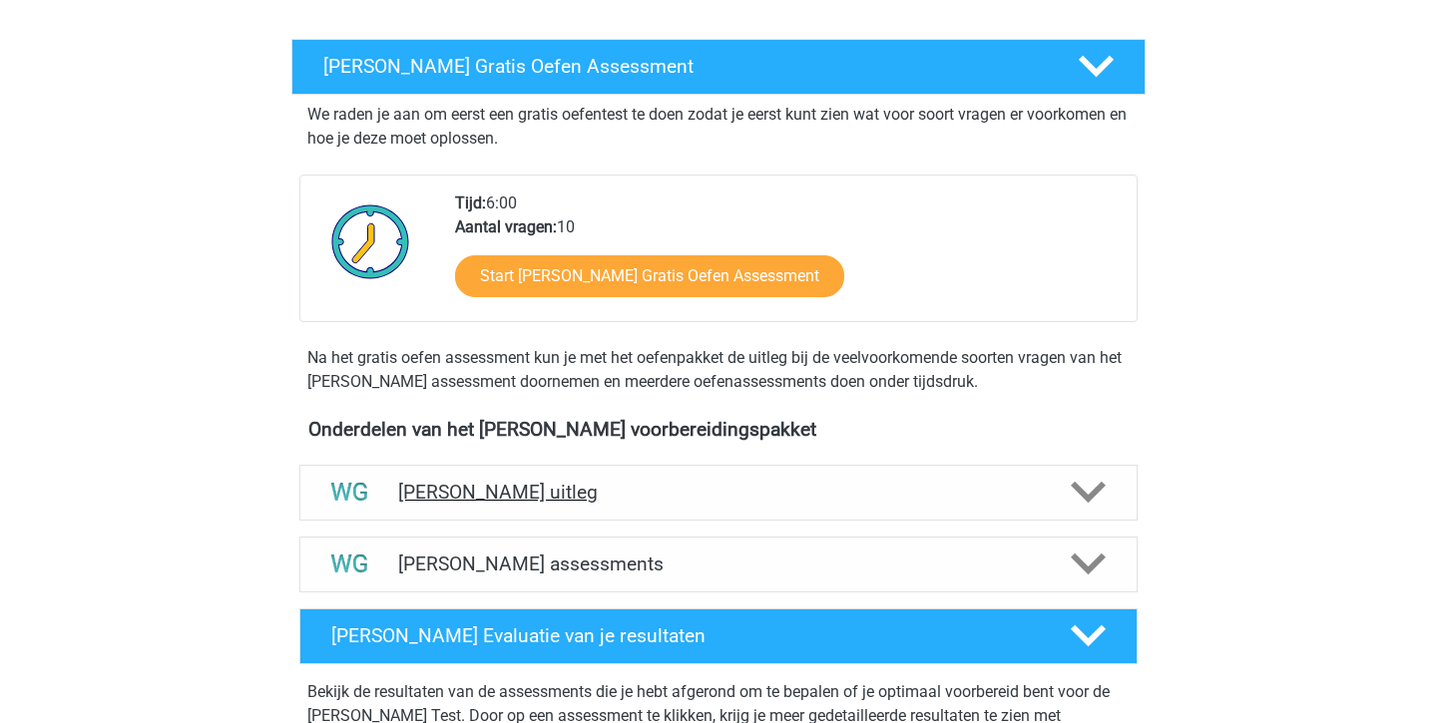
click at [795, 494] on h4 "[PERSON_NAME] uitleg" at bounding box center [718, 492] width 641 height 23
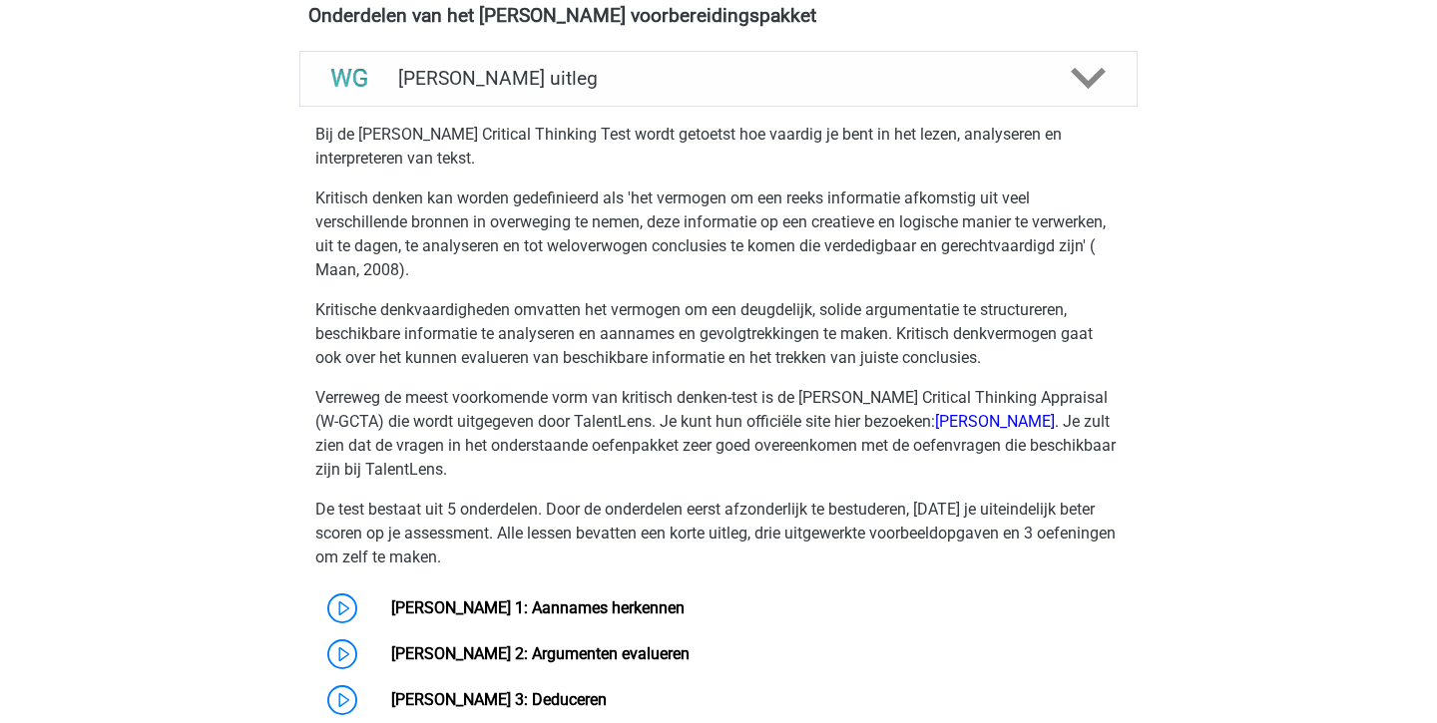
scroll to position [728, 0]
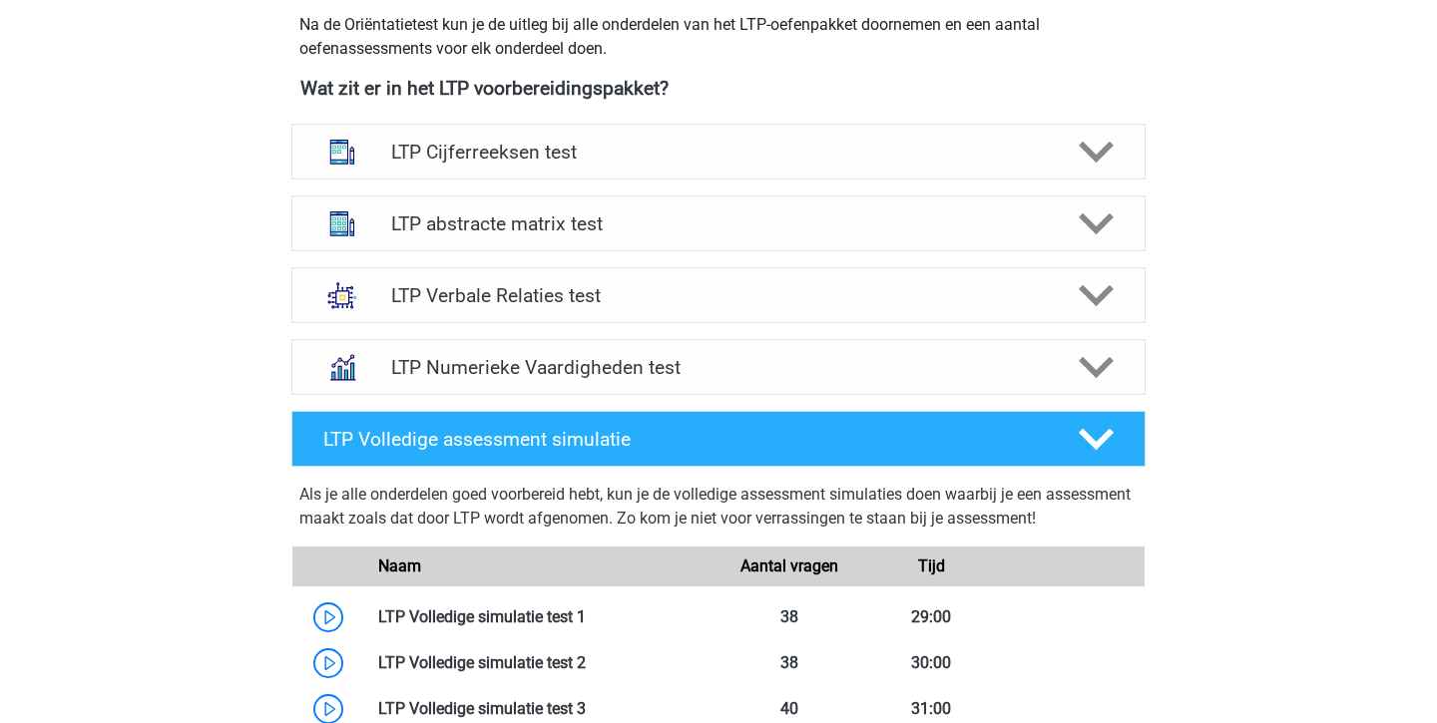
scroll to position [726, 0]
